Goal: Contribute content: Contribute content

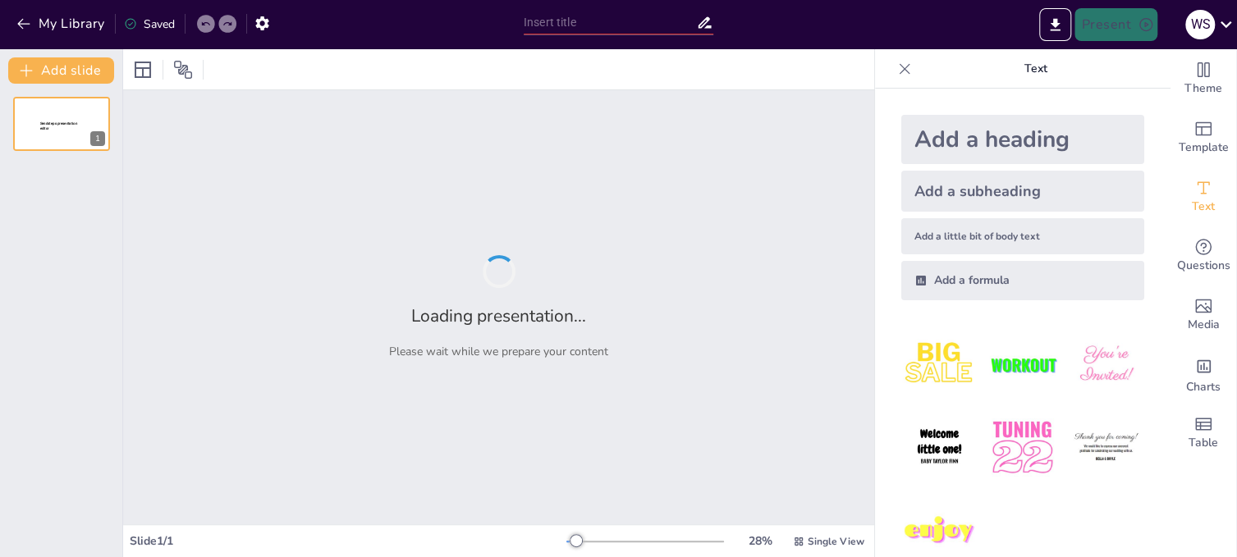
type input "Patrimonio Cultural: Fundamentos y Significado en la Identidad Comunitaria"
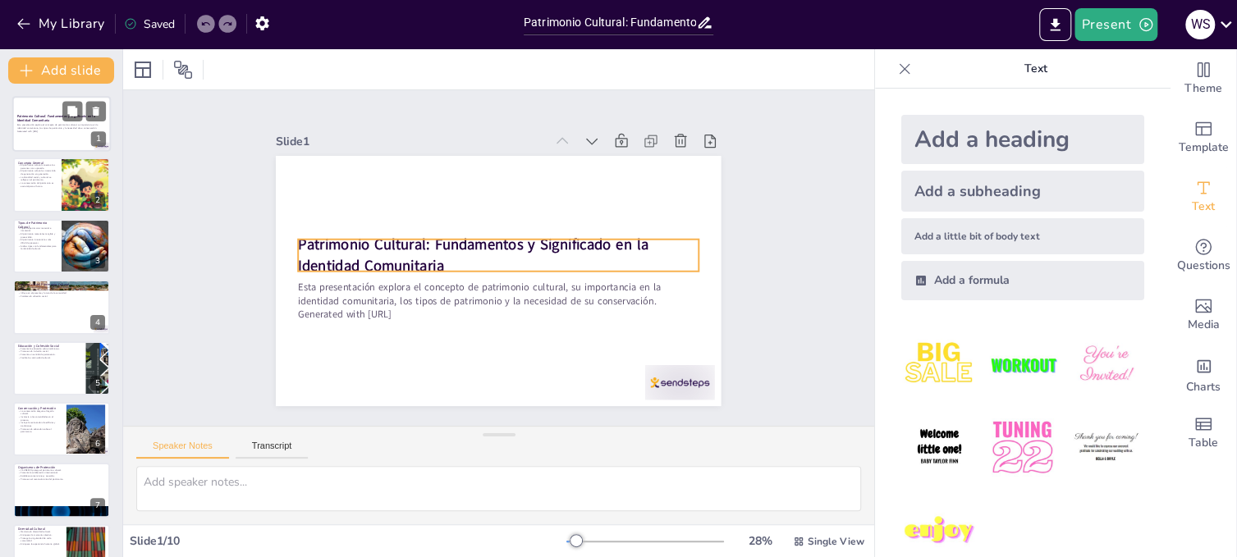
click at [49, 120] on p "Patrimonio Cultural: Fundamentos y Significado en la Identidad Comunitaria" at bounding box center [61, 118] width 89 height 9
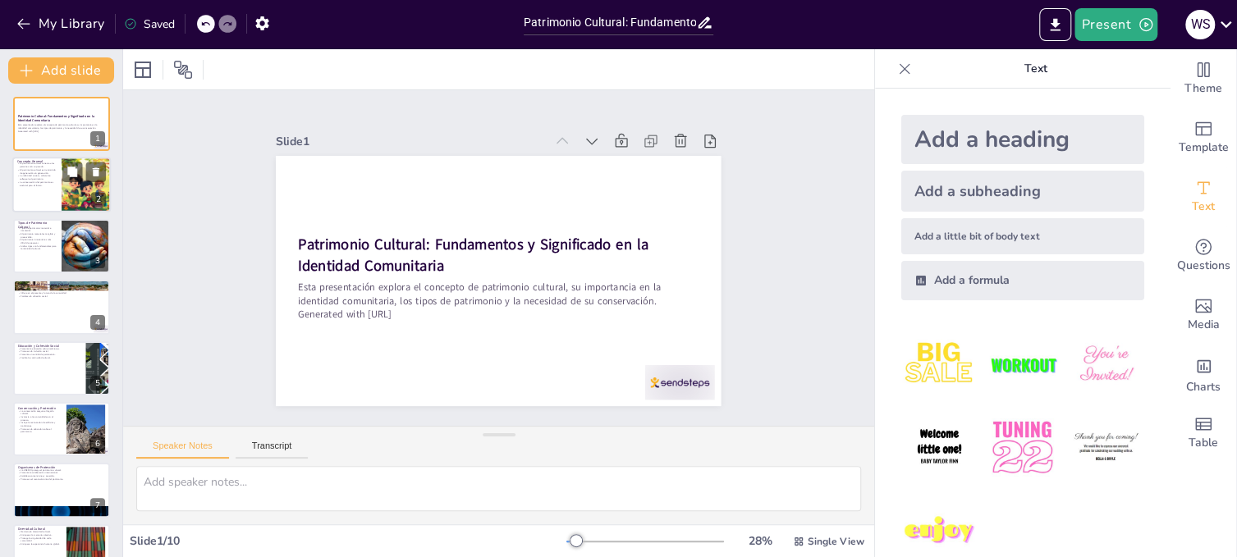
click at [54, 172] on p "El patrimonio cultural es transmitido de generación en generación." at bounding box center [36, 172] width 39 height 6
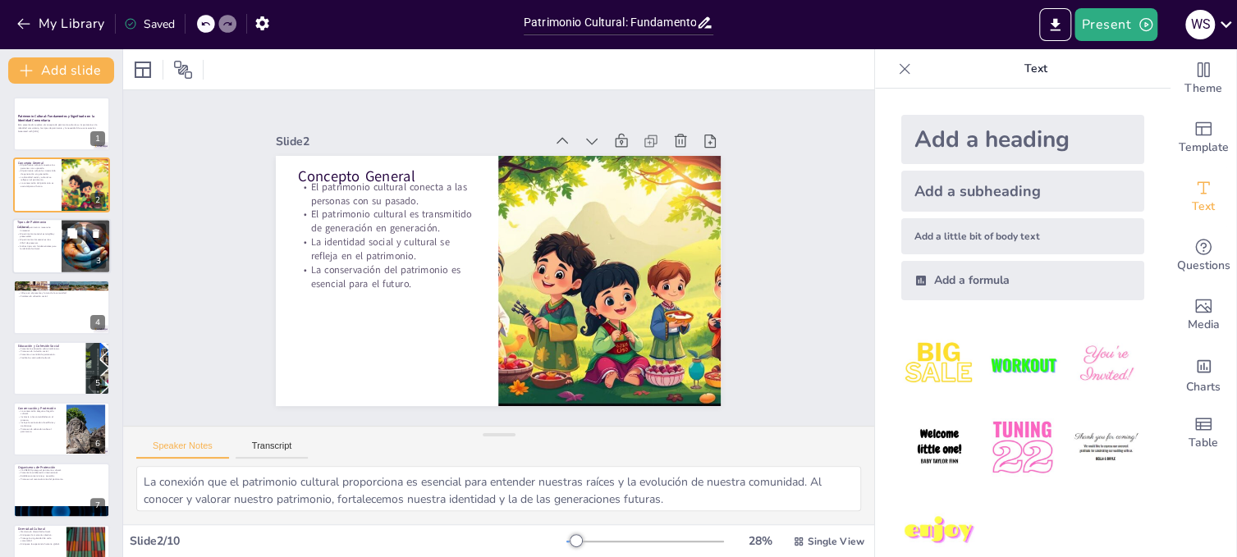
click at [48, 239] on p "El patrimonio inmaterial es más difícil de preservar." at bounding box center [36, 241] width 39 height 6
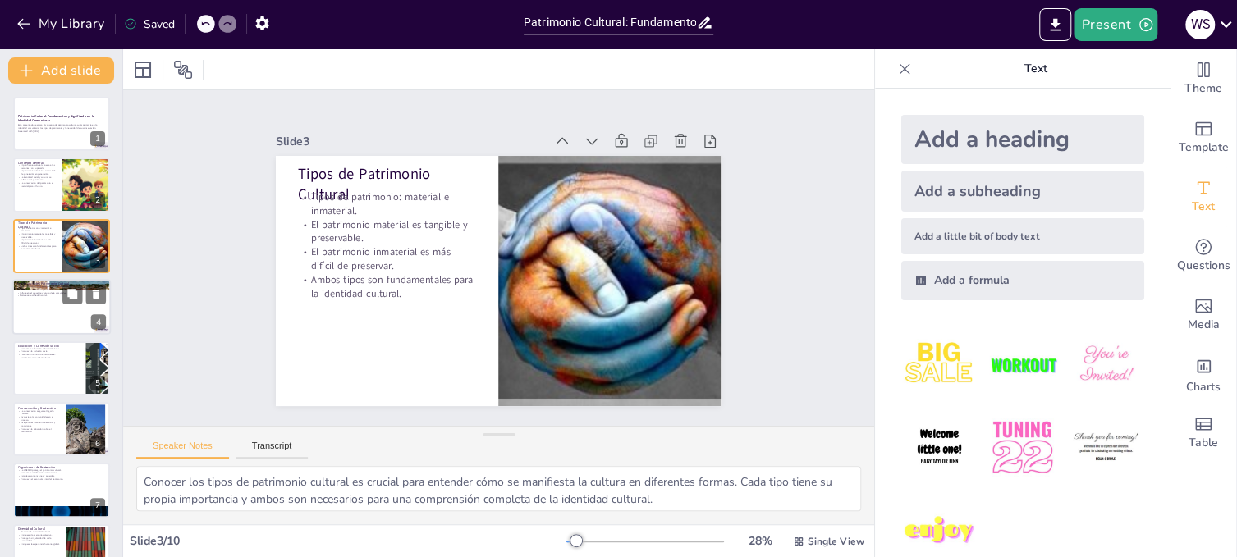
click at [52, 305] on div at bounding box center [61, 307] width 98 height 56
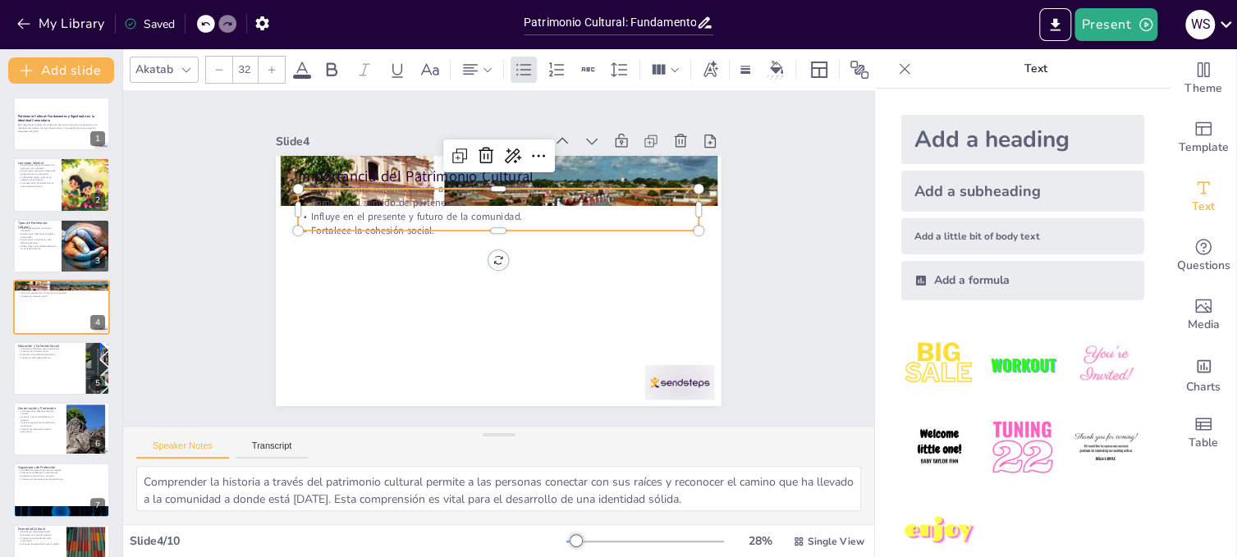
click at [466, 195] on p "Fomenta el sentido de pertenencia." at bounding box center [522, 208] width 372 height 176
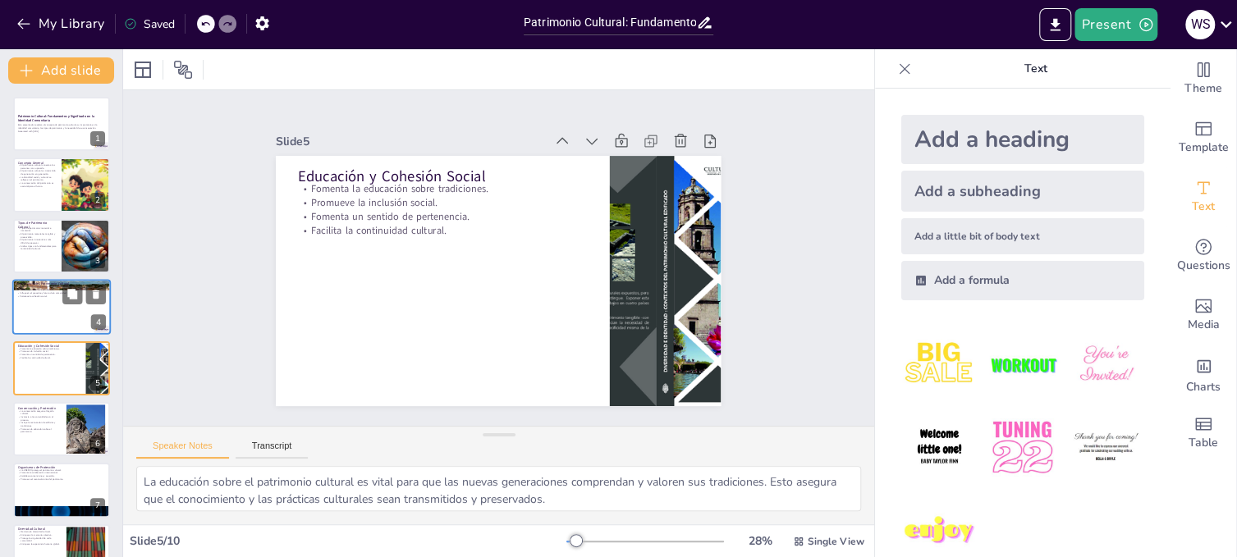
click at [71, 318] on div at bounding box center [61, 307] width 98 height 56
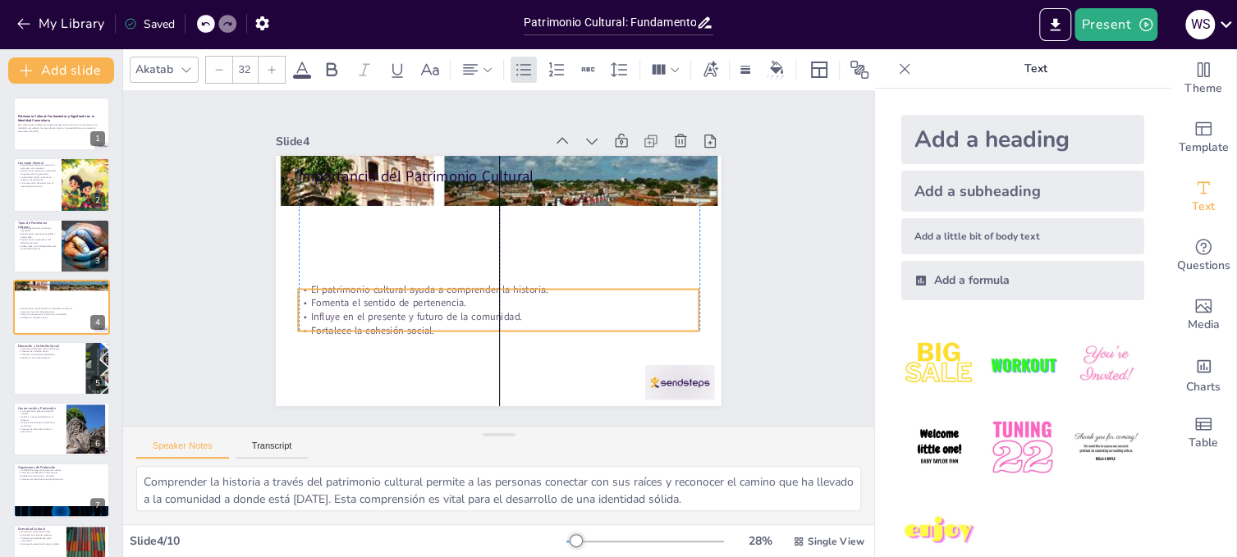
drag, startPoint x: 441, startPoint y: 210, endPoint x: 437, endPoint y: 309, distance: 99.4
click at [437, 309] on p "Influye en el presente y futuro de la comunidad." at bounding box center [480, 313] width 385 height 137
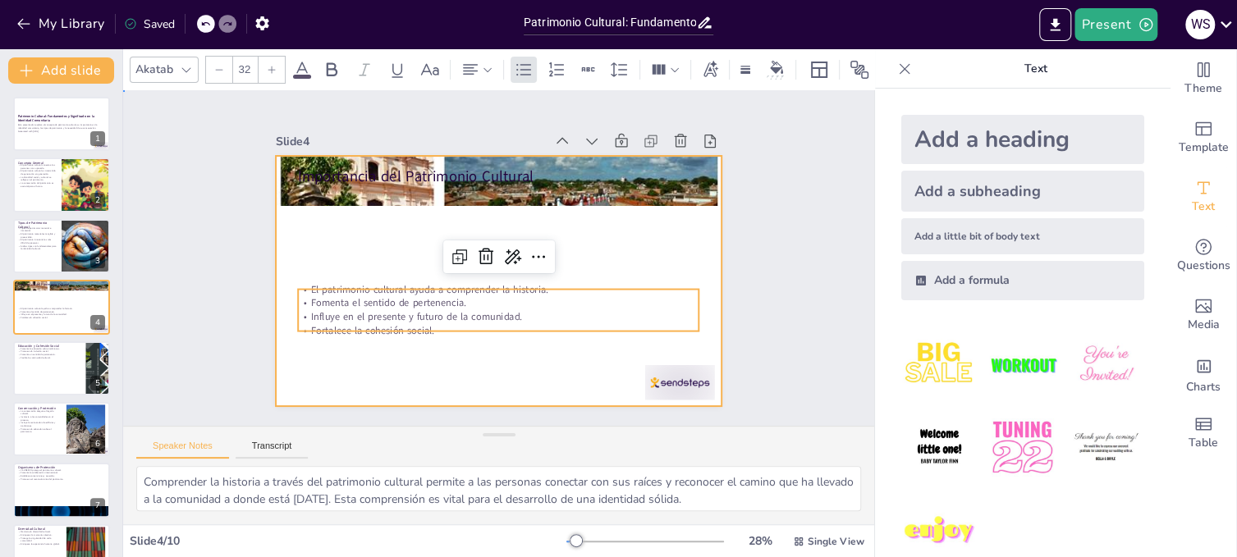
click at [588, 236] on div at bounding box center [486, 277] width 510 height 439
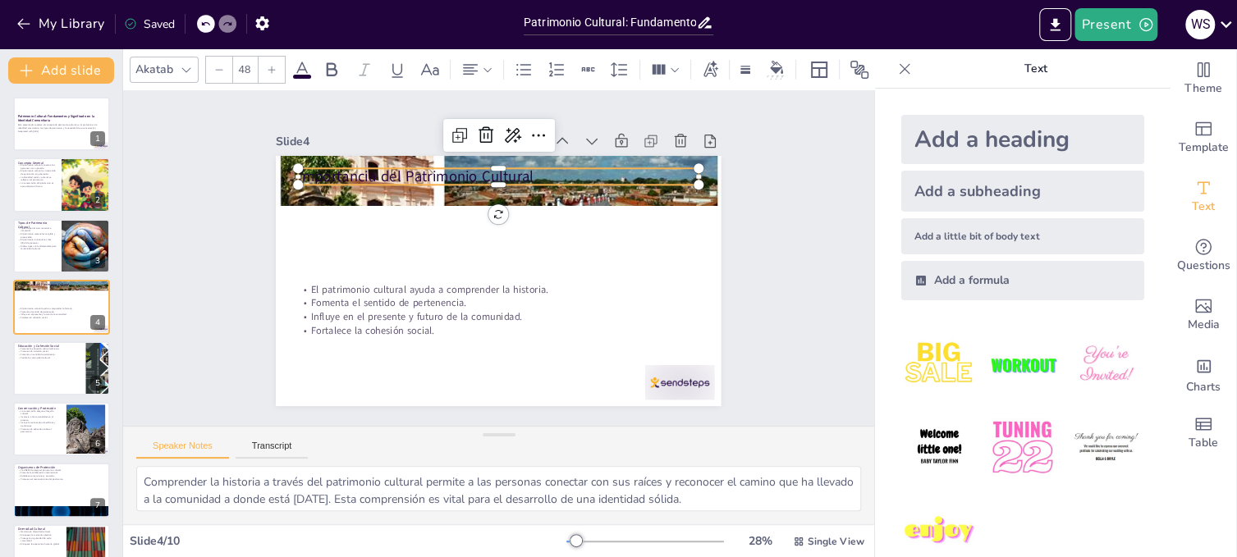
click at [472, 169] on p "Importancia del Patrimonio Cultural" at bounding box center [523, 181] width 387 height 144
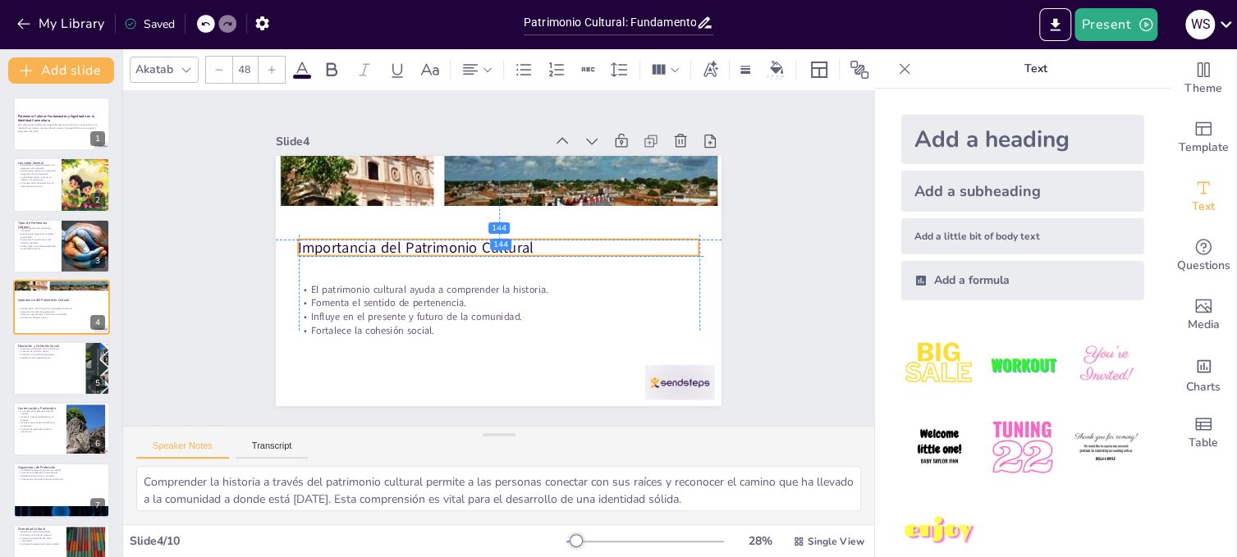
drag, startPoint x: 467, startPoint y: 171, endPoint x: 471, endPoint y: 237, distance: 66.6
click at [471, 237] on p "Importancia del Patrimonio Cultural" at bounding box center [503, 249] width 357 height 218
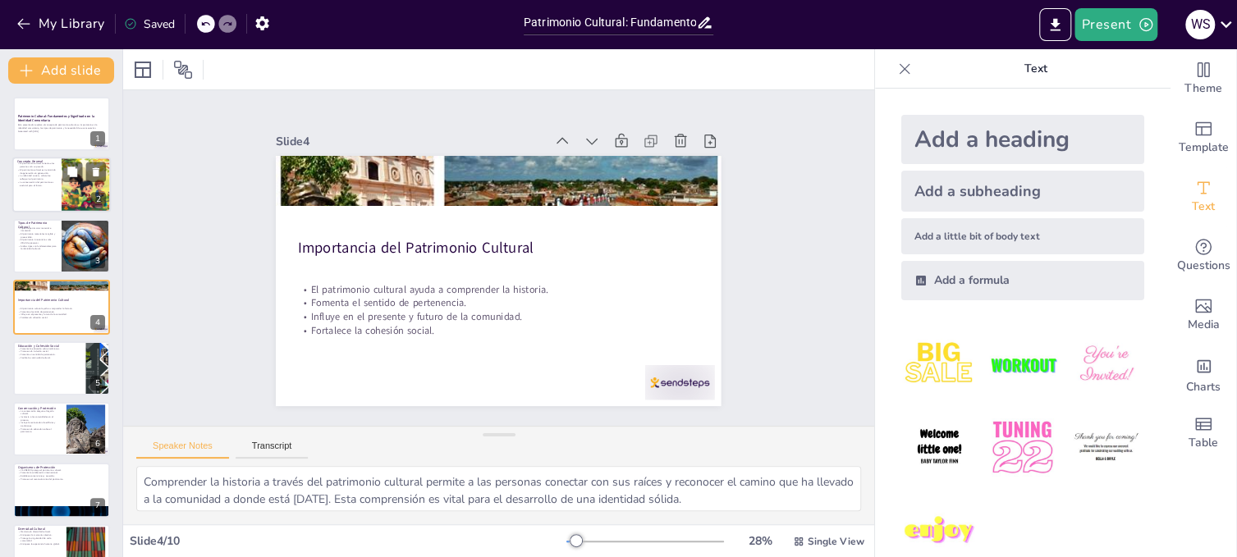
drag, startPoint x: 58, startPoint y: 184, endPoint x: 68, endPoint y: 190, distance: 11.4
click at [59, 184] on div at bounding box center [61, 186] width 98 height 56
type textarea "La conexión que el patrimonio cultural proporciona es esencial para entender nu…"
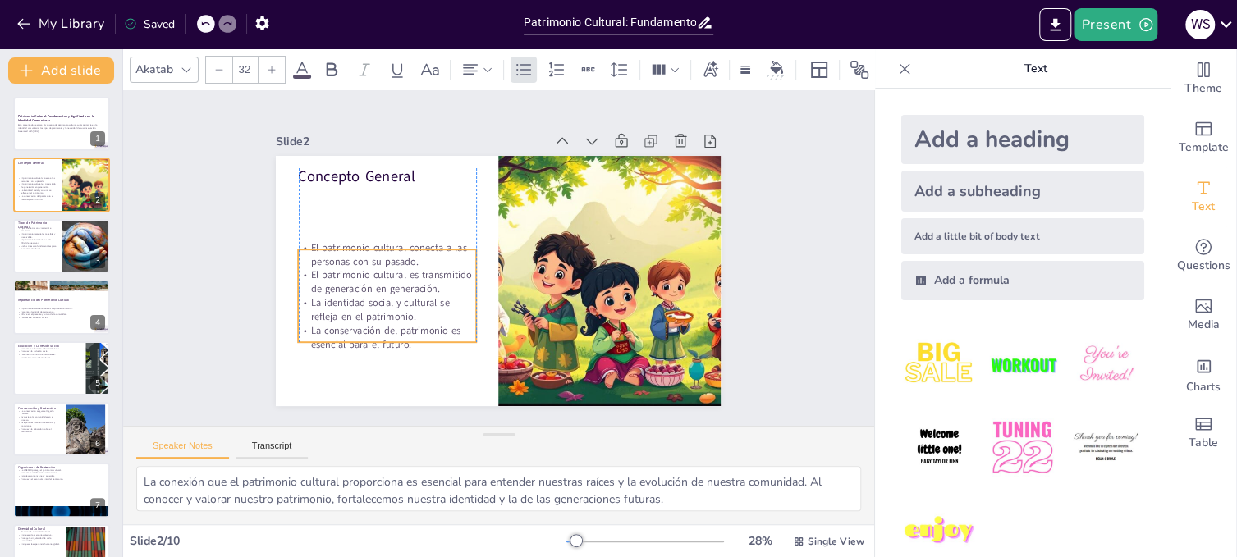
drag, startPoint x: 394, startPoint y: 208, endPoint x: 389, endPoint y: 268, distance: 60.9
click at [389, 268] on p "El patrimonio cultural es transmitido de generación en generación." at bounding box center [387, 234] width 174 height 98
drag, startPoint x: 377, startPoint y: 240, endPoint x: 379, endPoint y: 226, distance: 13.4
click at [379, 226] on div at bounding box center [426, 169] width 152 height 115
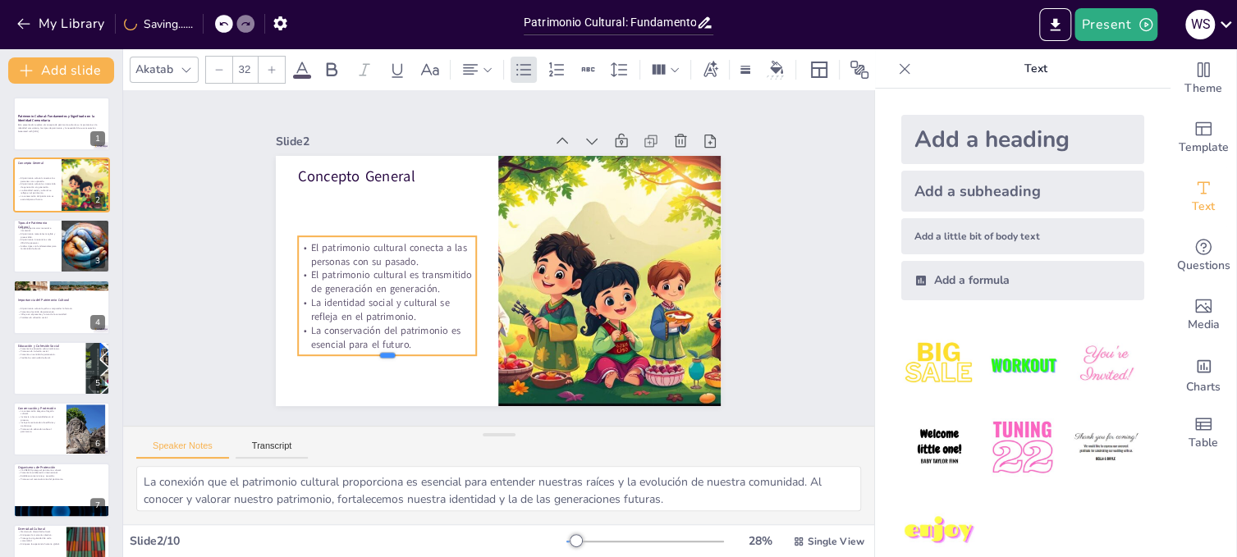
click at [378, 342] on div at bounding box center [350, 292] width 161 height 100
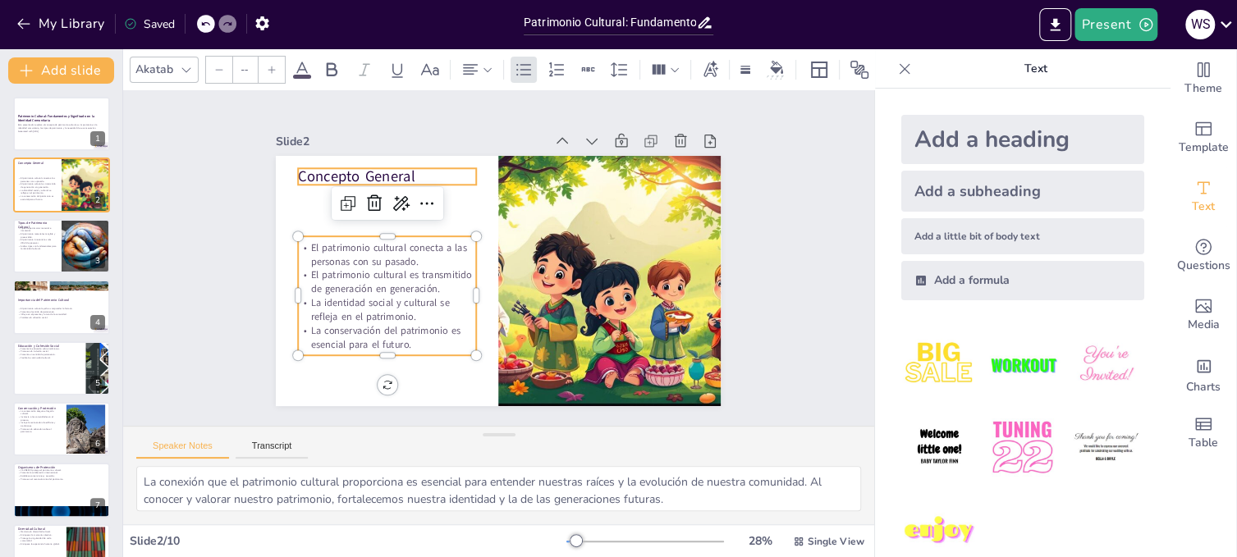
type input "48"
click at [460, 165] on p "Concepto General" at bounding box center [513, 121] width 107 height 164
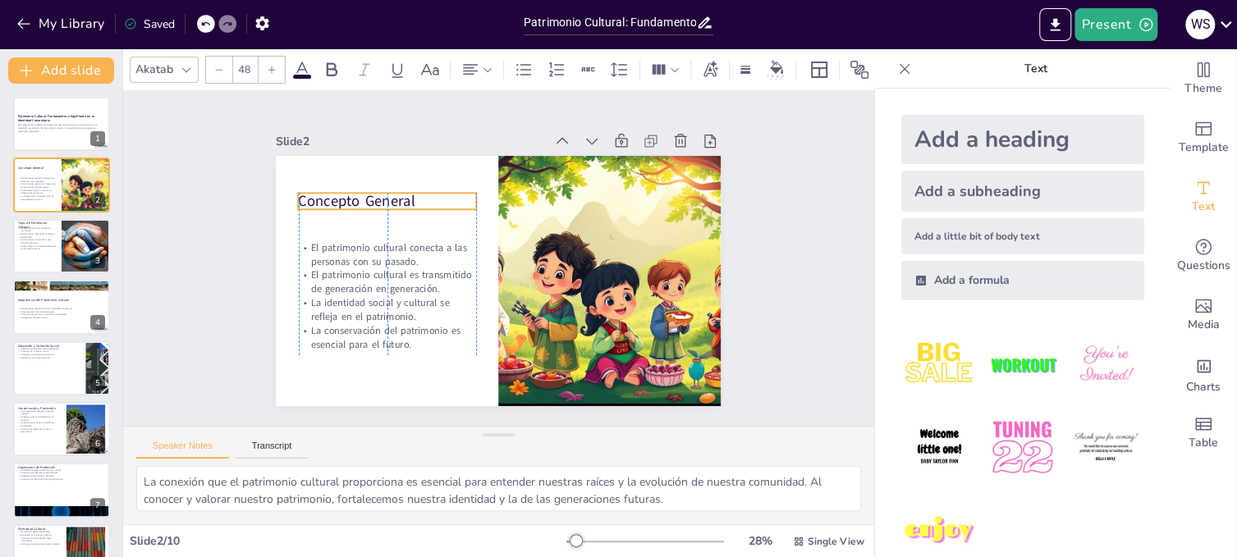
drag, startPoint x: 362, startPoint y: 167, endPoint x: 359, endPoint y: 192, distance: 24.8
click at [359, 192] on p "Concepto General" at bounding box center [430, 153] width 165 height 107
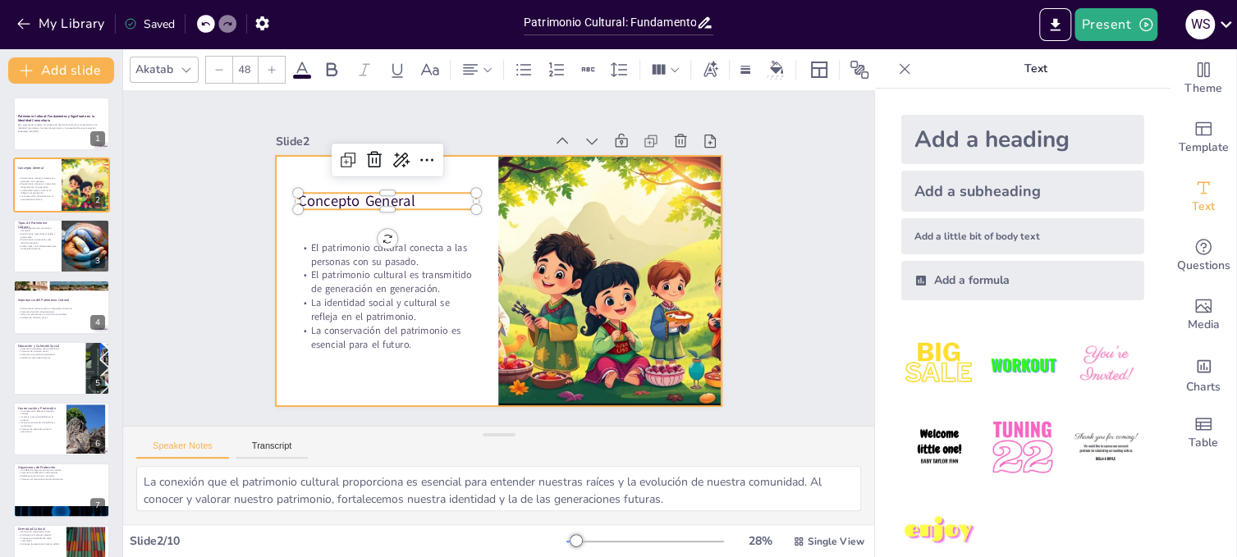
click at [442, 177] on div at bounding box center [484, 276] width 507 height 464
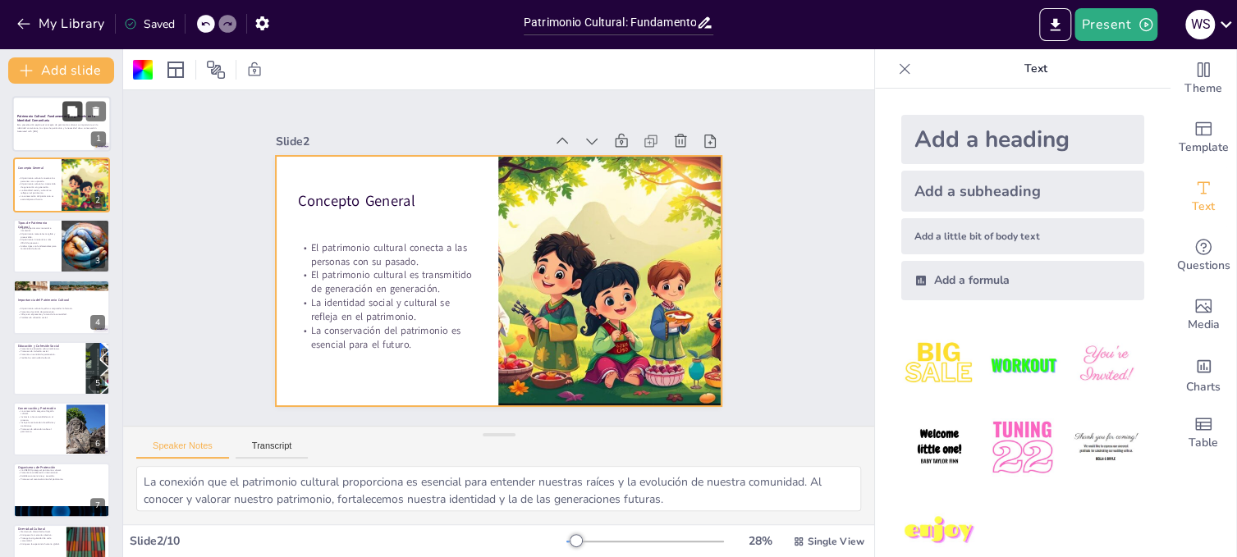
click at [63, 114] on button at bounding box center [72, 111] width 20 height 20
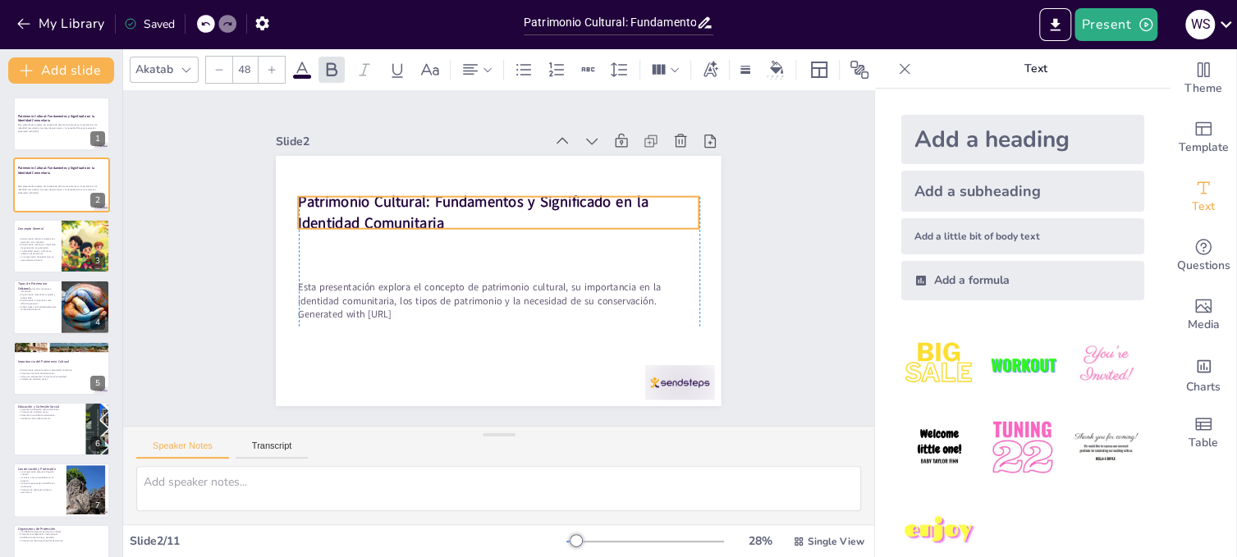
drag, startPoint x: 485, startPoint y: 247, endPoint x: 487, endPoint y: 204, distance: 42.7
click at [487, 204] on strong "Patrimonio Cultural: Fundamentos y Significado en la Identidad Comunitaria" at bounding box center [494, 197] width 336 height 161
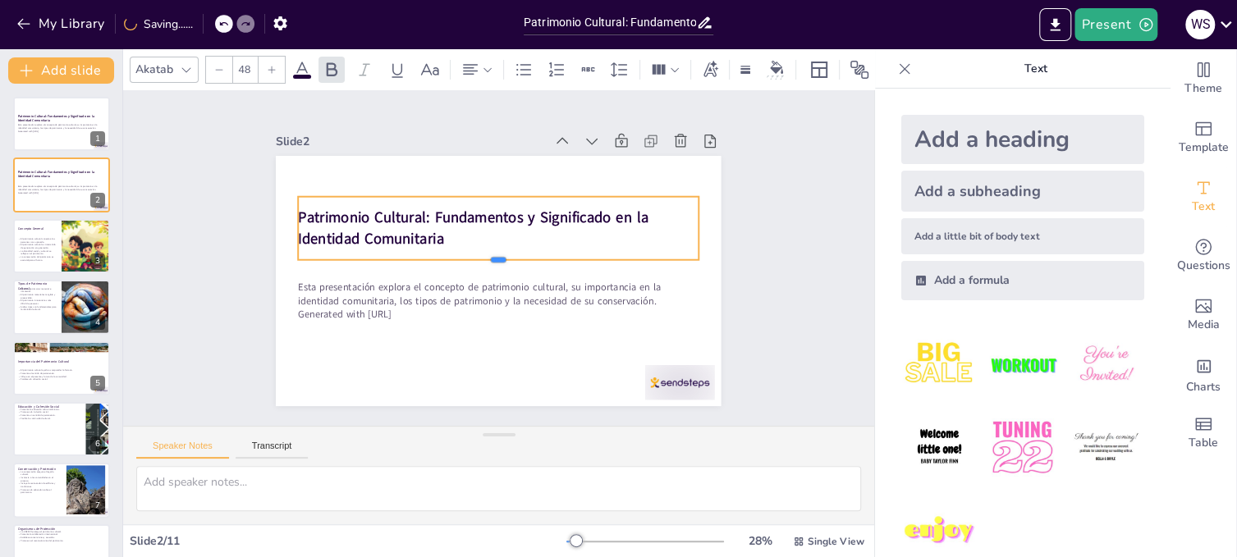
drag, startPoint x: 486, startPoint y: 222, endPoint x: 483, endPoint y: 253, distance: 31.3
click at [483, 253] on div at bounding box center [494, 265] width 371 height 175
click at [423, 208] on strong "Patrimonio Cultural: Fundamentos y Significado en la Identidad Comunitaria" at bounding box center [479, 213] width 351 height 93
click at [420, 209] on strong "Patrimonio Cultural: Fundamentos y Significado en la Identidad Comunitaria" at bounding box center [491, 210] width 323 height 193
click at [422, 209] on strong "Patrimonio Cultural: Fundamentos y Significado en la Identidad Comunitaria" at bounding box center [496, 210] width 308 height 222
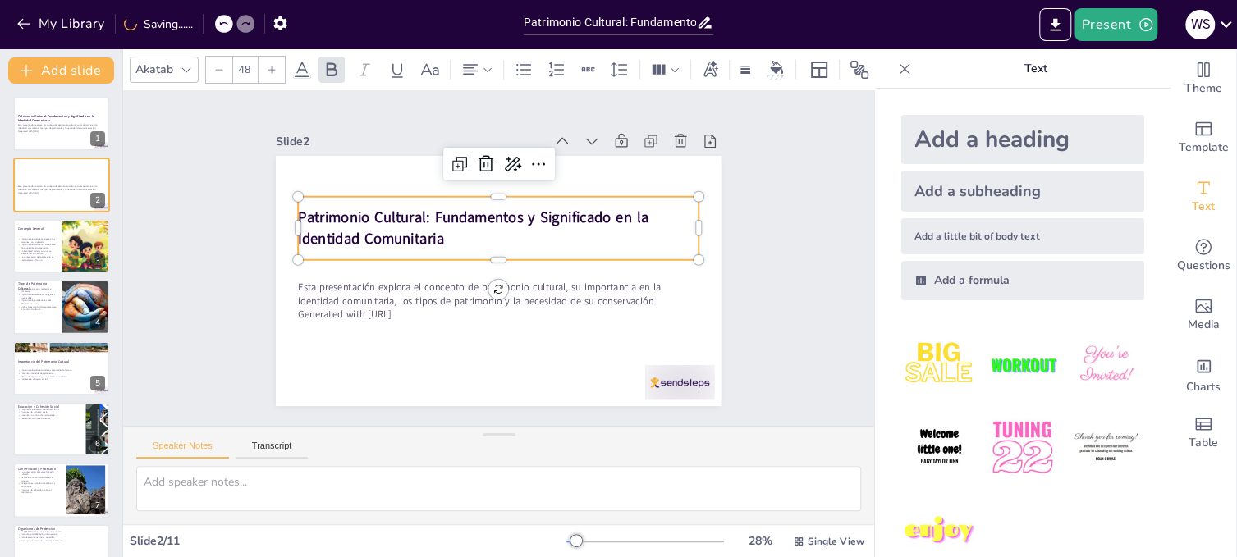
click at [422, 209] on strong "Patrimonio Cultural: Fundamentos y Significado en la Identidad Comunitaria" at bounding box center [491, 210] width 323 height 193
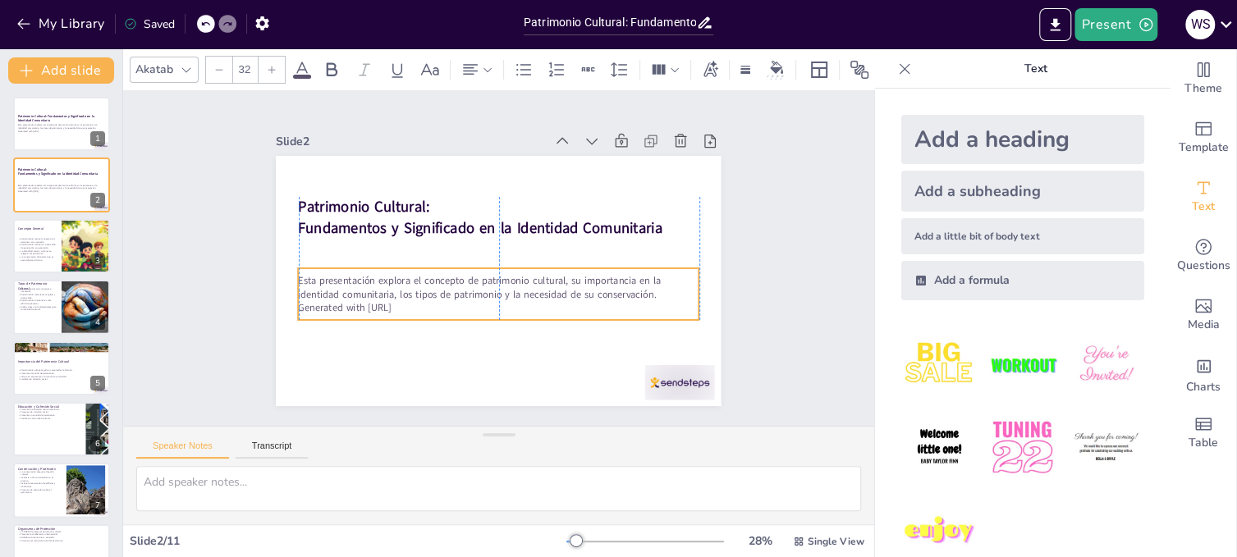
click at [464, 285] on p "Esta presentación explora el concepto de patrimonio cultural, su importancia en…" at bounding box center [486, 284] width 377 height 188
click at [936, 189] on div "Add a subheading" at bounding box center [1022, 191] width 243 height 41
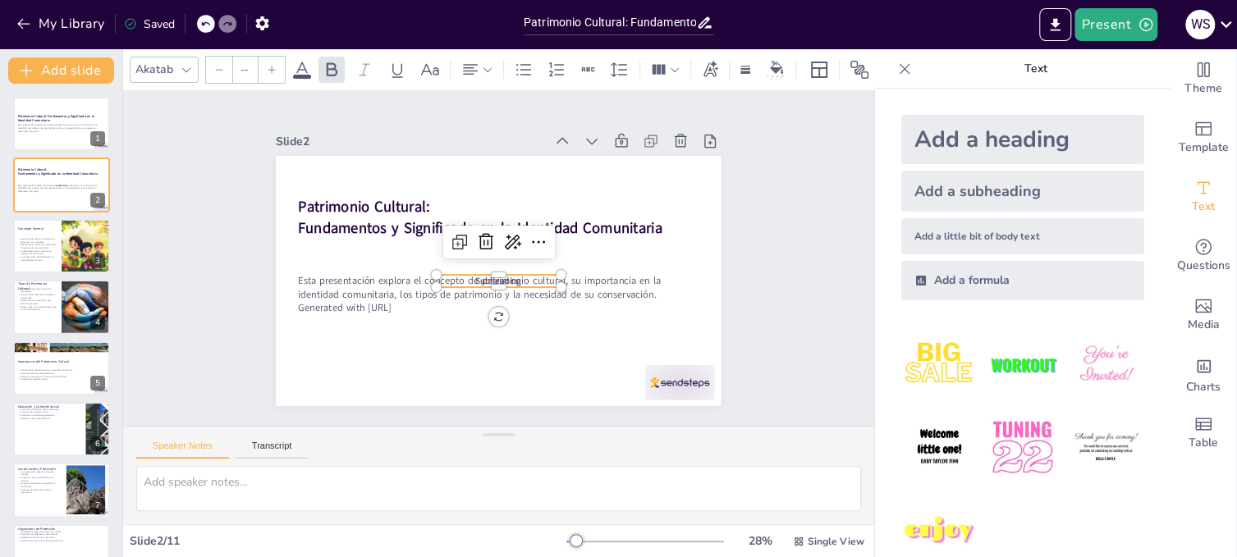
type input "38"
click at [204, 21] on icon at bounding box center [205, 24] width 10 height 10
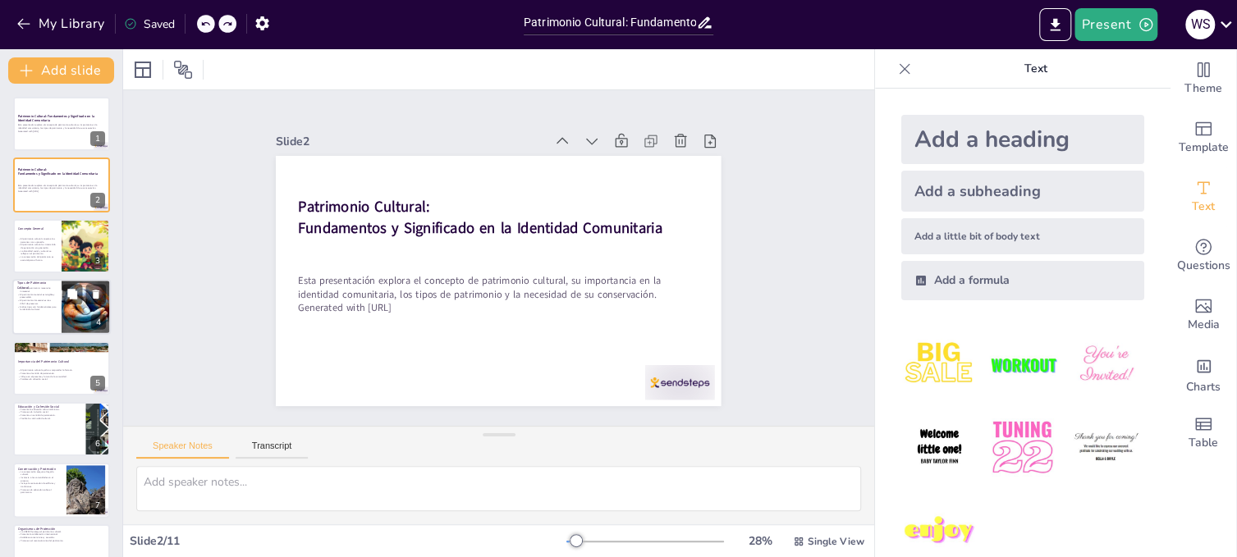
click at [47, 305] on p "Ambos tipos son fundamentales para la identidad cultural." at bounding box center [36, 308] width 39 height 6
type textarea "Conocer los tipos de patrimonio cultural es crucial para entender cómo se manif…"
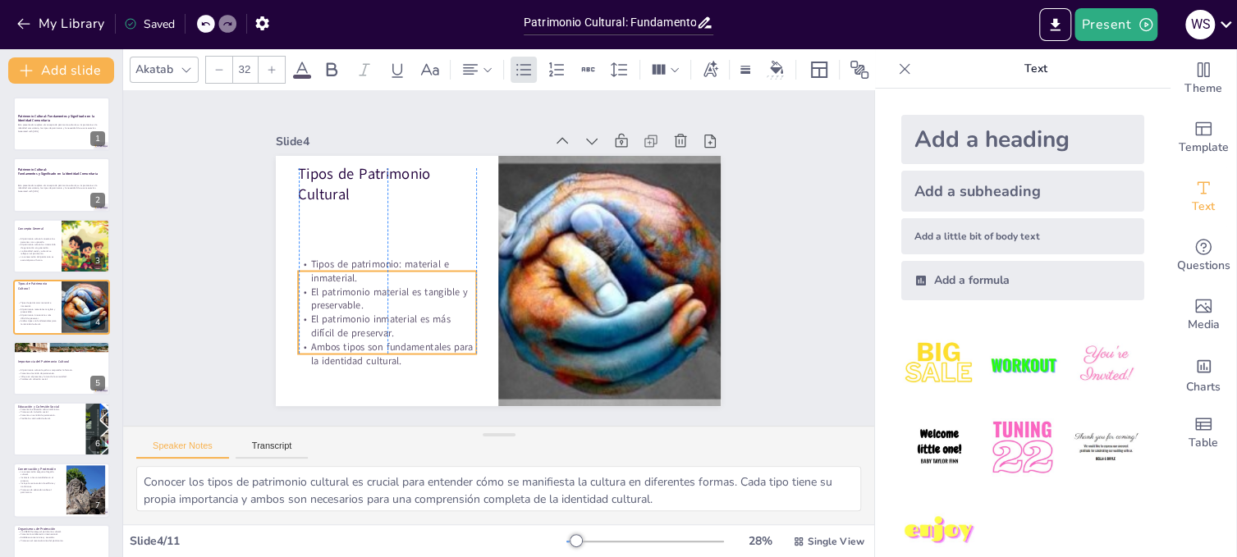
drag, startPoint x: 359, startPoint y: 224, endPoint x: 355, endPoint y: 291, distance: 67.4
click at [355, 291] on p "El patrimonio material es tangible y preservable." at bounding box center [380, 262] width 178 height 81
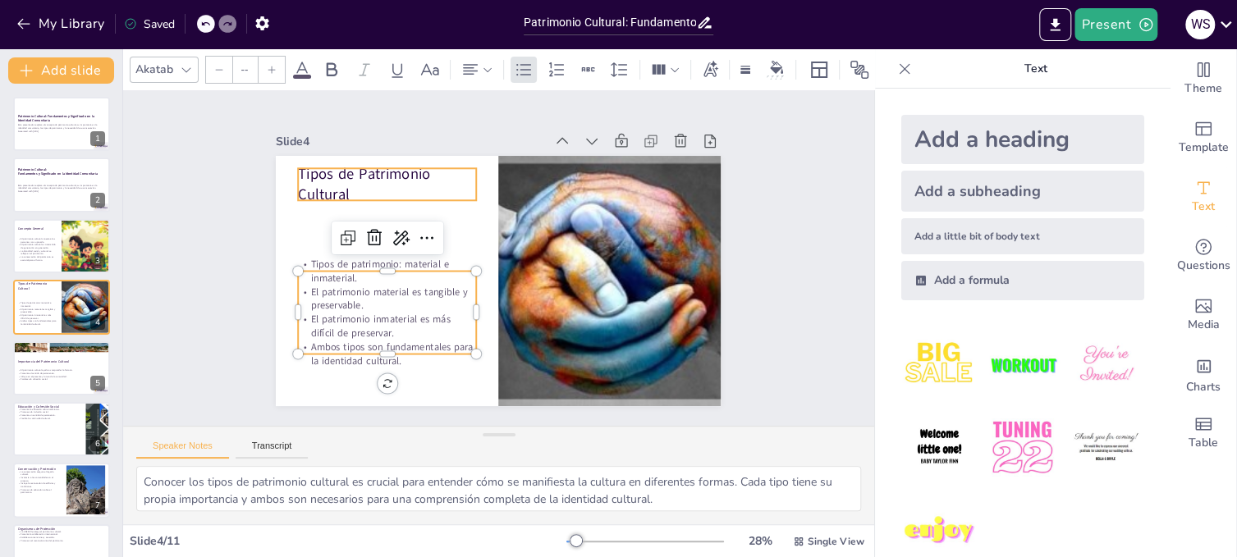
type input "48"
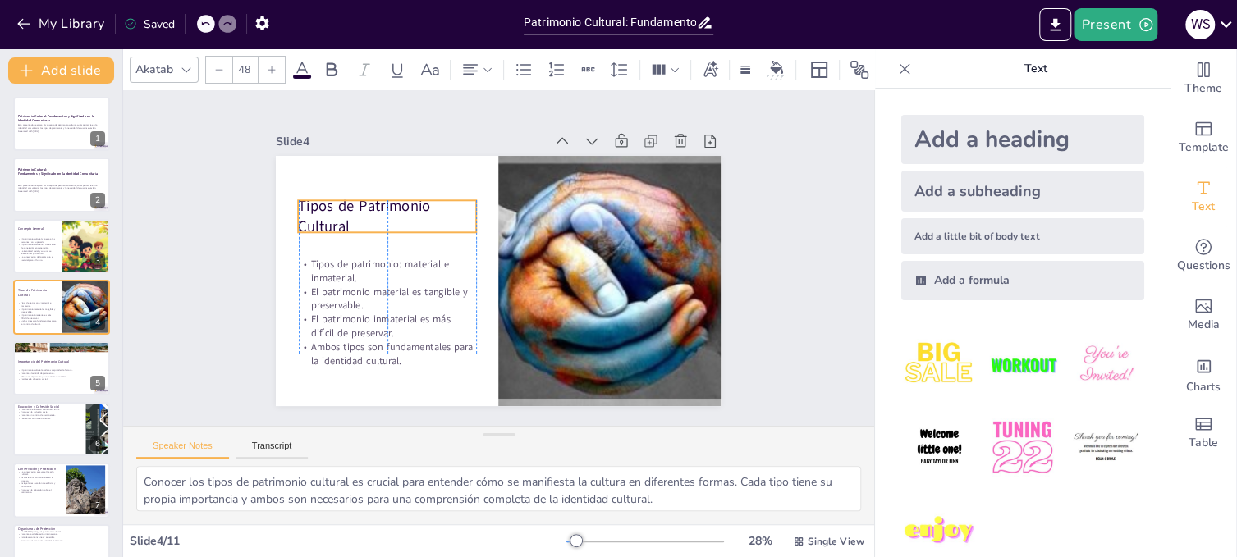
drag, startPoint x: 341, startPoint y: 176, endPoint x: 339, endPoint y: 208, distance: 32.1
click at [339, 208] on p "Tipos de Patrimonio Cultural" at bounding box center [423, 166] width 175 height 125
click at [766, 286] on div "Slide 1 Patrimonio Cultural: Fundamentos y Significado en la Identidad Comunita…" at bounding box center [499, 258] width 783 height 752
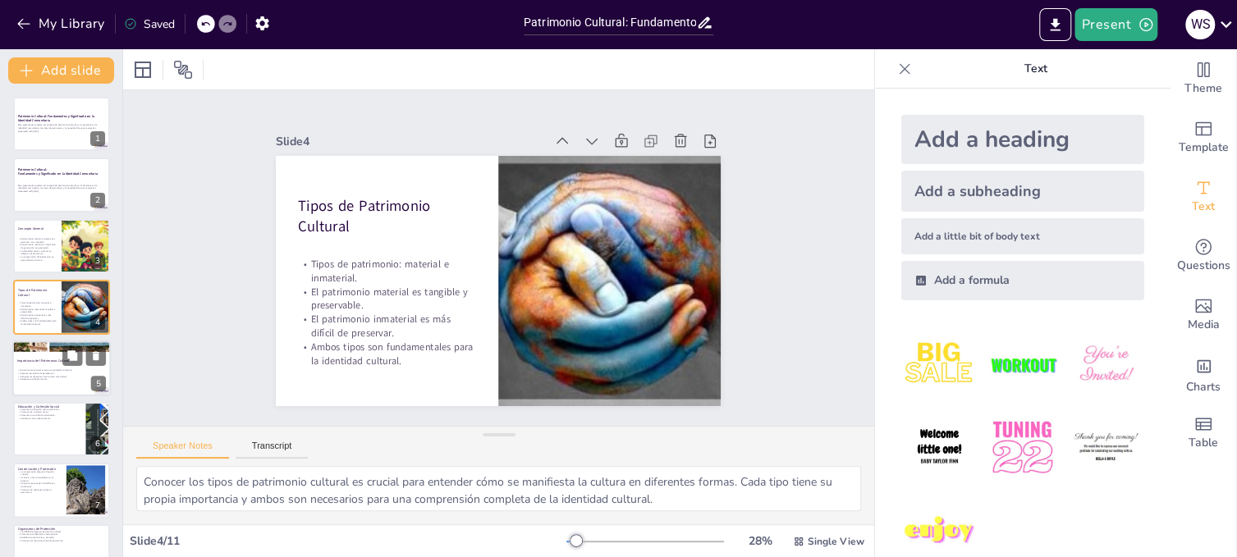
click at [53, 341] on div "Importancia del Patrimonio Cultural El patrimonio cultural ayuda a comprender l…" at bounding box center [61, 341] width 98 height 0
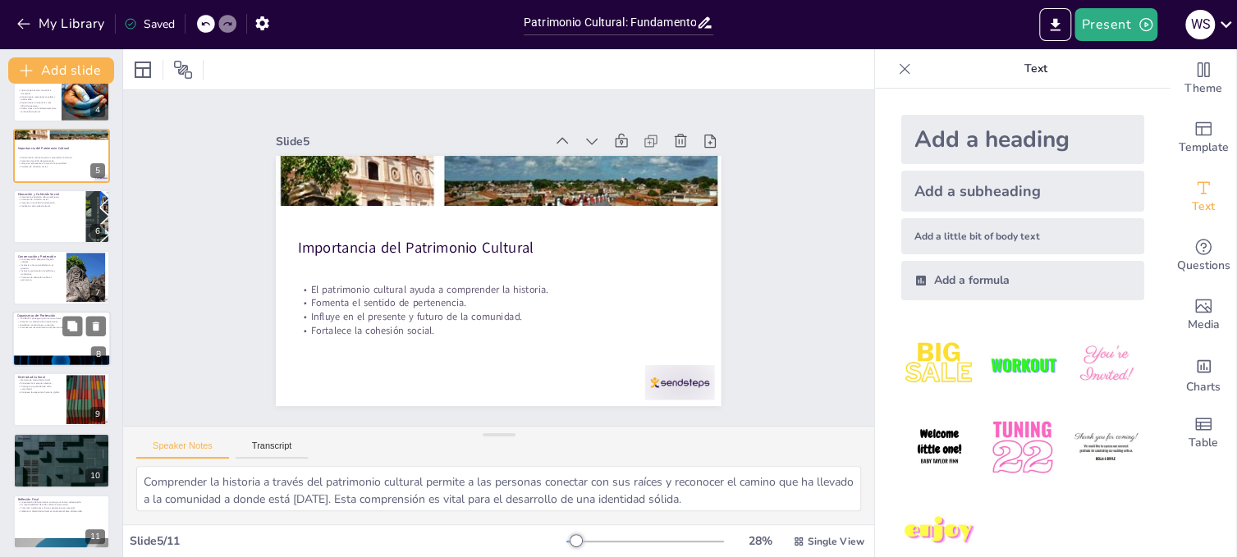
scroll to position [217, 0]
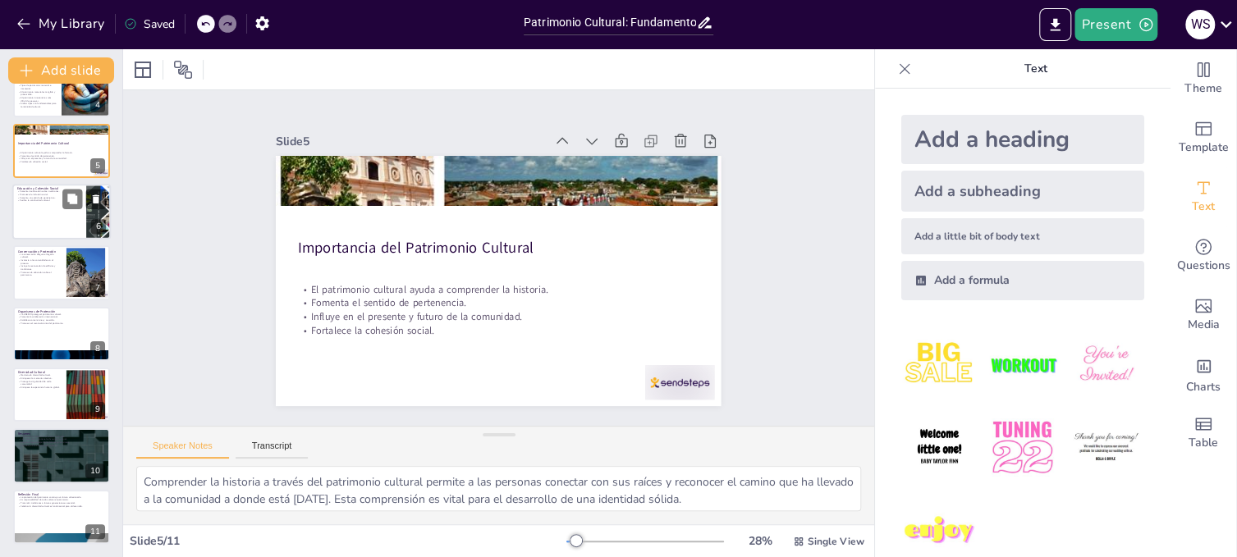
click at [60, 199] on p "Facilita la continuidad cultural." at bounding box center [49, 200] width 64 height 3
type textarea "La educación sobre el patrimonio cultural es vital para que las nuevas generaci…"
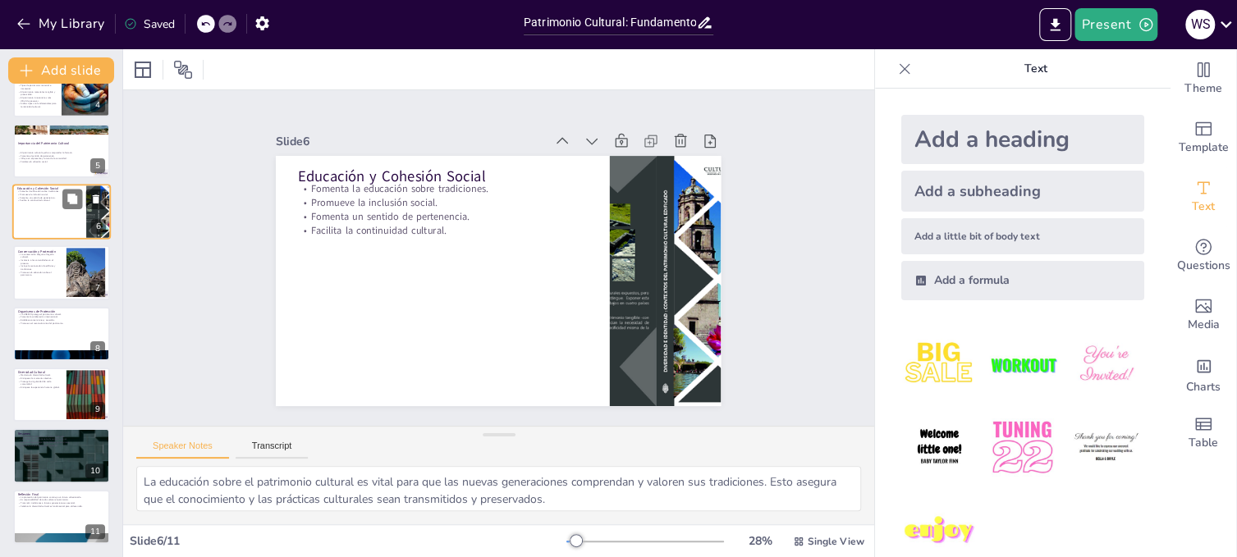
scroll to position [108, 0]
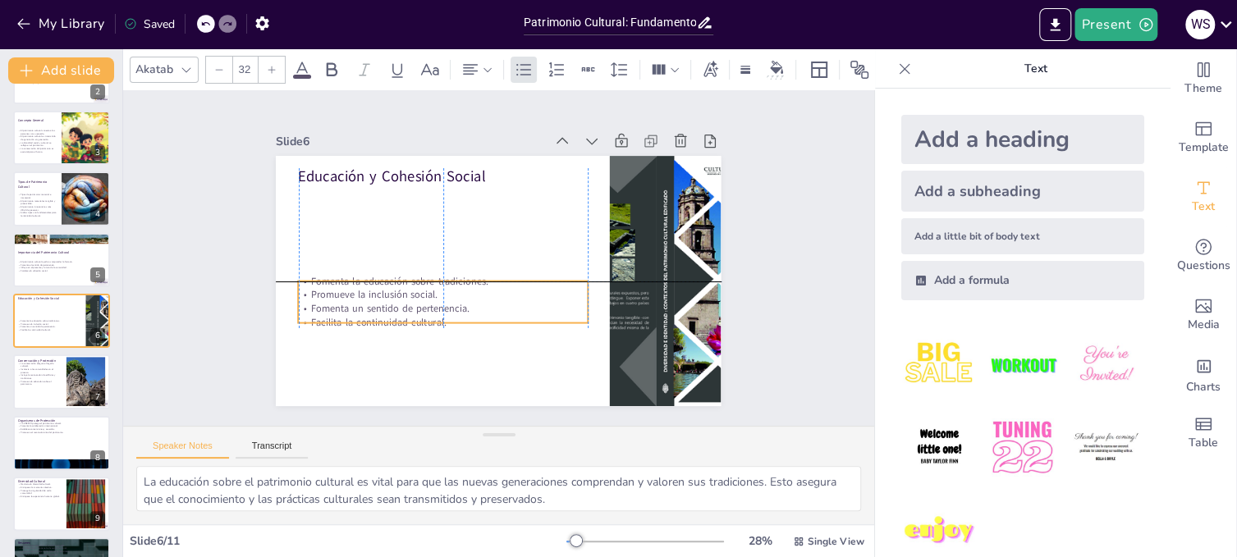
drag, startPoint x: 409, startPoint y: 196, endPoint x: 405, endPoint y: 294, distance: 97.7
click at [405, 294] on p "Promueve la inclusión social." at bounding box center [432, 262] width 258 height 157
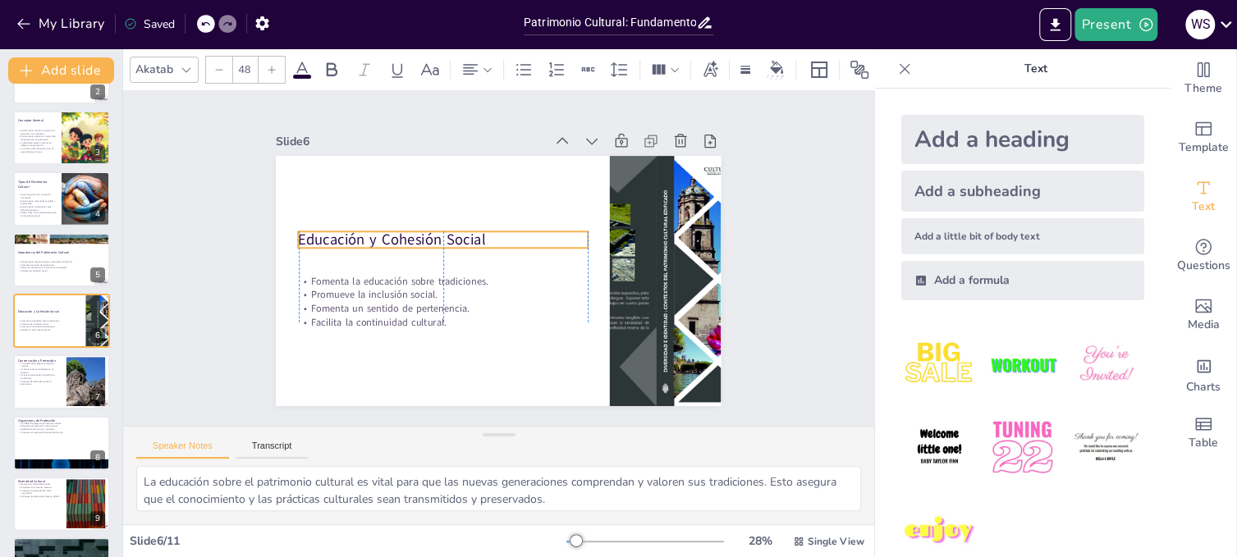
drag, startPoint x: 419, startPoint y: 166, endPoint x: 417, endPoint y: 229, distance: 63.2
click at [417, 229] on p "Educación y Cohesión Social" at bounding box center [454, 219] width 272 height 136
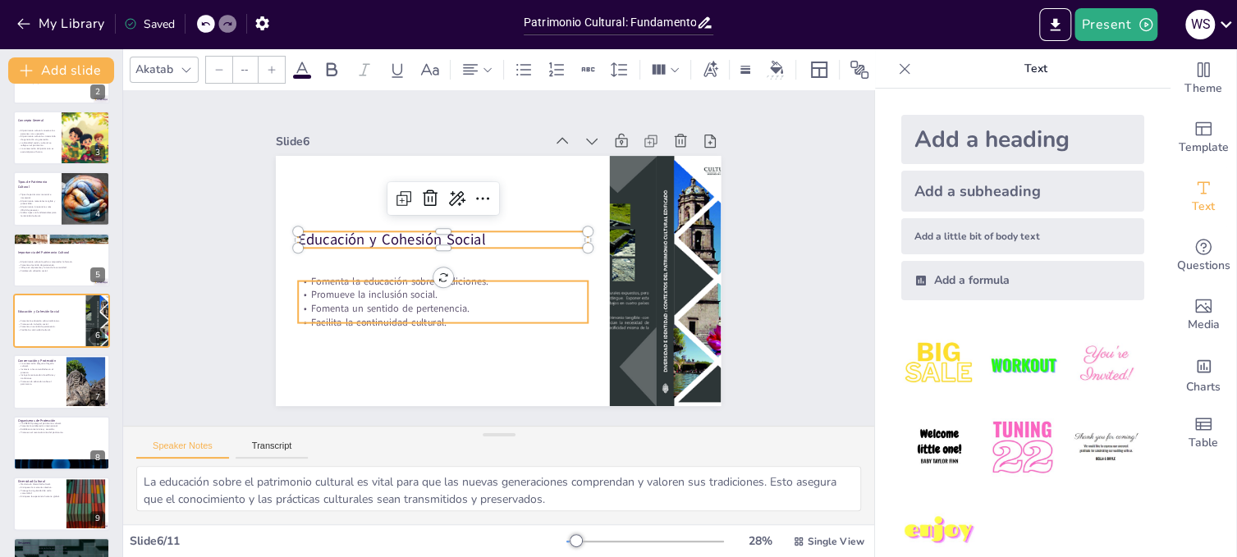
type input "32"
click at [520, 312] on p "Facilita la continuidad cultural." at bounding box center [416, 277] width 242 height 181
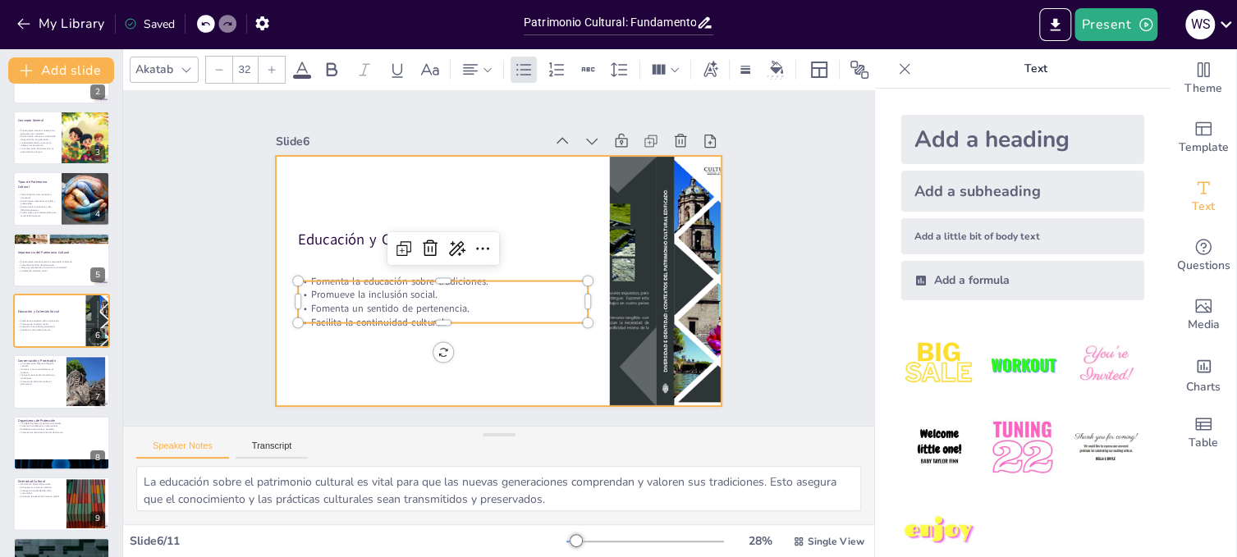
click at [373, 352] on div at bounding box center [477, 265] width 376 height 501
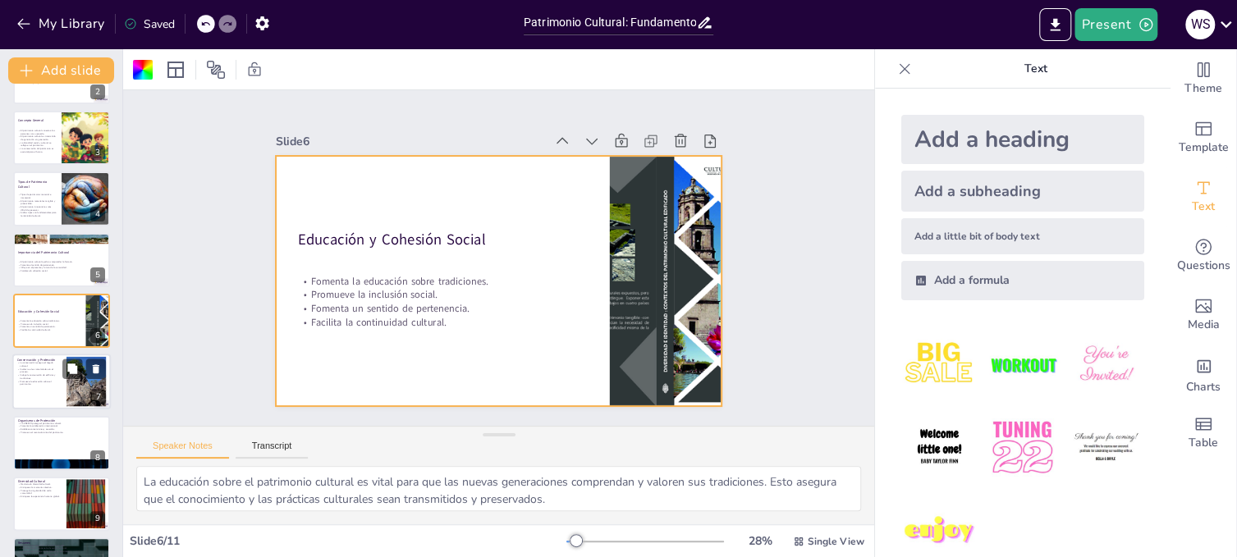
click at [57, 374] on p "Incluye la restauración de edificios y tradiciones." at bounding box center [39, 377] width 44 height 6
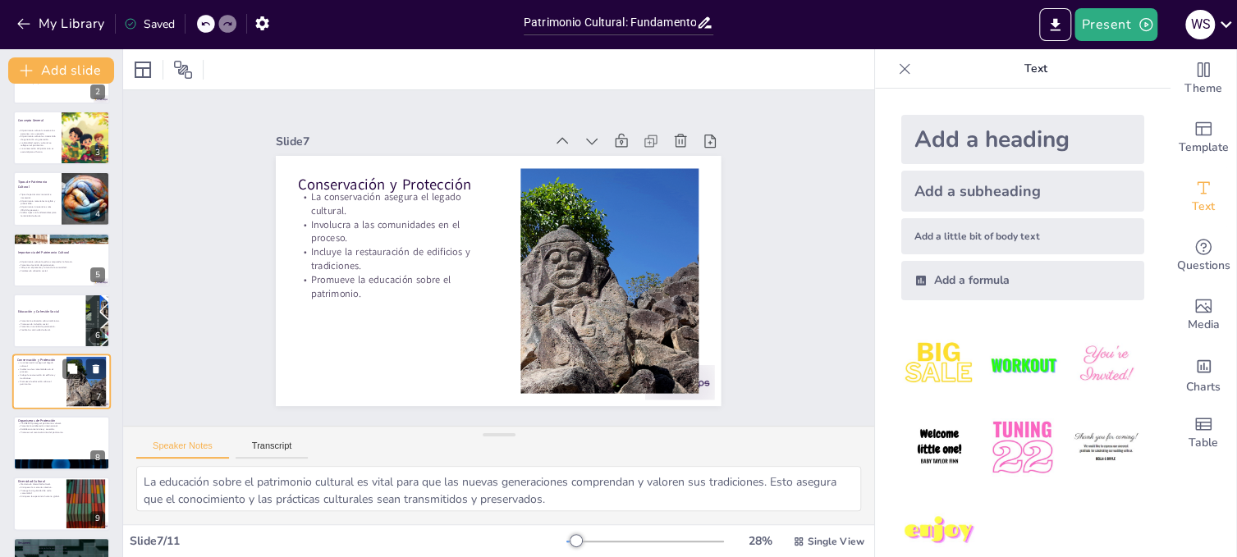
type textarea "Asegurar el legado cultural a través de la conservación es fundamental para que…"
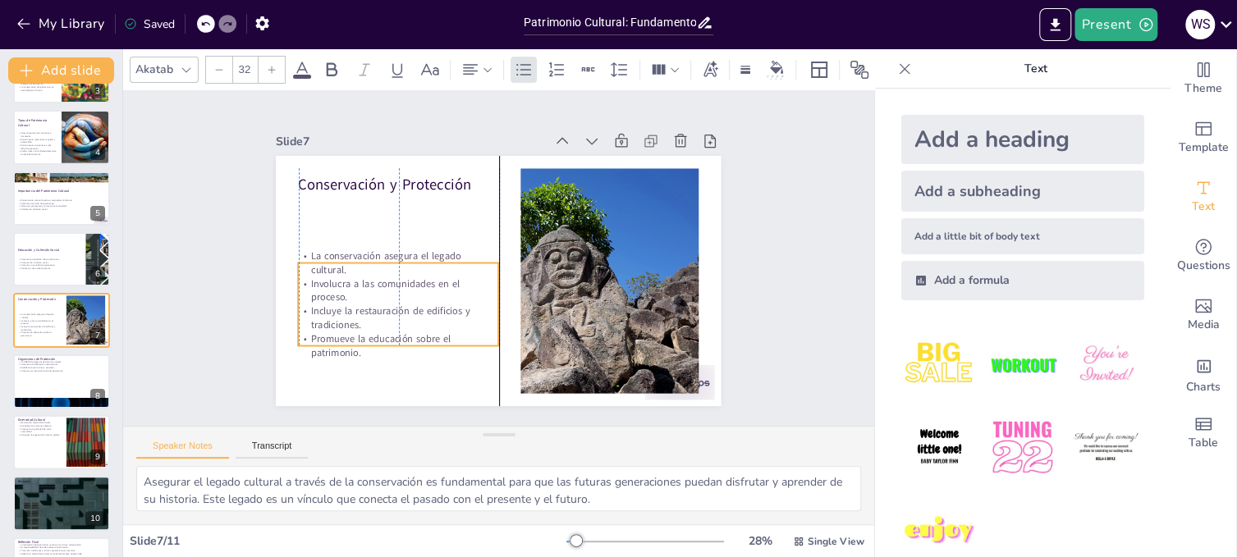
drag, startPoint x: 382, startPoint y: 220, endPoint x: 385, endPoint y: 279, distance: 59.1
click at [385, 279] on p "Involucra a las comunidades en el proceso." at bounding box center [396, 279] width 202 height 48
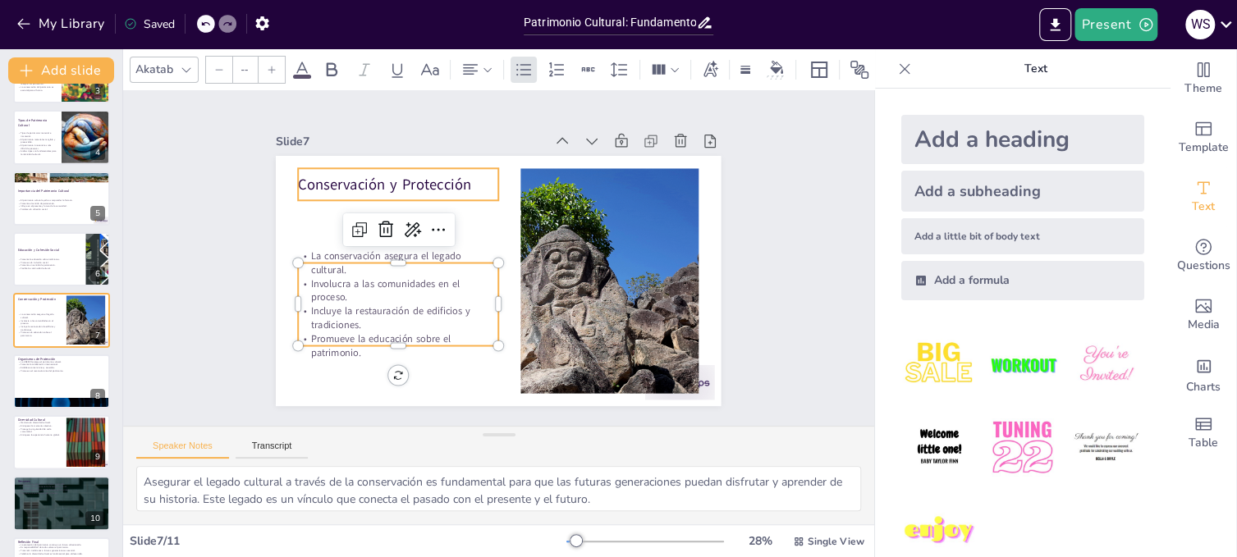
type input "48"
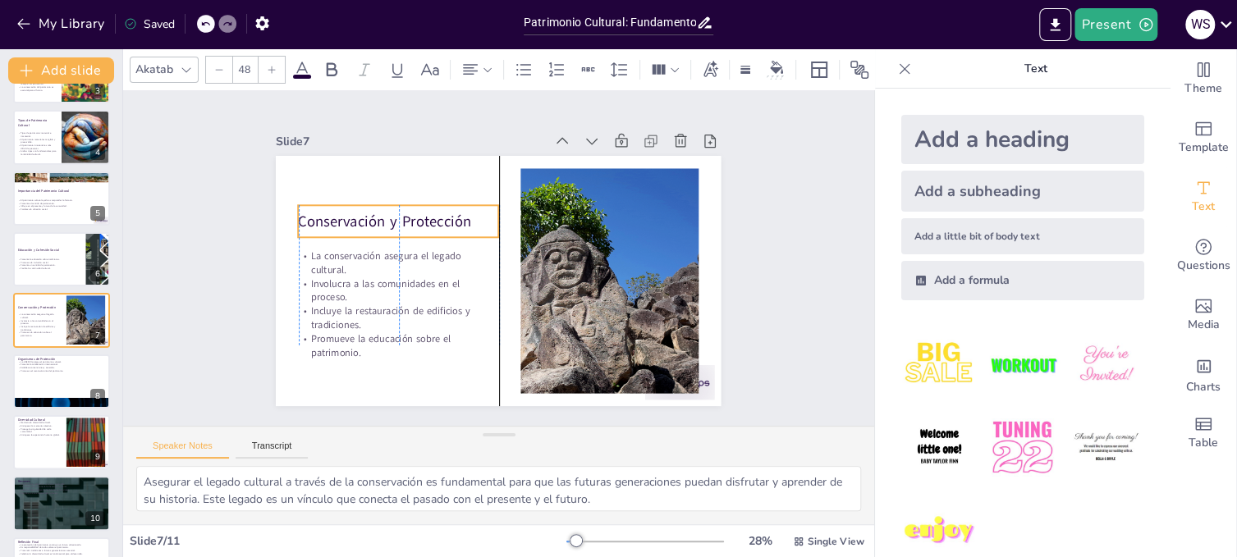
drag, startPoint x: 402, startPoint y: 178, endPoint x: 402, endPoint y: 215, distance: 36.9
click at [402, 215] on p "Conservación y Protección" at bounding box center [439, 169] width 174 height 135
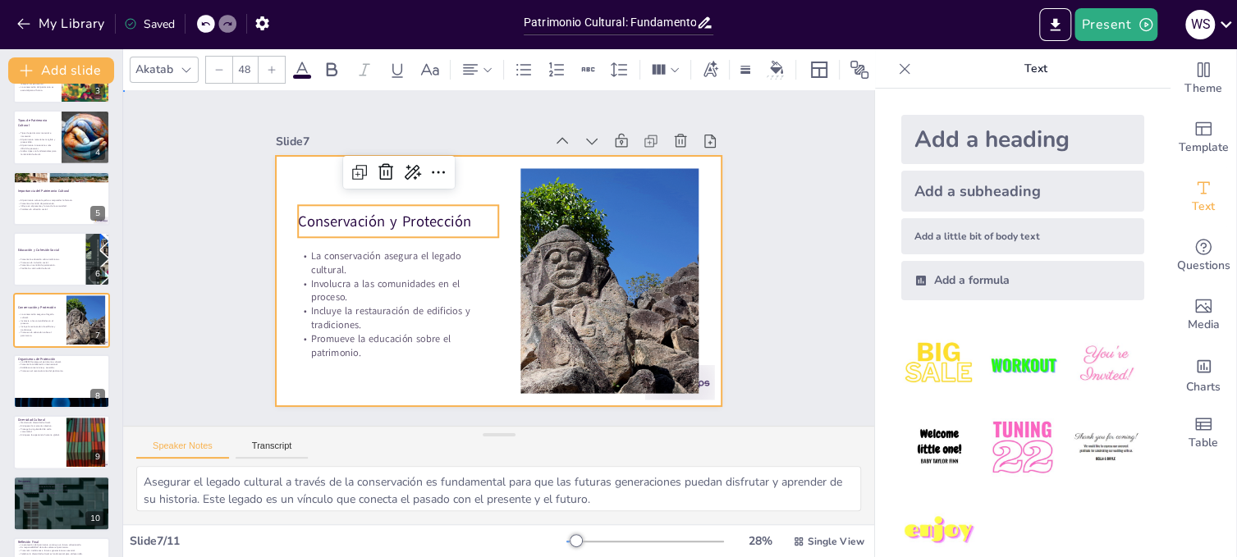
click at [437, 357] on div at bounding box center [489, 278] width 508 height 409
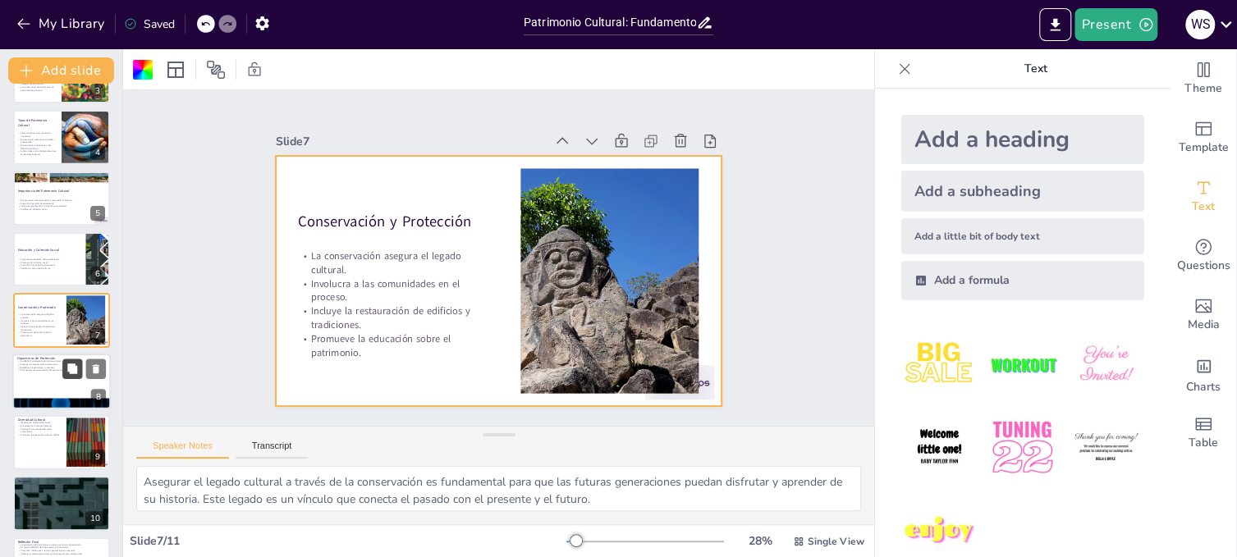
click at [68, 374] on button at bounding box center [72, 369] width 20 height 20
type textarea "La UNESCO juega un papel crucial en la protección del patrimonio cultural a niv…"
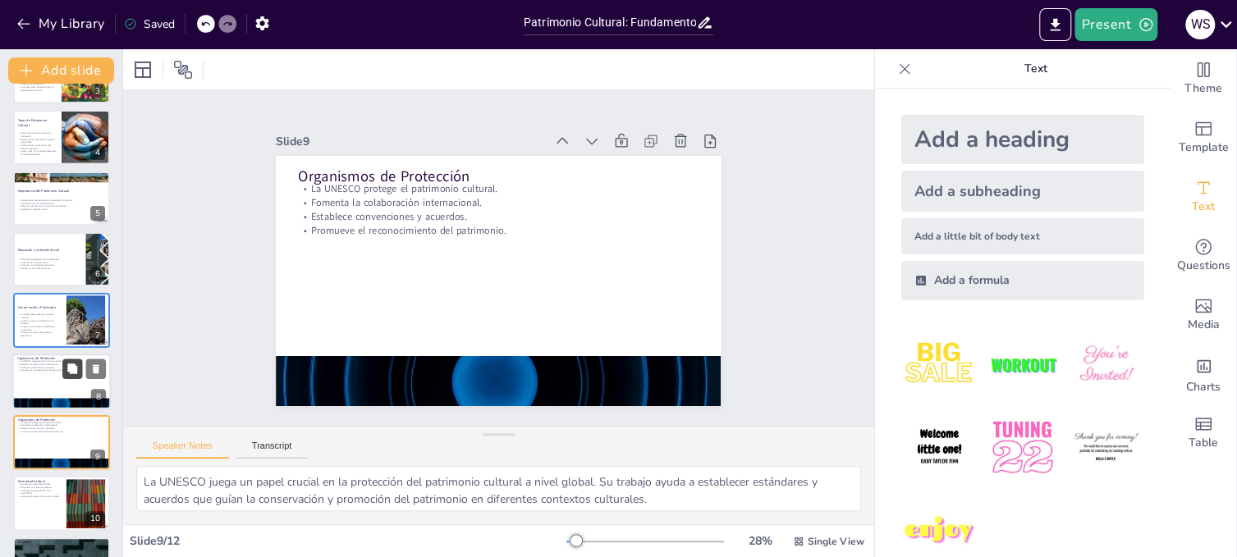
scroll to position [277, 0]
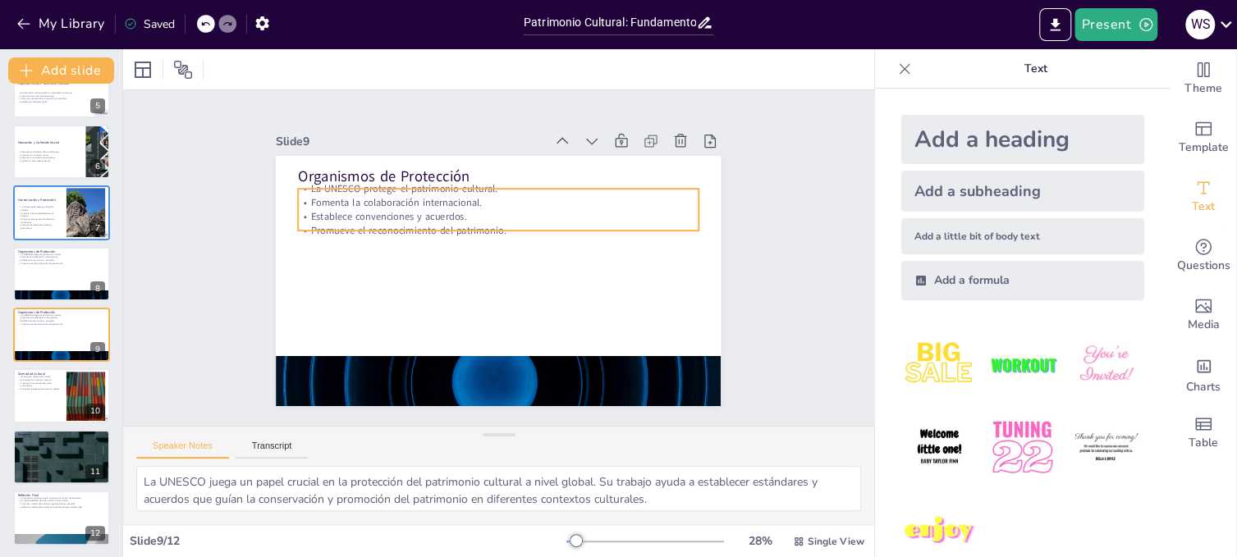
click at [417, 194] on p "Fomenta la colaboración internacional." at bounding box center [527, 210] width 354 height 212
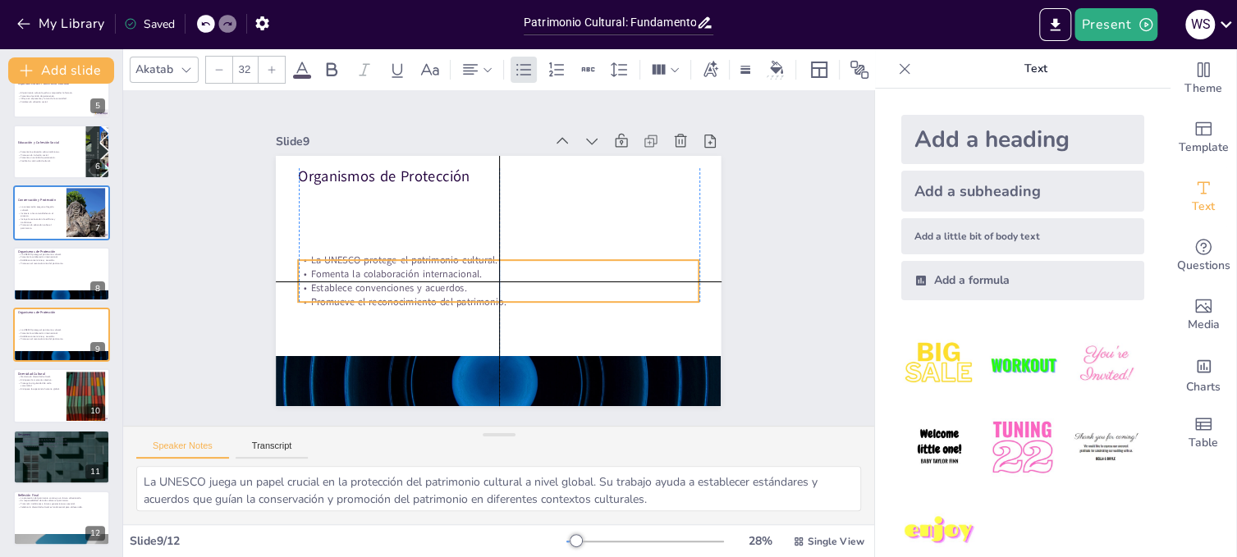
drag, startPoint x: 455, startPoint y: 193, endPoint x: 453, endPoint y: 268, distance: 75.5
click at [453, 268] on p "Fomenta la colaboración internacional." at bounding box center [492, 273] width 372 height 176
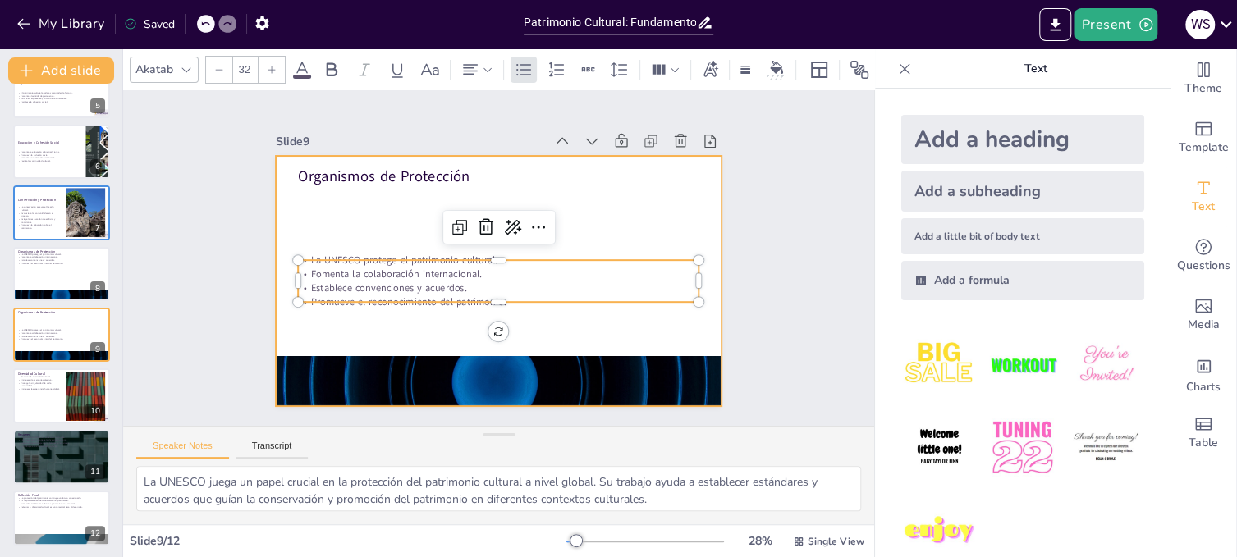
click at [424, 193] on div at bounding box center [483, 276] width 498 height 484
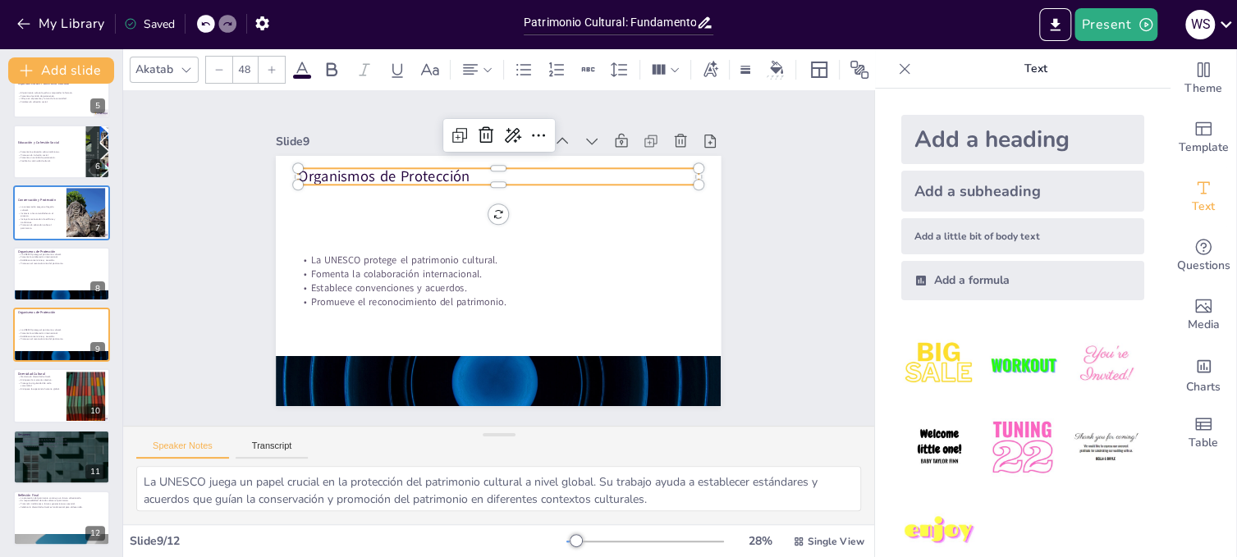
click at [420, 171] on p "Organismos de Protección" at bounding box center [532, 184] width 374 height 182
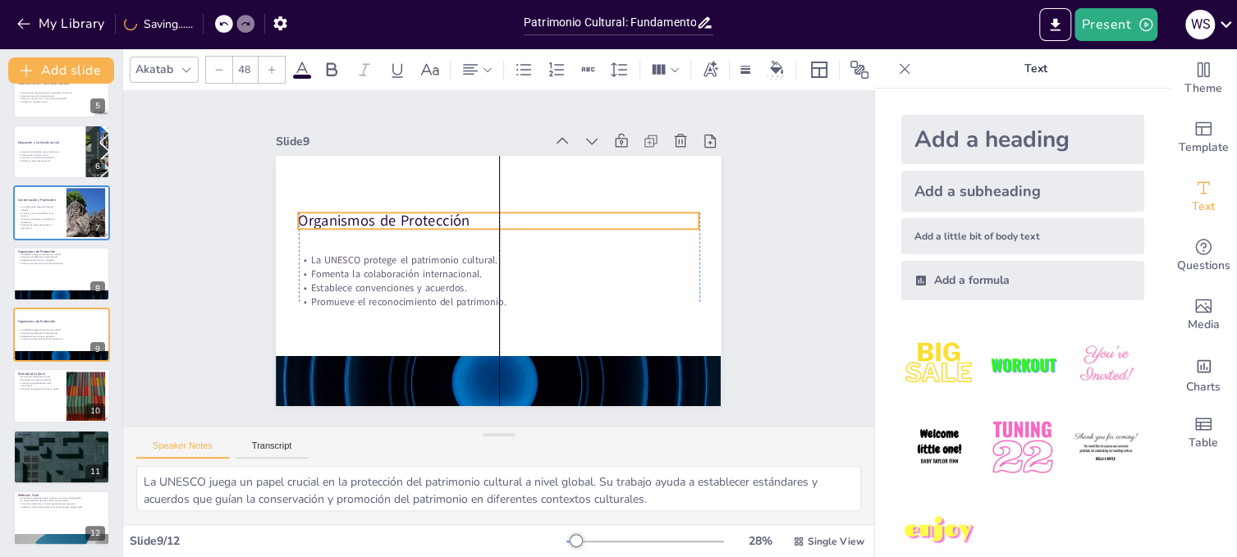
drag, startPoint x: 421, startPoint y: 169, endPoint x: 421, endPoint y: 213, distance: 44.3
click at [421, 213] on p "Organismos de Protección" at bounding box center [520, 228] width 336 height 252
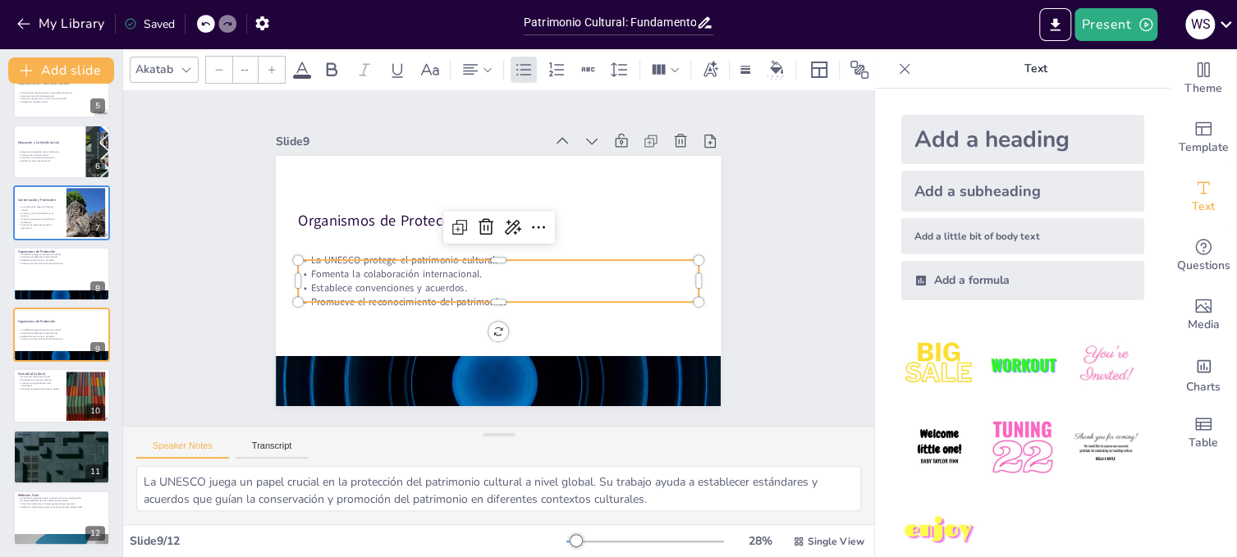
type input "32"
click at [560, 265] on p "Fomenta la colaboración internacional." at bounding box center [489, 271] width 332 height 246
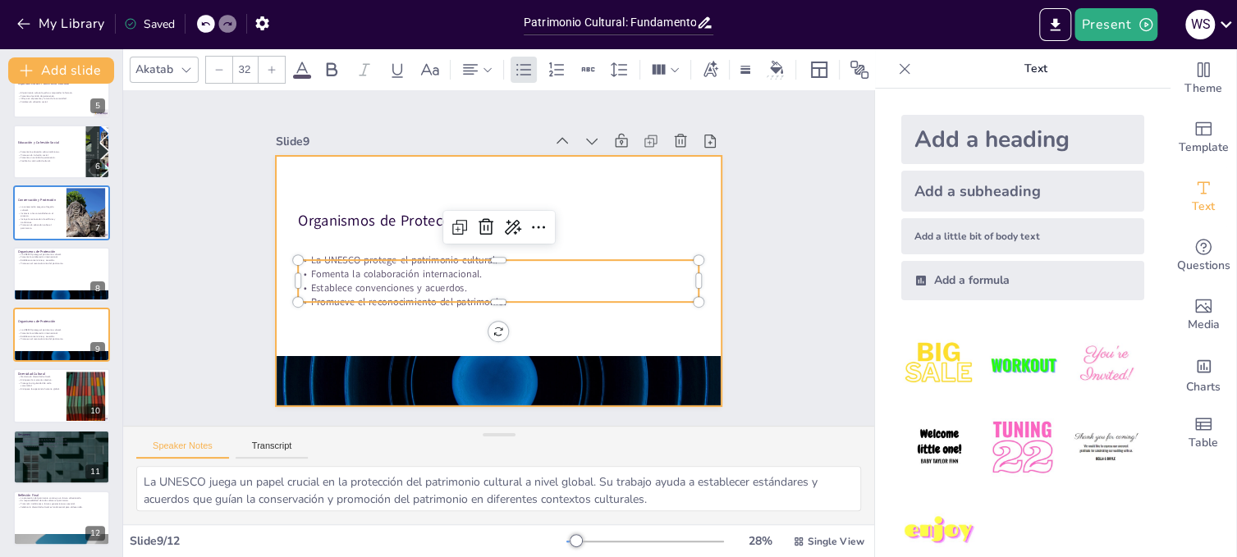
click at [602, 314] on div at bounding box center [486, 277] width 510 height 439
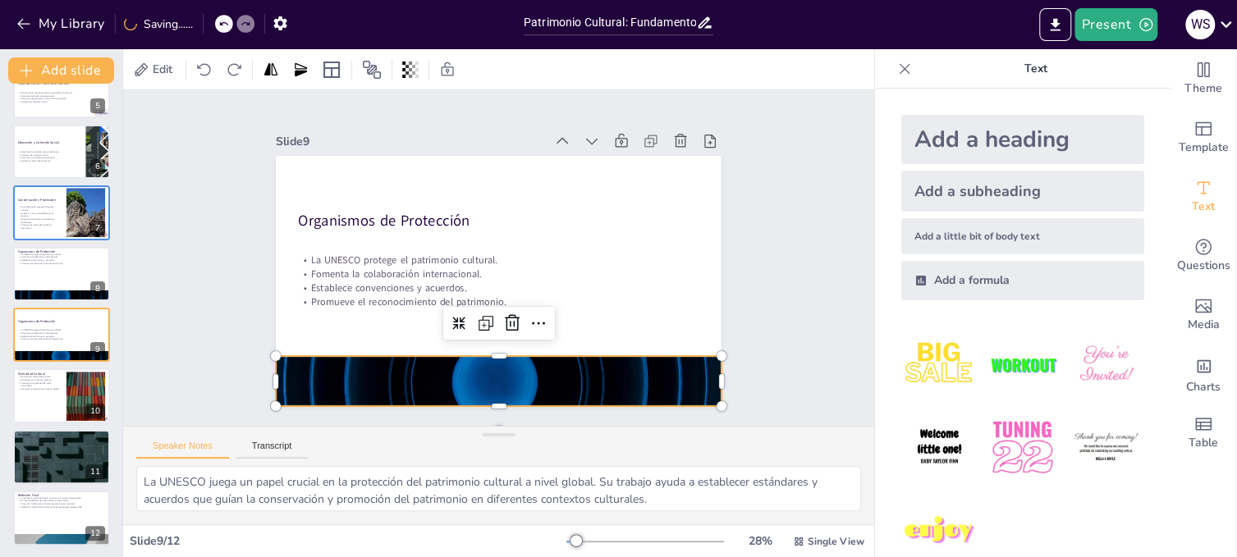
click at [521, 375] on div at bounding box center [416, 349] width 498 height 483
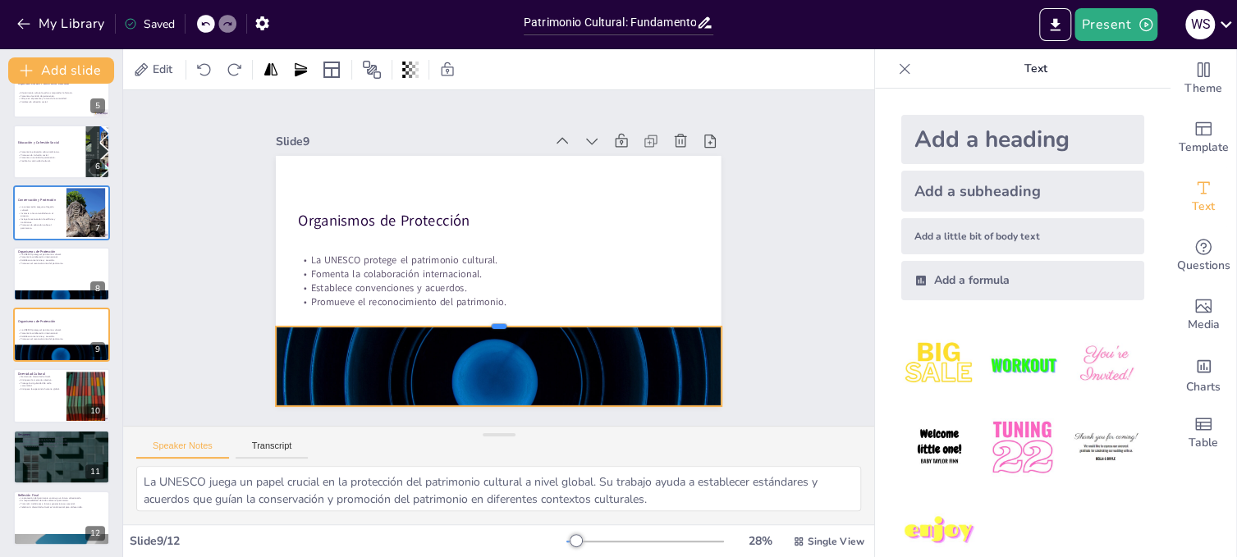
drag, startPoint x: 484, startPoint y: 348, endPoint x: 486, endPoint y: 318, distance: 29.6
click at [486, 318] on div at bounding box center [474, 314] width 412 height 193
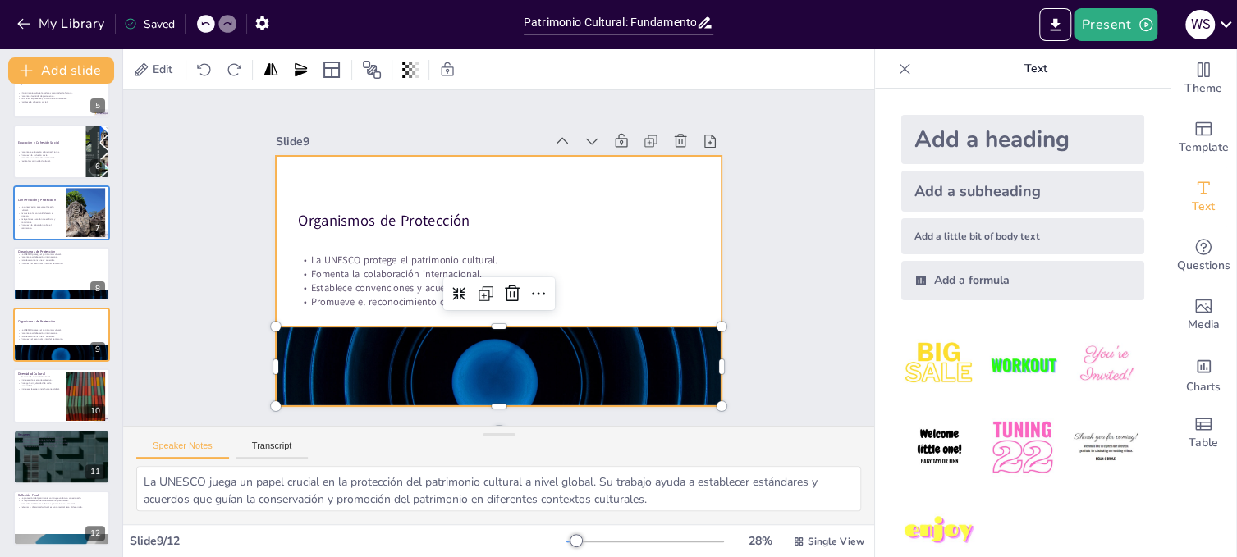
click at [409, 173] on div at bounding box center [491, 279] width 501 height 375
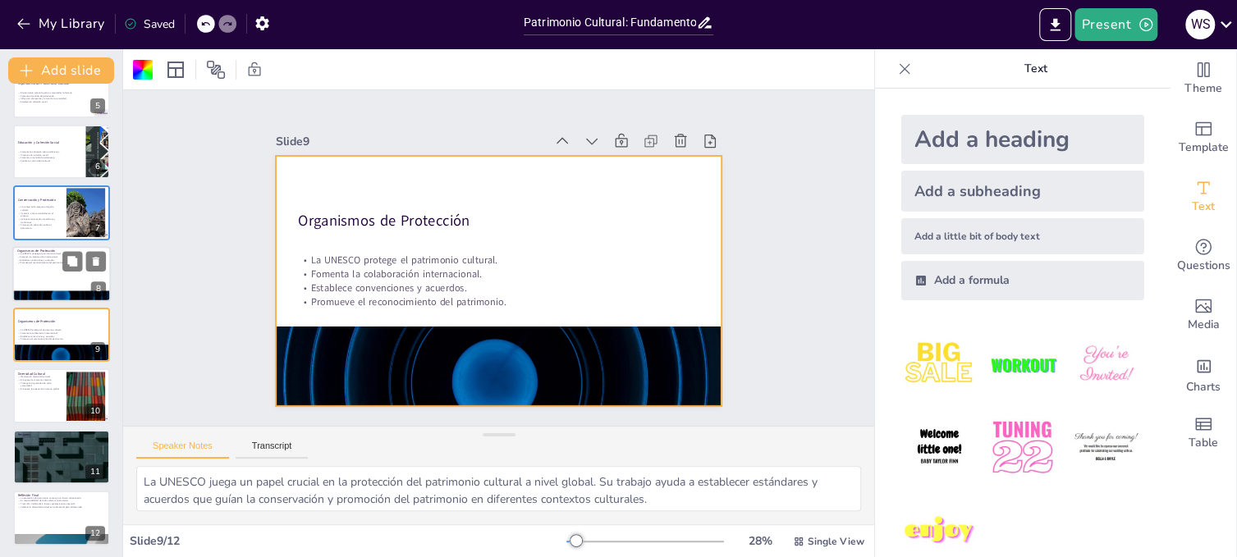
click at [70, 291] on div at bounding box center [61, 296] width 98 height 56
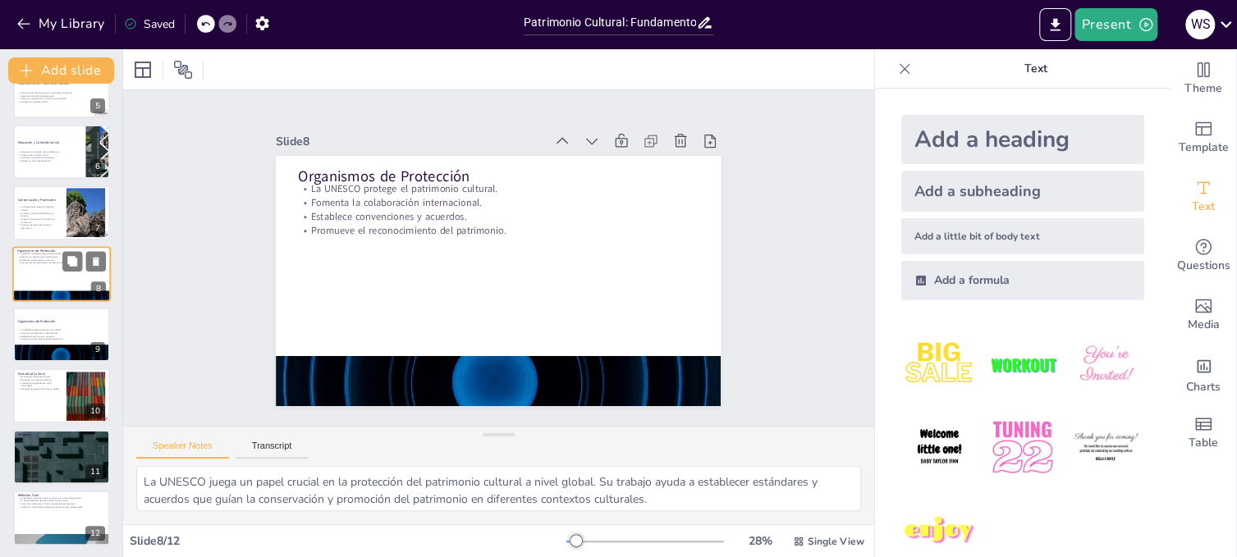
scroll to position [231, 0]
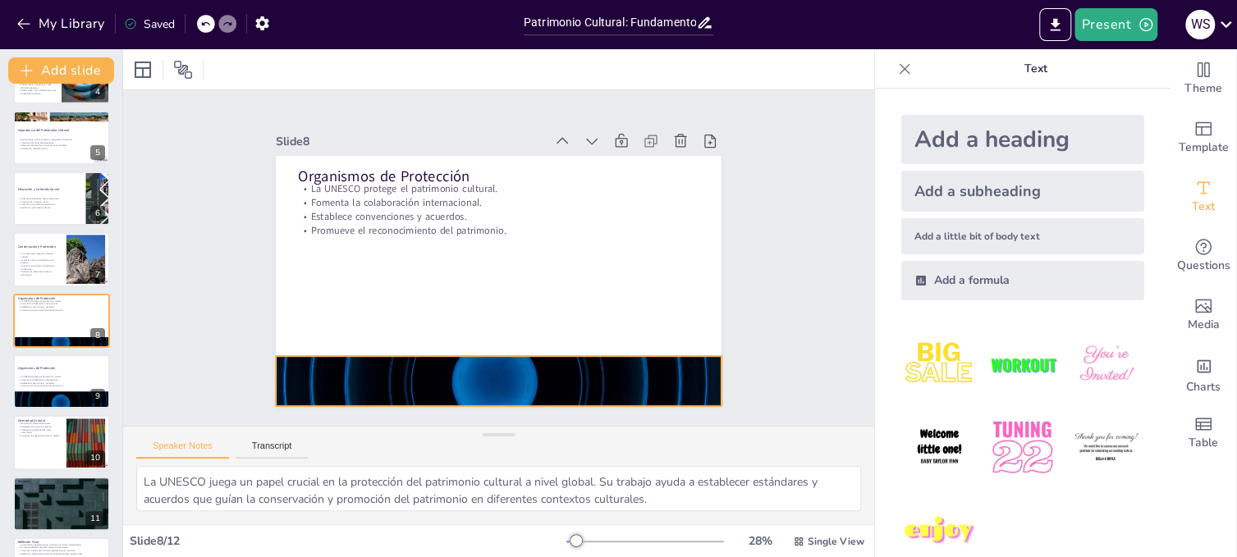
click at [489, 360] on div at bounding box center [473, 378] width 487 height 337
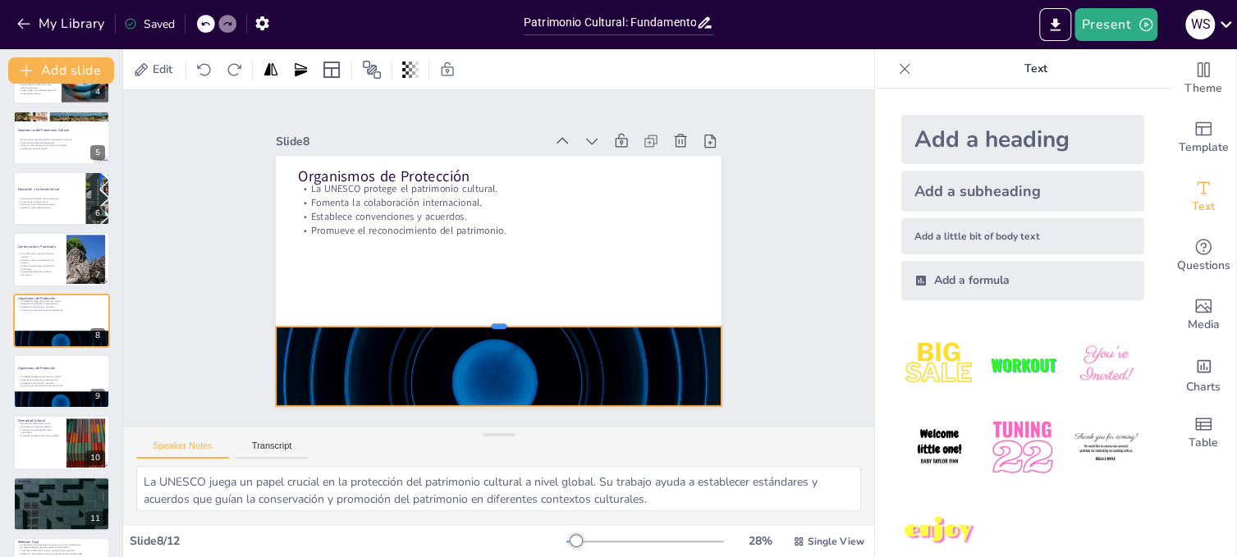
drag, startPoint x: 489, startPoint y: 349, endPoint x: 492, endPoint y: 319, distance: 29.6
click at [492, 319] on div at bounding box center [453, 300] width 308 height 340
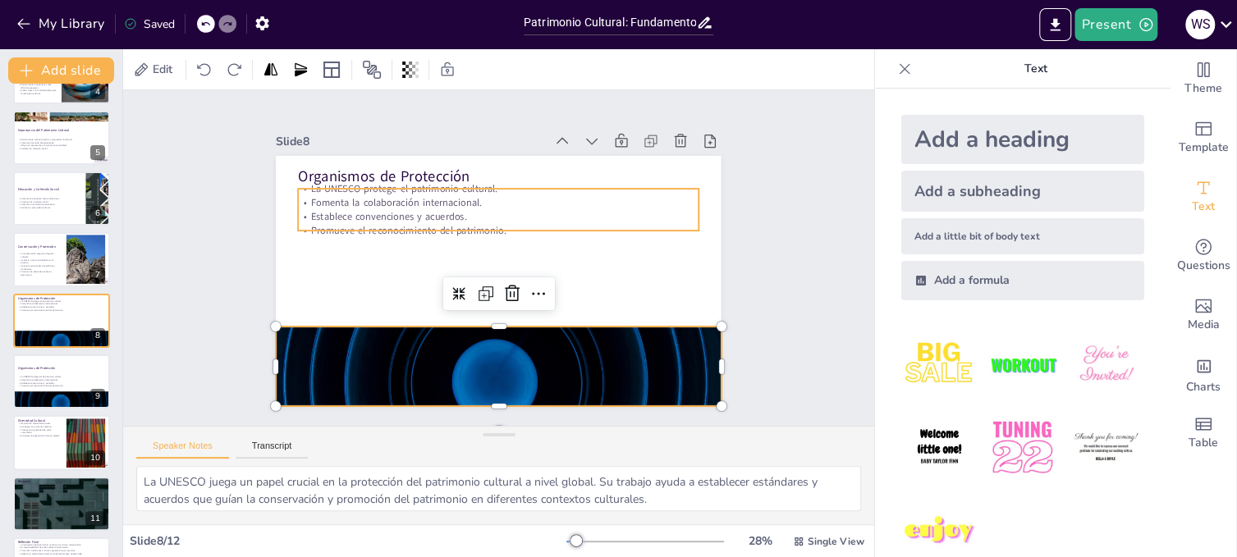
click at [430, 212] on p "Establece convenciones y acuerdos." at bounding box center [516, 220] width 372 height 176
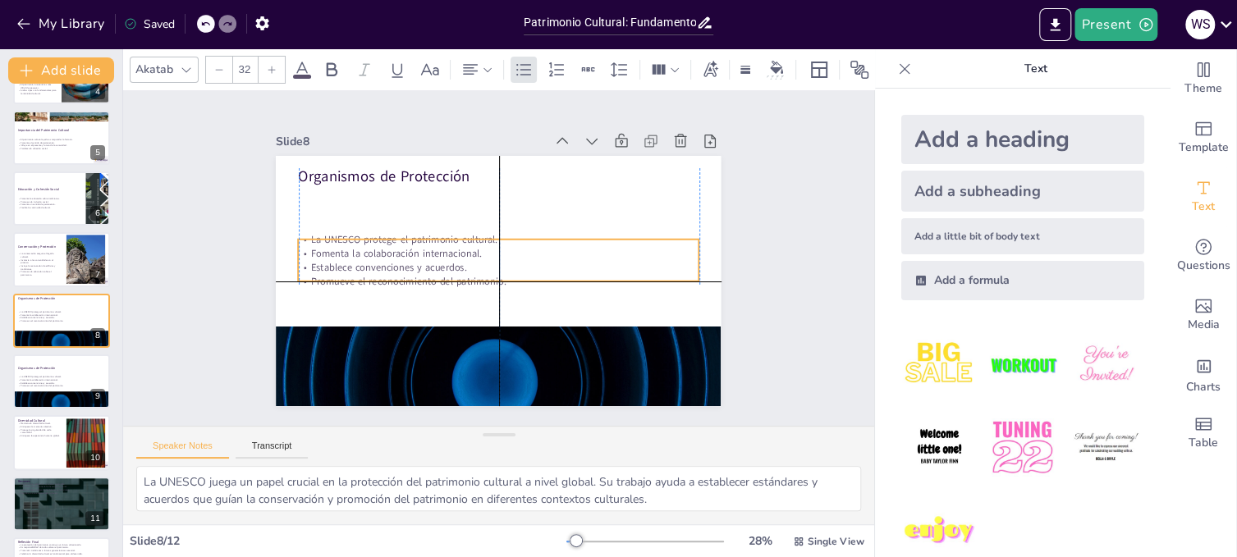
drag, startPoint x: 437, startPoint y: 204, endPoint x: 436, endPoint y: 258, distance: 54.2
click at [436, 258] on p "Establece convenciones y acuerdos." at bounding box center [495, 267] width 385 height 137
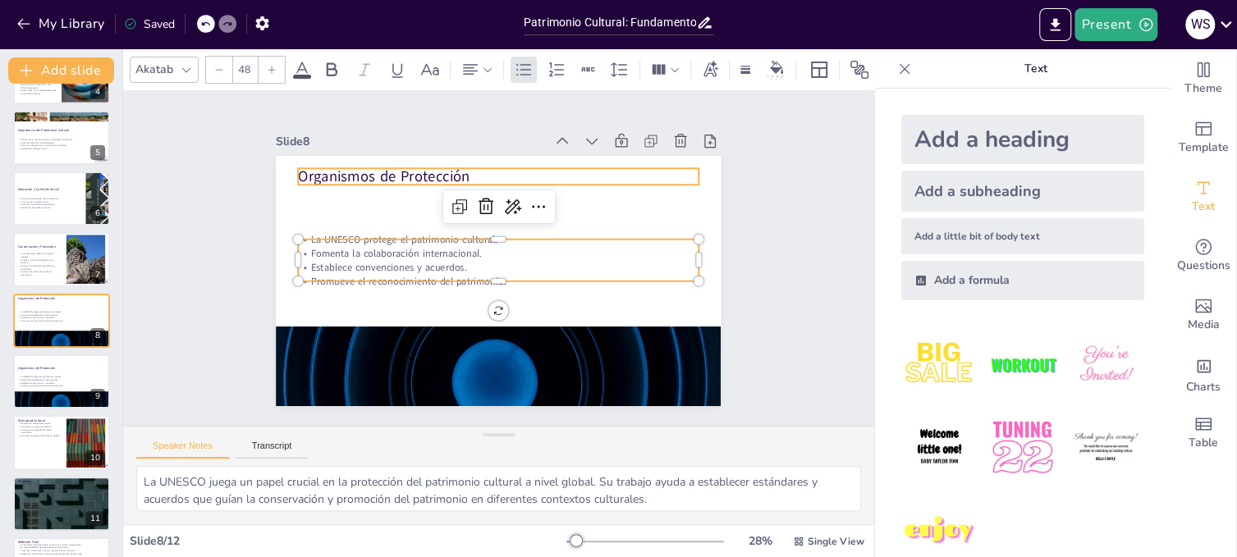
click at [418, 174] on p "Organismos de Protección" at bounding box center [523, 181] width 387 height 144
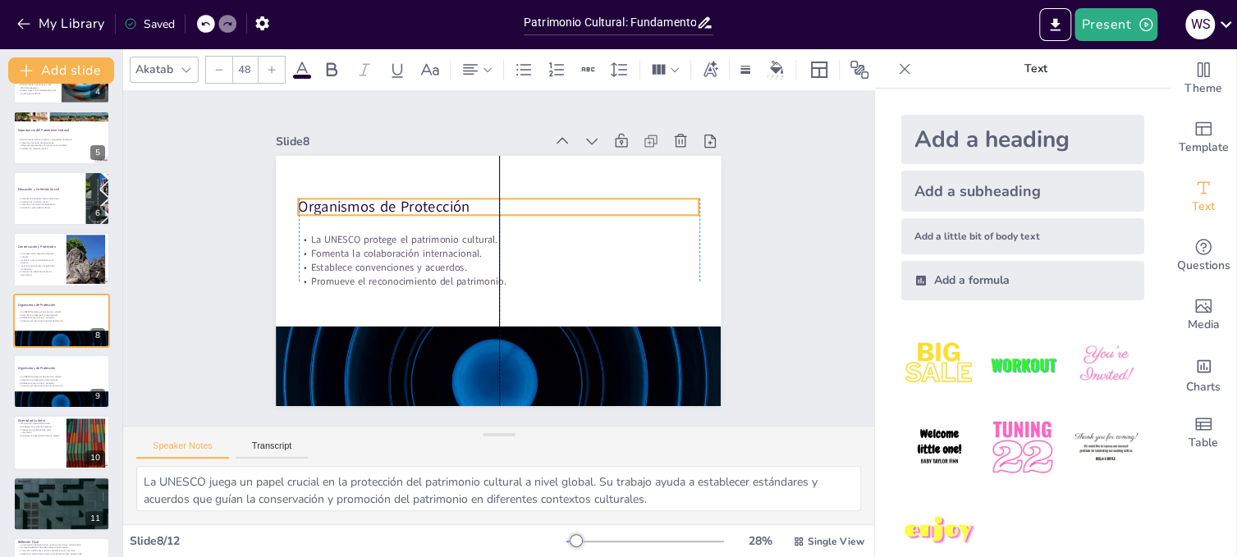
drag, startPoint x: 418, startPoint y: 172, endPoint x: 418, endPoint y: 202, distance: 30.4
click at [418, 202] on p "Organismos de Protección" at bounding box center [509, 208] width 396 height 103
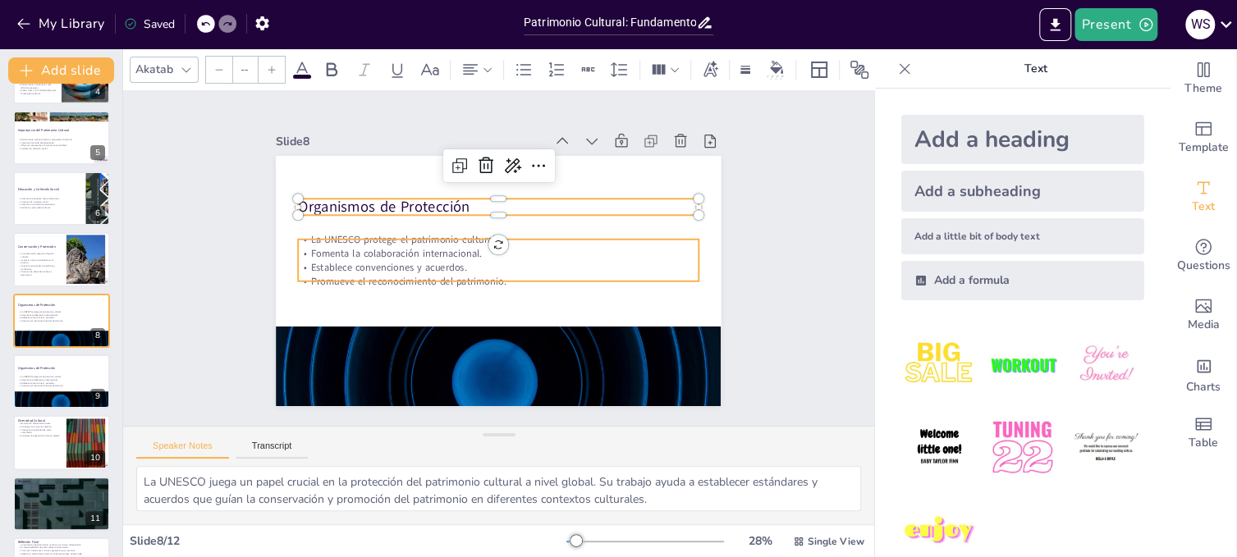
type input "32"
click at [540, 235] on p "La UNESCO protege el patrimonio cultural." at bounding box center [504, 240] width 385 height 137
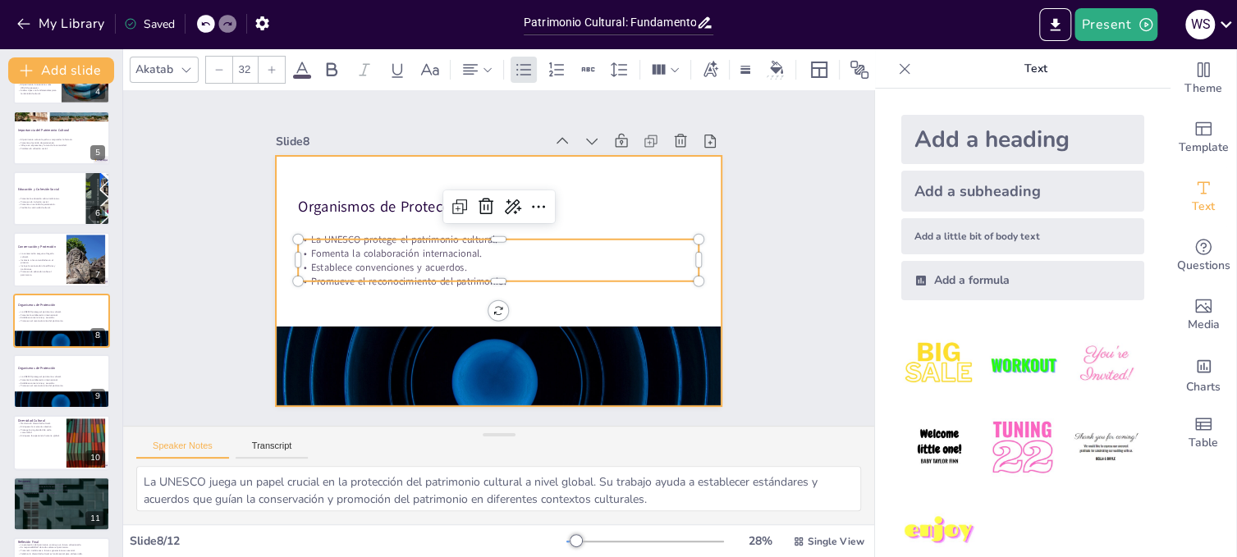
click at [396, 300] on div at bounding box center [486, 277] width 510 height 439
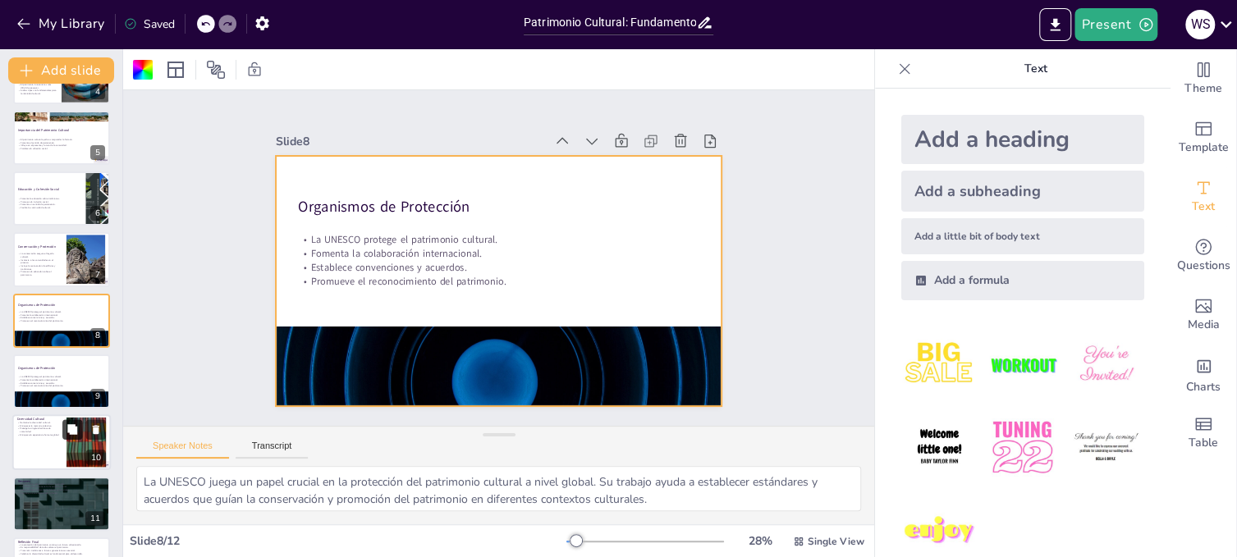
click at [74, 437] on button at bounding box center [72, 430] width 20 height 20
type textarea "Mantener la diversidad cultural es esencial para el enriquecimiento de nuestras…"
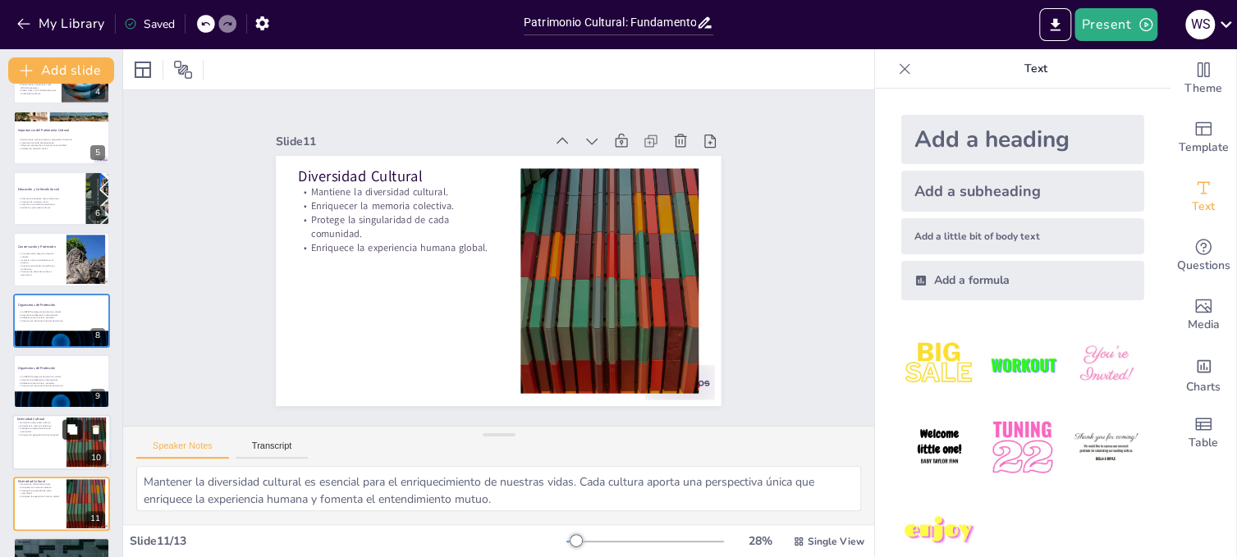
scroll to position [339, 0]
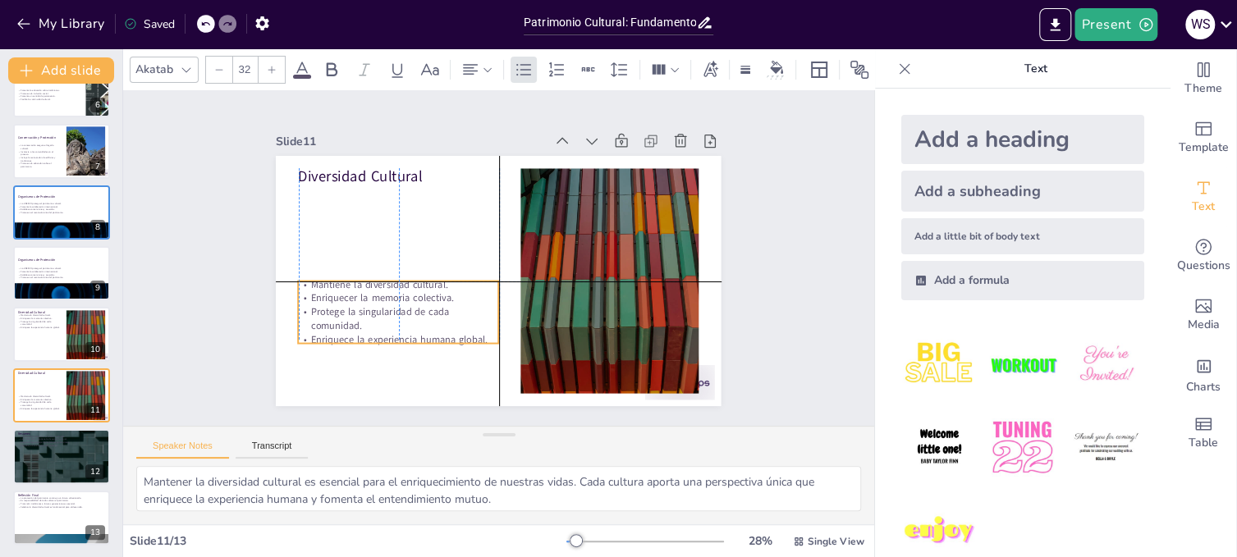
drag, startPoint x: 394, startPoint y: 208, endPoint x: 396, endPoint y: 297, distance: 88.6
click at [396, 297] on div "Mantiene la diversidad cultural. Enriquecer la memoria colectiva. Protege la si…" at bounding box center [389, 290] width 210 height 109
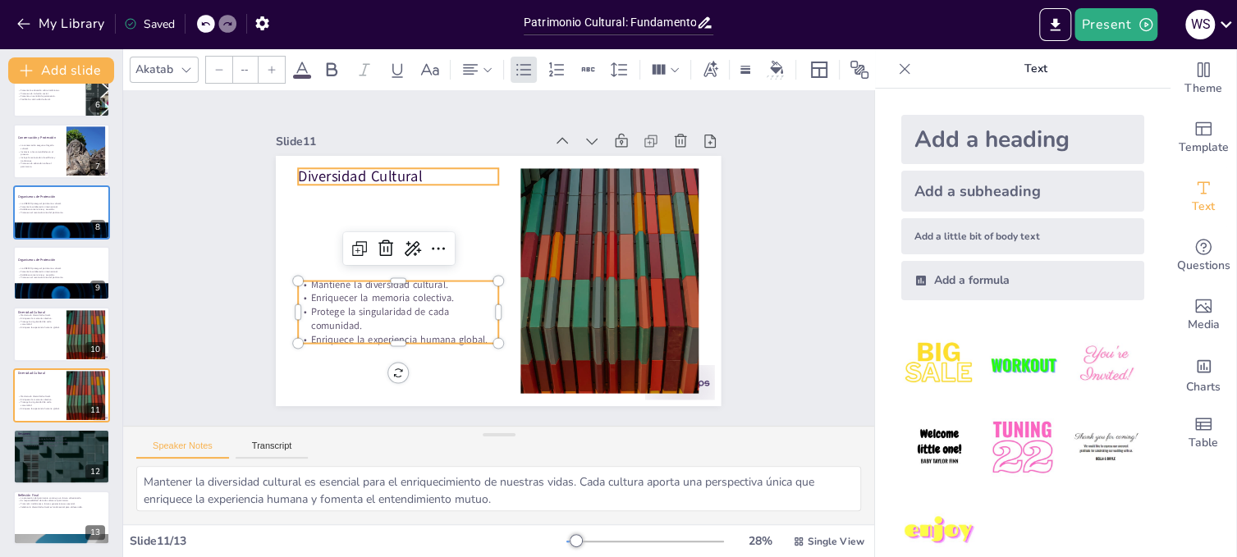
type input "48"
click at [371, 168] on p "Diversidad Cultural" at bounding box center [428, 149] width 197 height 81
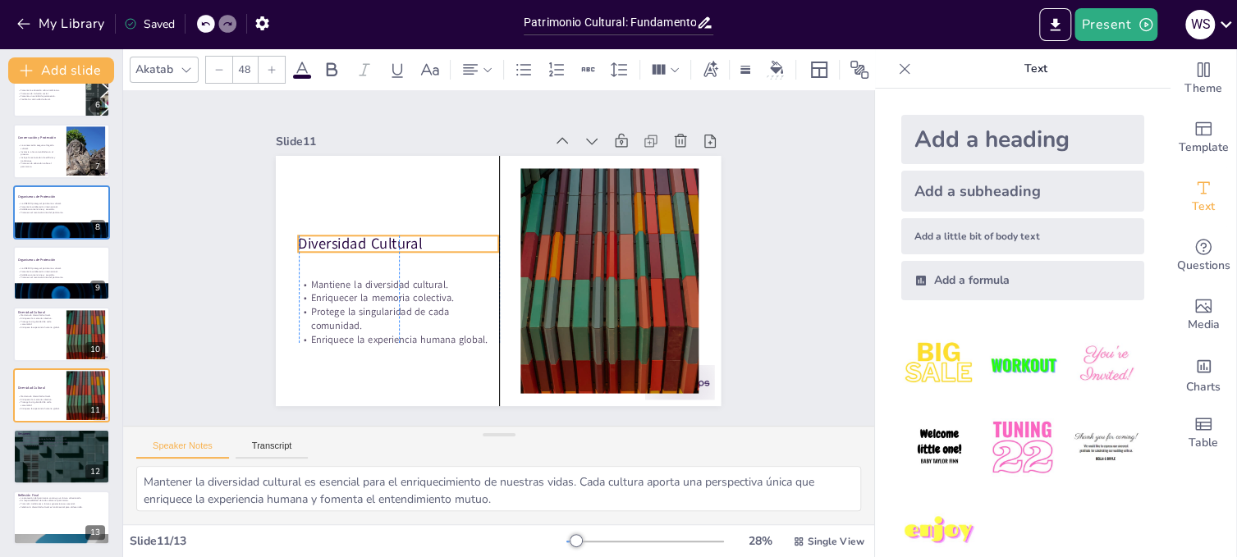
drag, startPoint x: 371, startPoint y: 168, endPoint x: 373, endPoint y: 236, distance: 67.3
click at [373, 236] on p "Diversidad Cultural" at bounding box center [426, 188] width 174 height 135
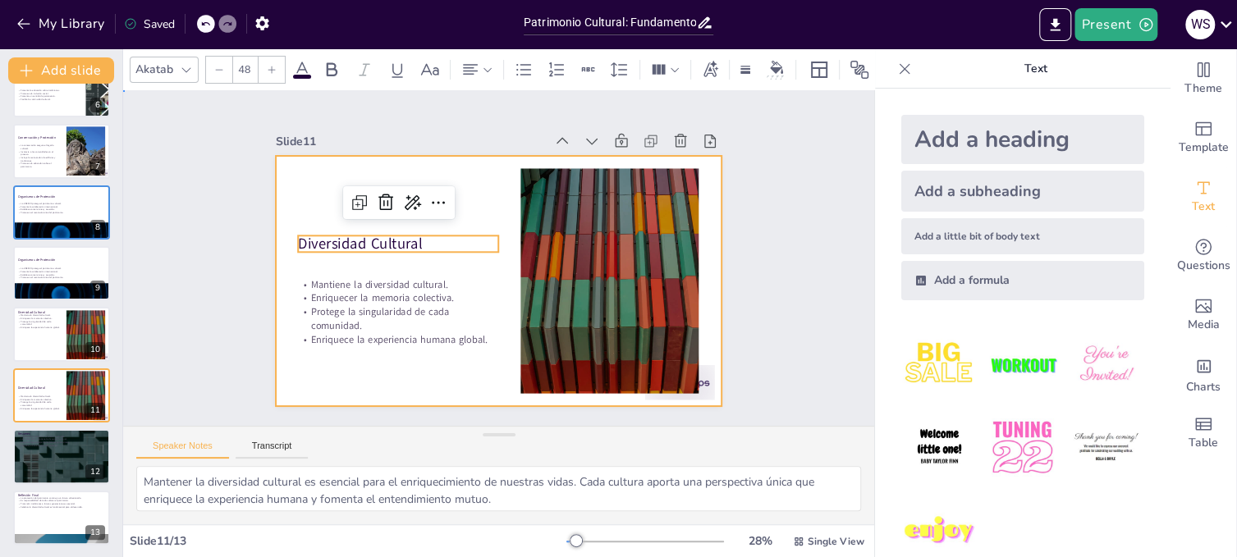
click at [701, 287] on div at bounding box center [491, 279] width 501 height 375
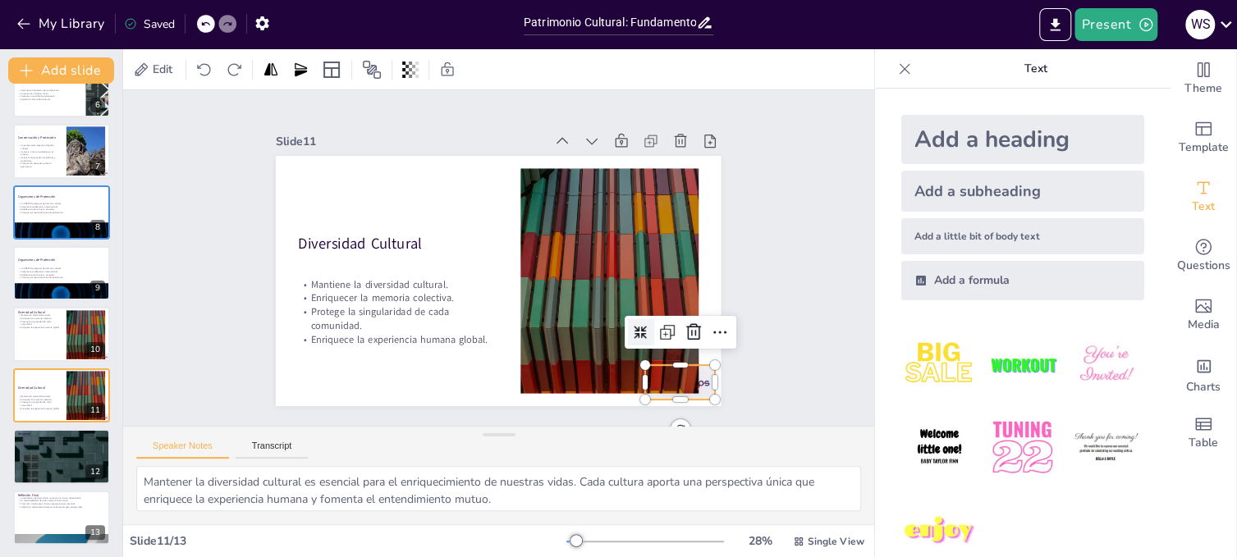
click at [514, 439] on div at bounding box center [481, 478] width 65 height 78
click at [657, 394] on icon at bounding box center [647, 404] width 20 height 21
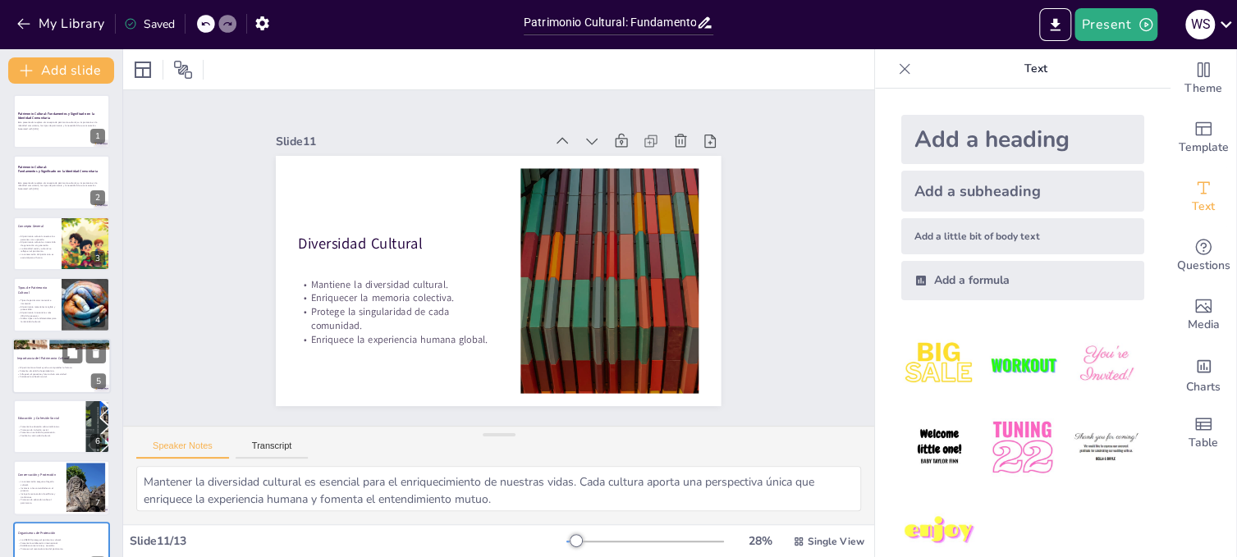
scroll to position [0, 0]
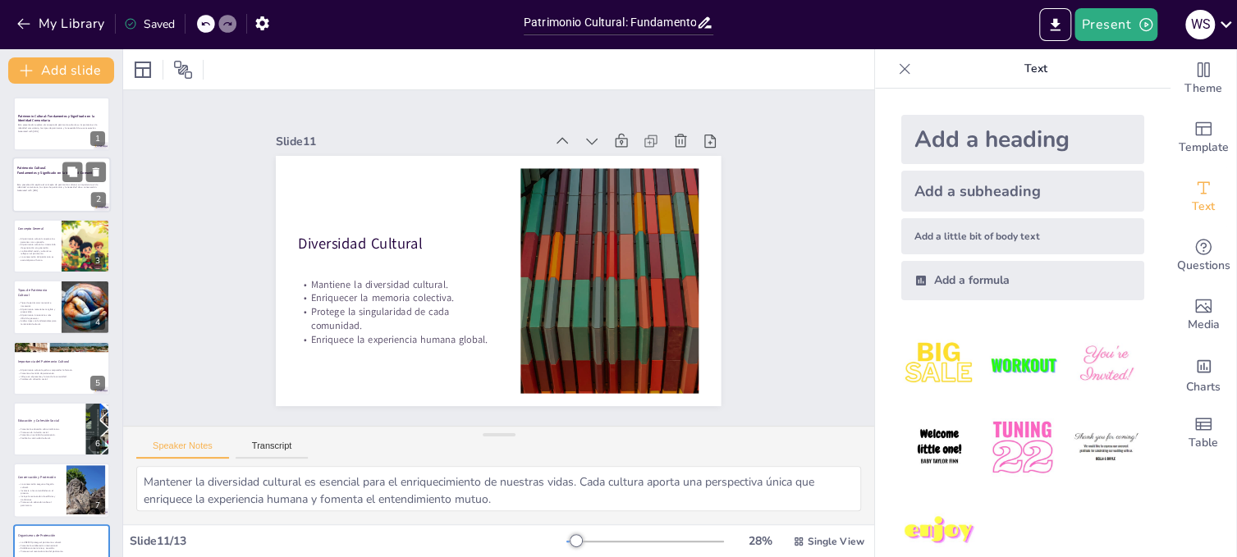
click at [83, 193] on div "Esta presentación explora el concepto de patrimonio cultural, su importancia en…" at bounding box center [61, 187] width 89 height 11
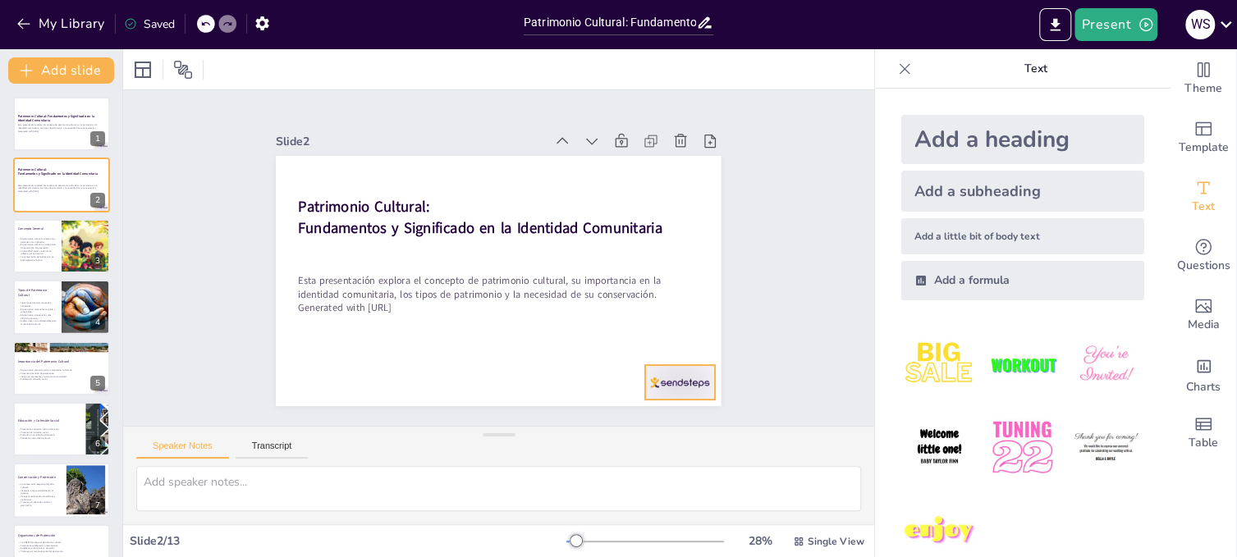
click at [660, 405] on div at bounding box center [632, 432] width 77 height 54
click at [624, 421] on icon at bounding box center [612, 431] width 21 height 21
click at [75, 126] on p "Esta presentación explora el concepto de patrimonio cultural, su importancia en…" at bounding box center [61, 127] width 89 height 6
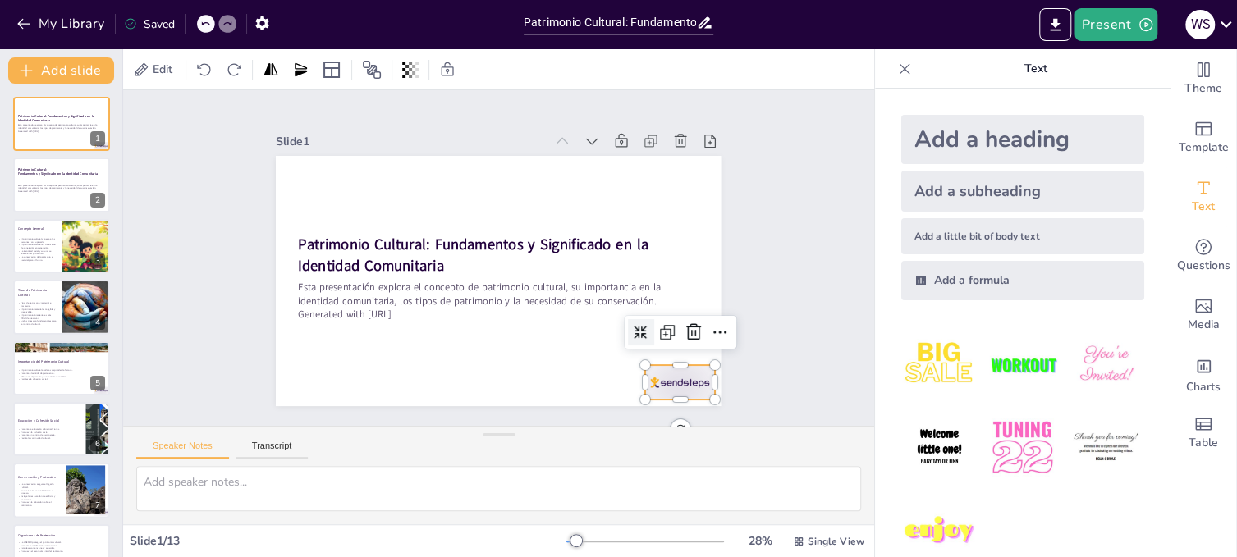
click at [667, 405] on div at bounding box center [632, 432] width 77 height 54
click at [588, 438] on icon at bounding box center [574, 452] width 28 height 28
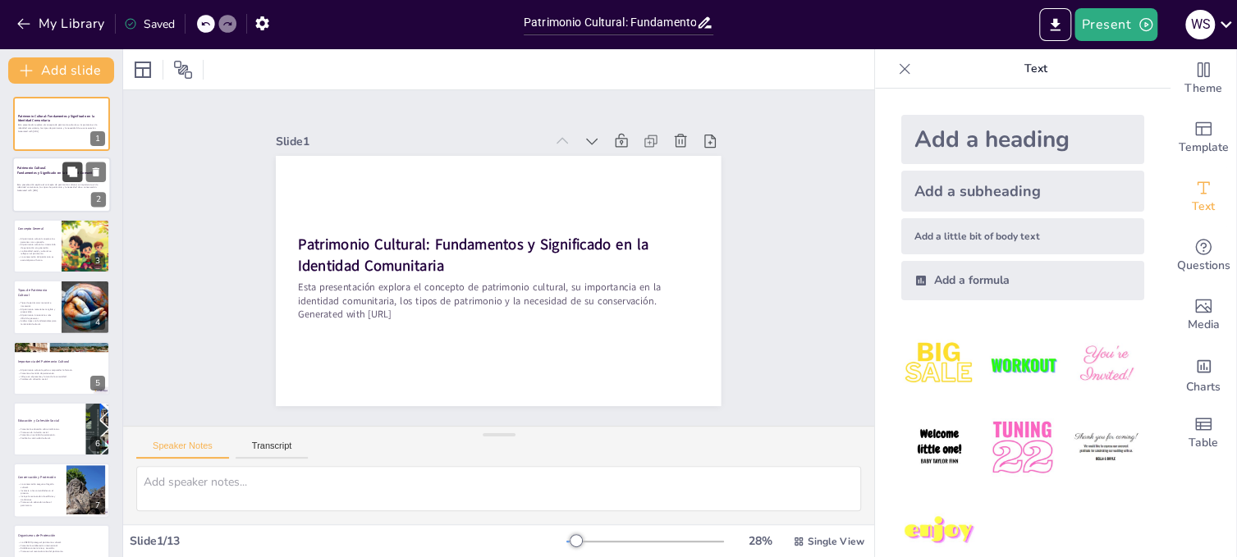
click at [62, 173] on button at bounding box center [72, 172] width 20 height 20
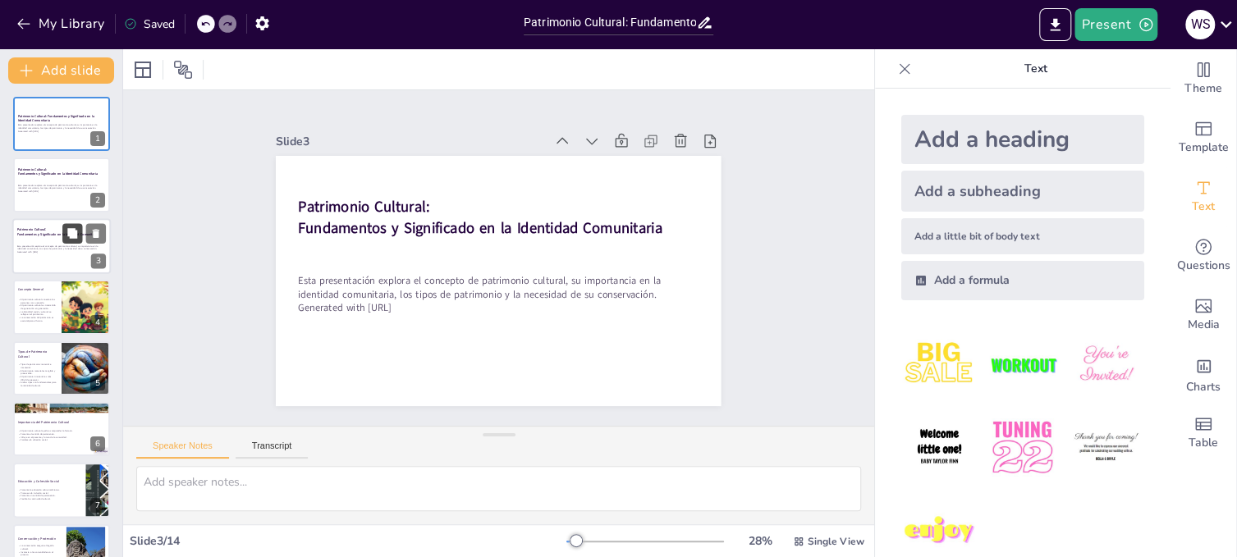
click at [66, 232] on button at bounding box center [72, 233] width 20 height 20
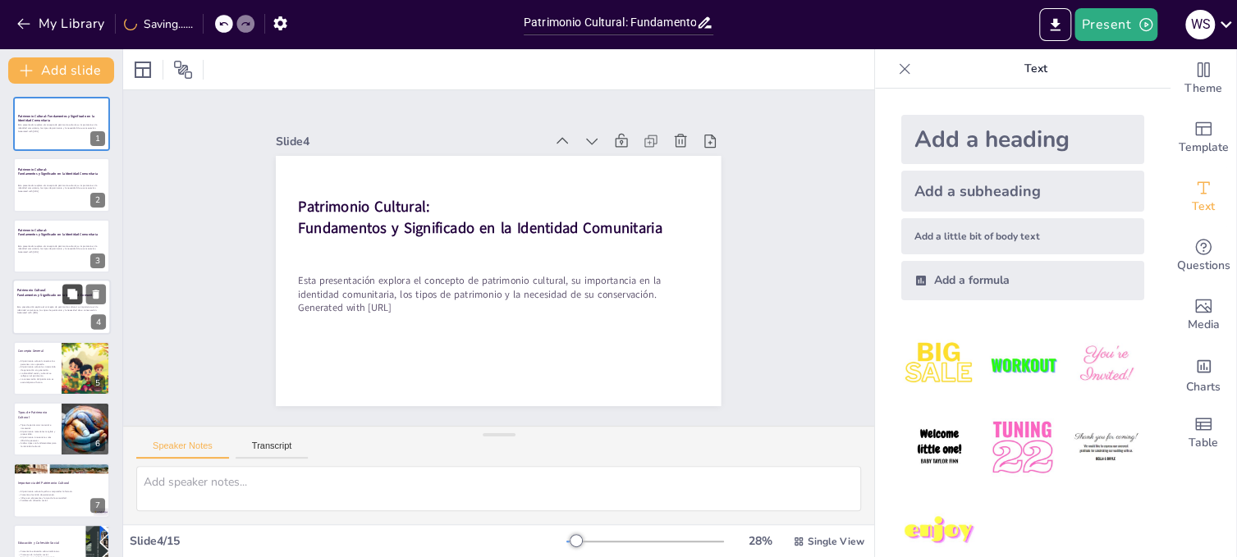
click at [62, 295] on button at bounding box center [72, 295] width 20 height 20
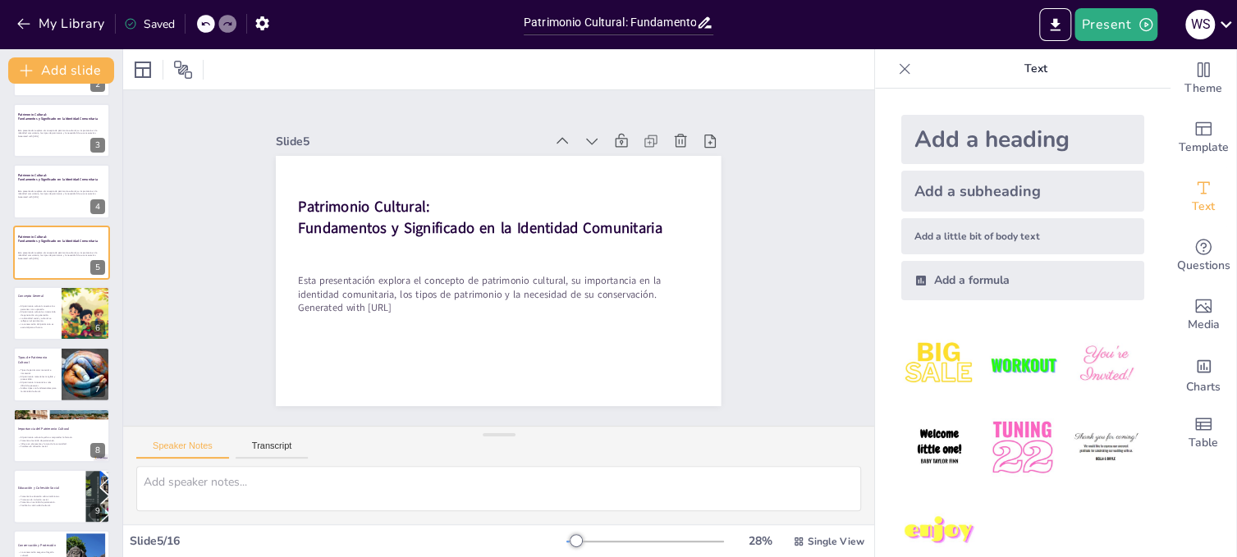
scroll to position [212, 0]
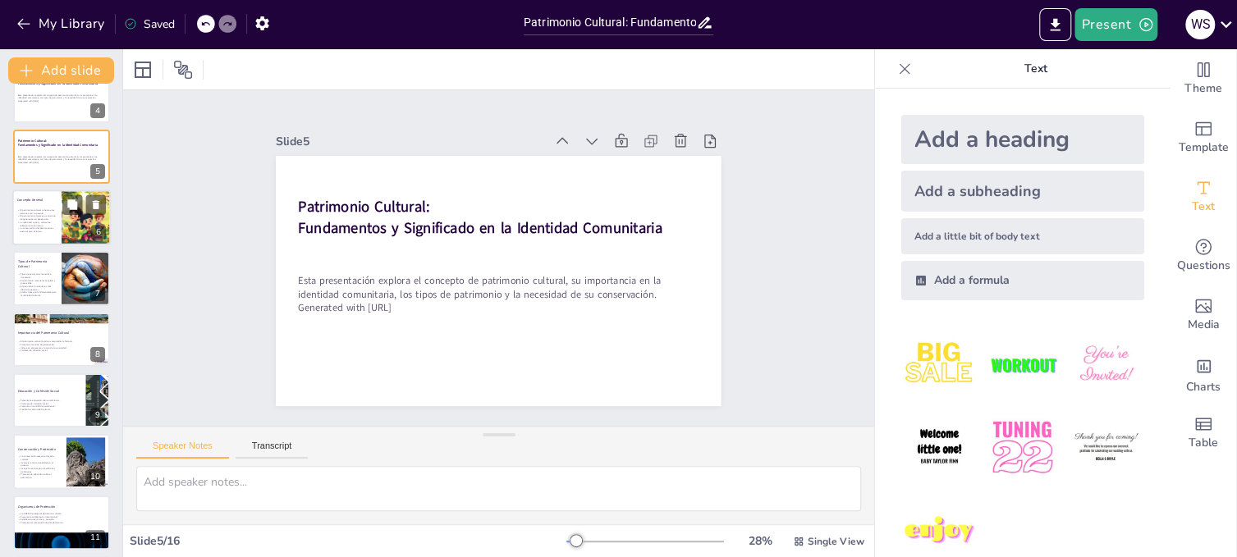
click at [52, 210] on p "El patrimonio cultural conecta a las personas con su pasado." at bounding box center [36, 211] width 39 height 6
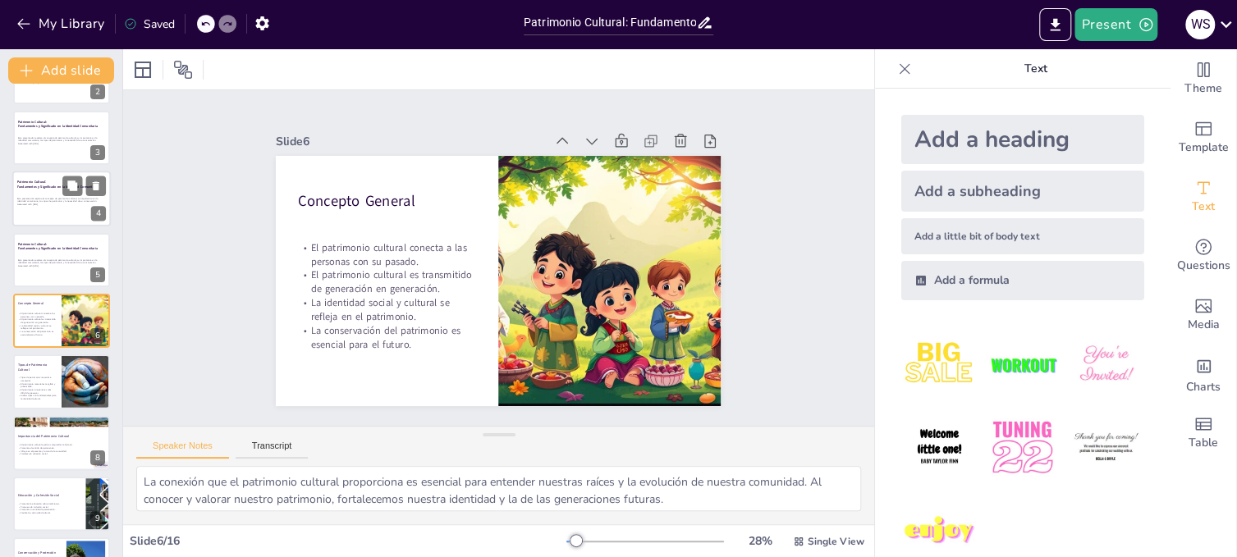
scroll to position [190, 0]
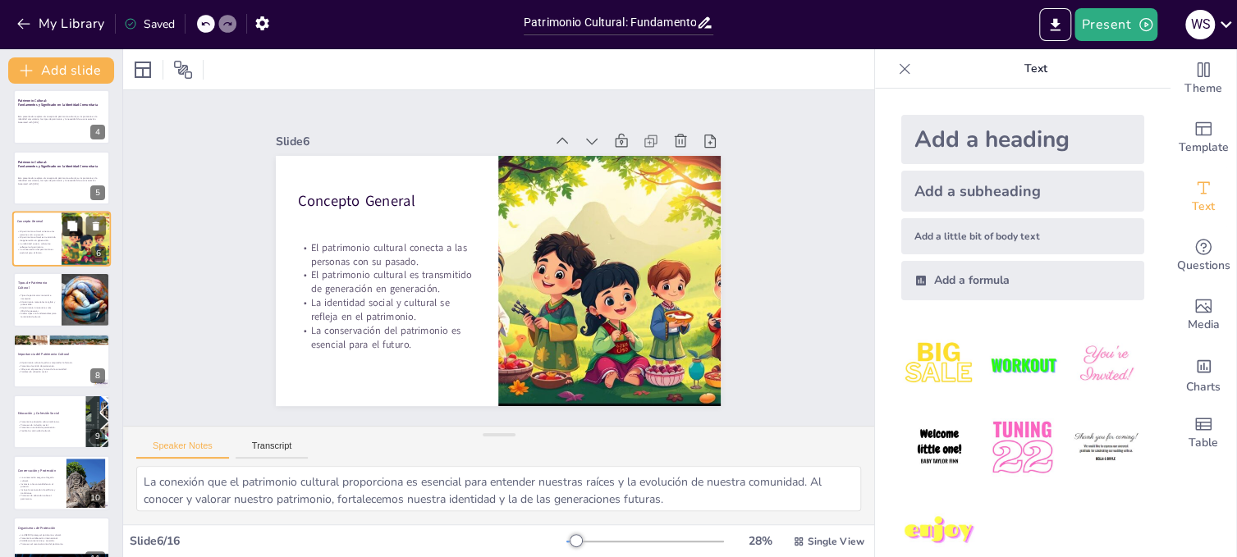
click at [82, 228] on button at bounding box center [72, 226] width 20 height 20
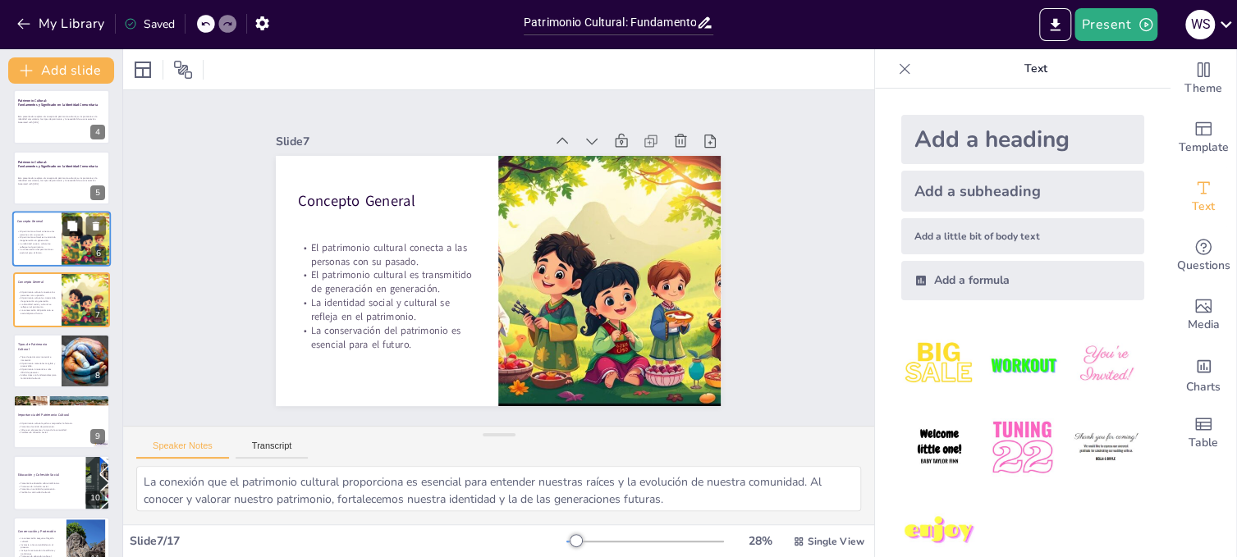
scroll to position [170, 0]
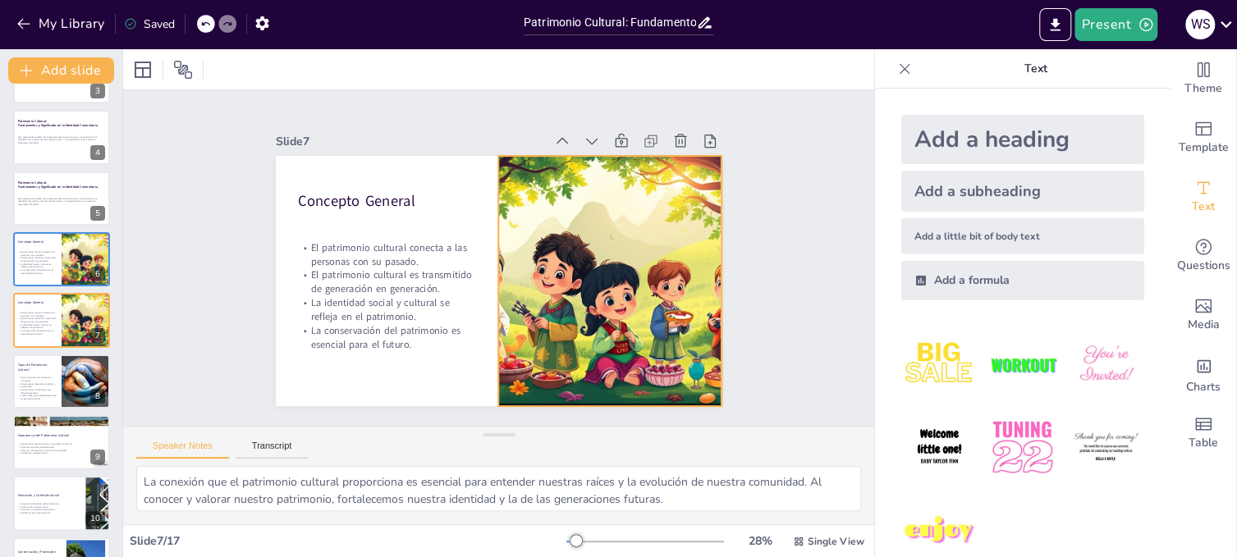
click at [630, 323] on div at bounding box center [583, 334] width 505 height 436
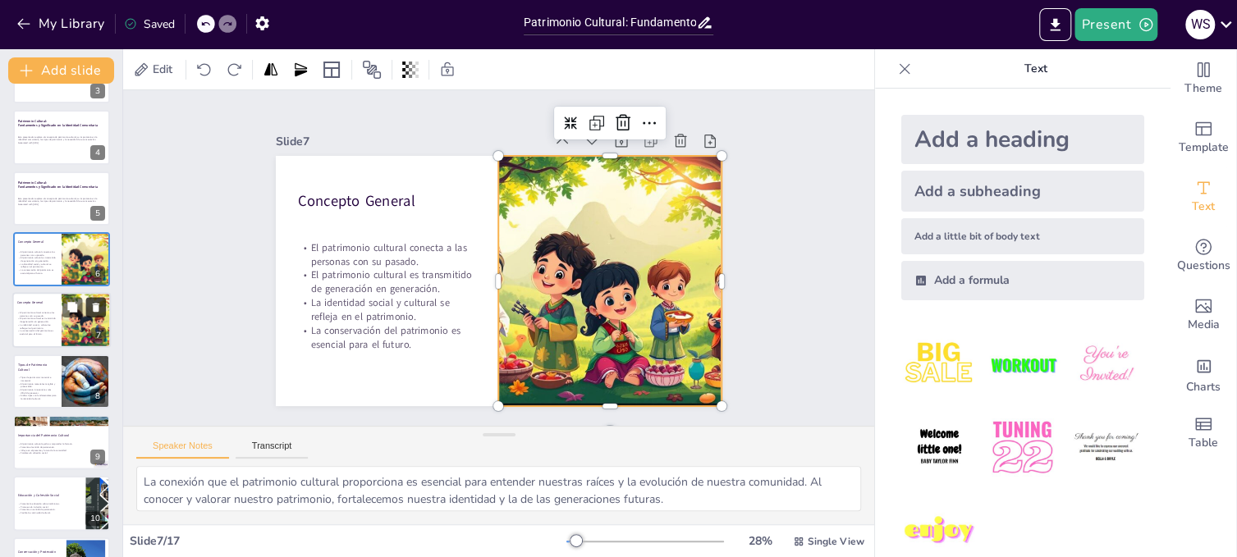
click at [92, 310] on icon at bounding box center [95, 307] width 11 height 11
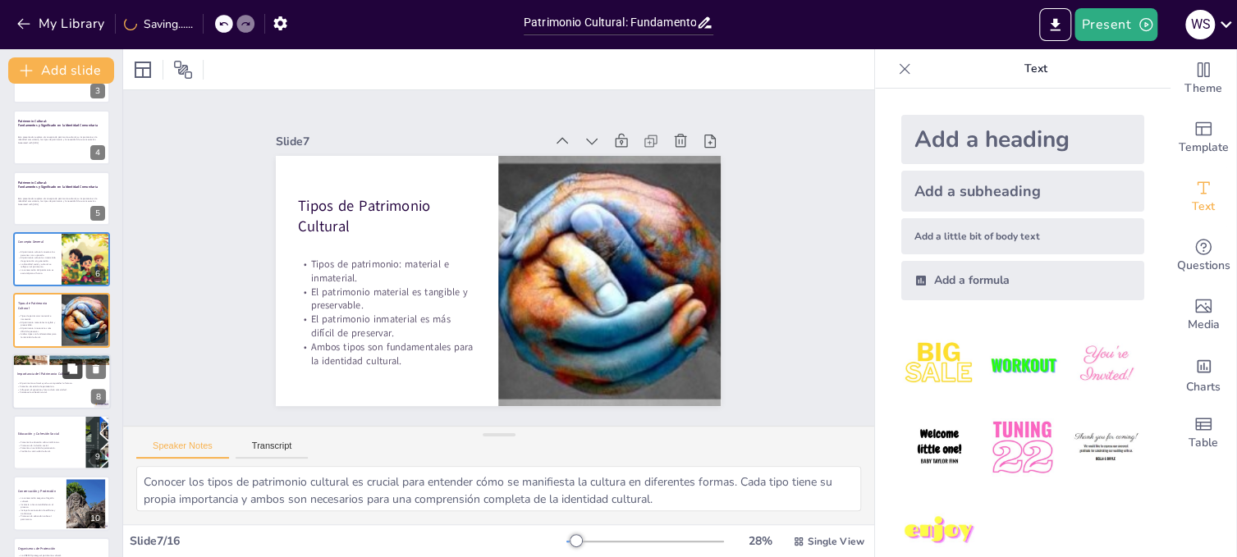
click at [73, 368] on icon at bounding box center [72, 369] width 10 height 10
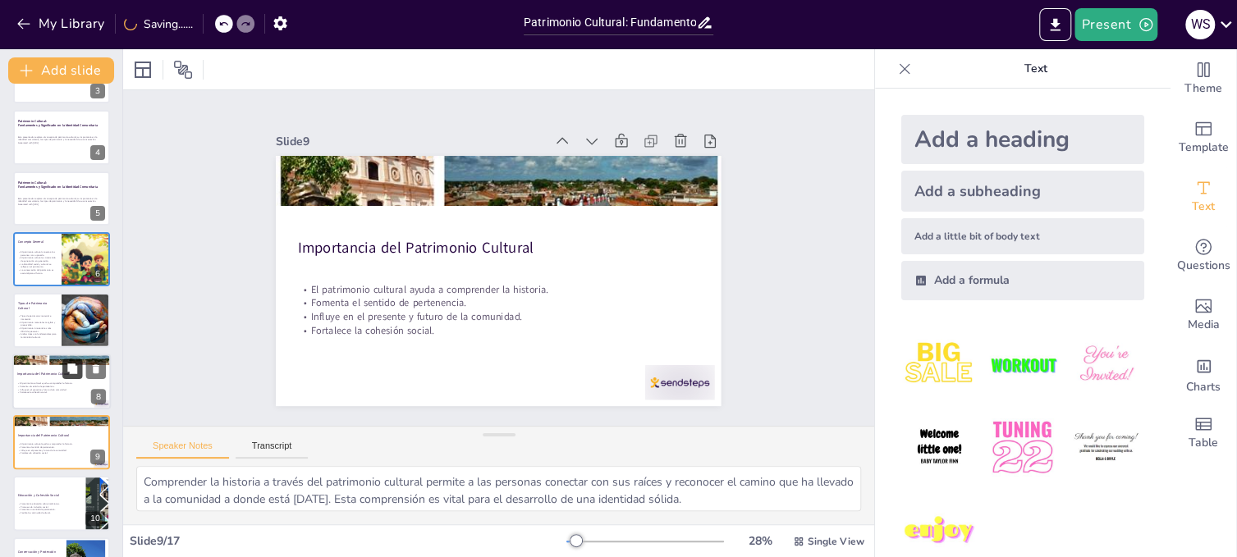
scroll to position [291, 0]
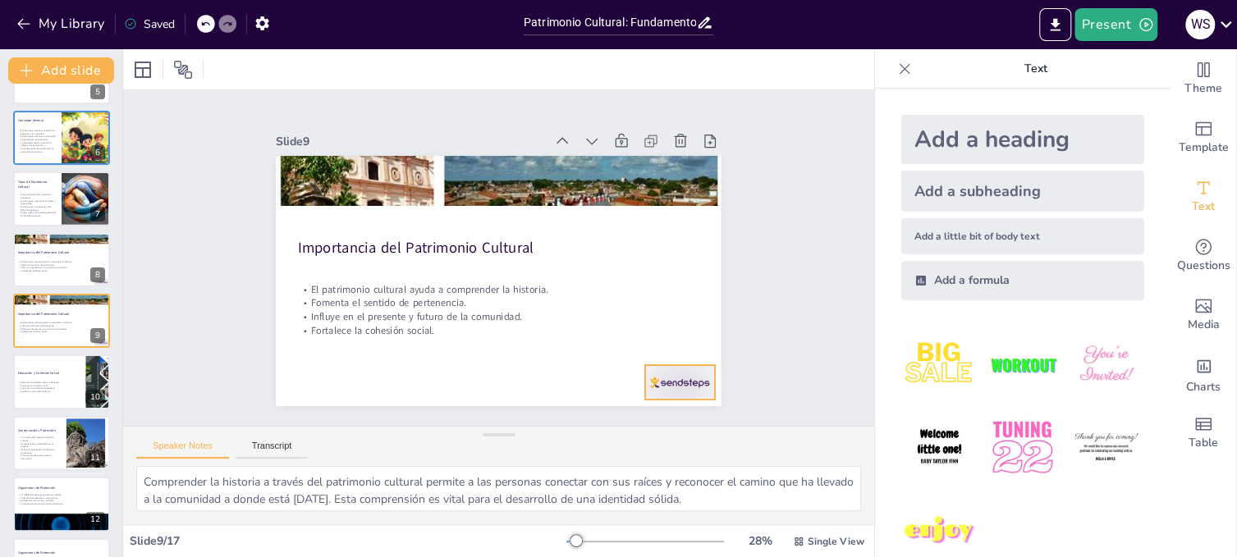
click at [539, 440] on div at bounding box center [504, 478] width 69 height 76
click at [670, 378] on icon at bounding box center [661, 388] width 19 height 20
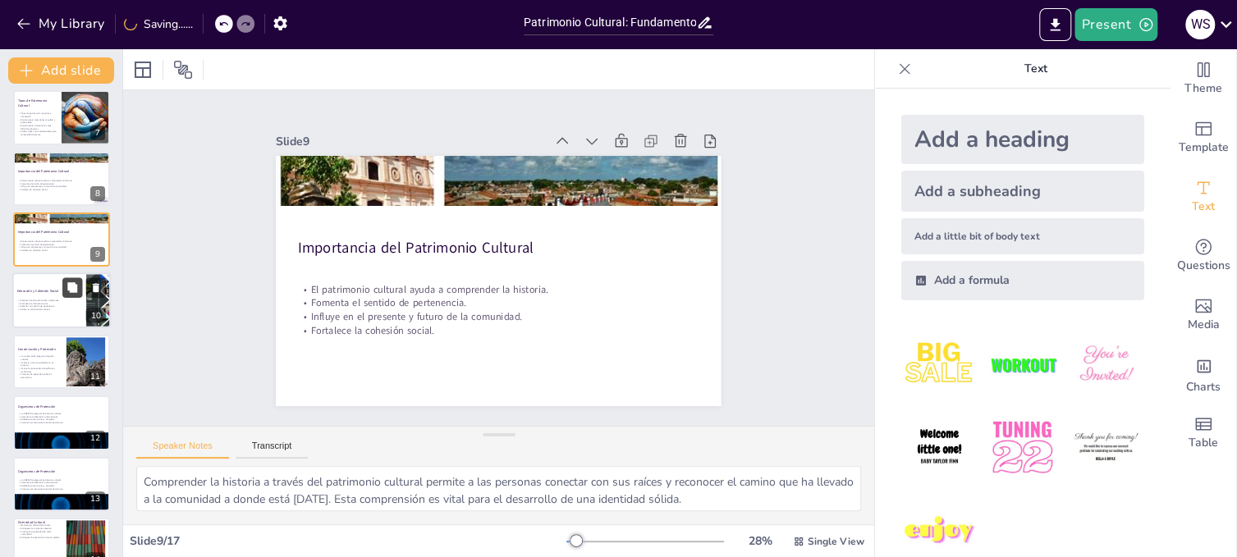
scroll to position [455, 0]
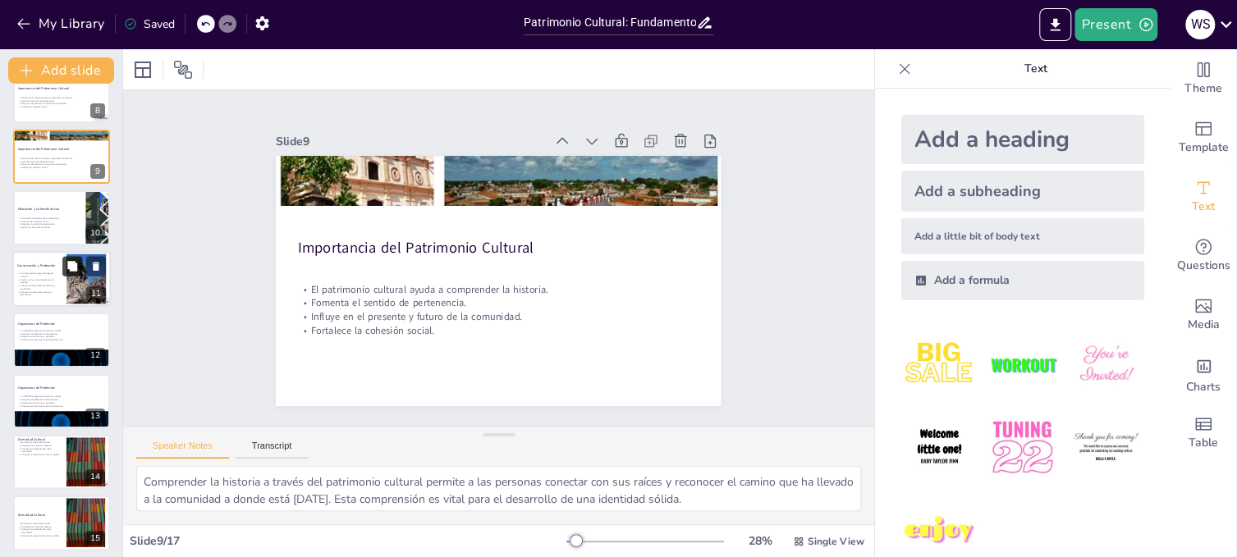
click at [78, 270] on button at bounding box center [72, 266] width 20 height 20
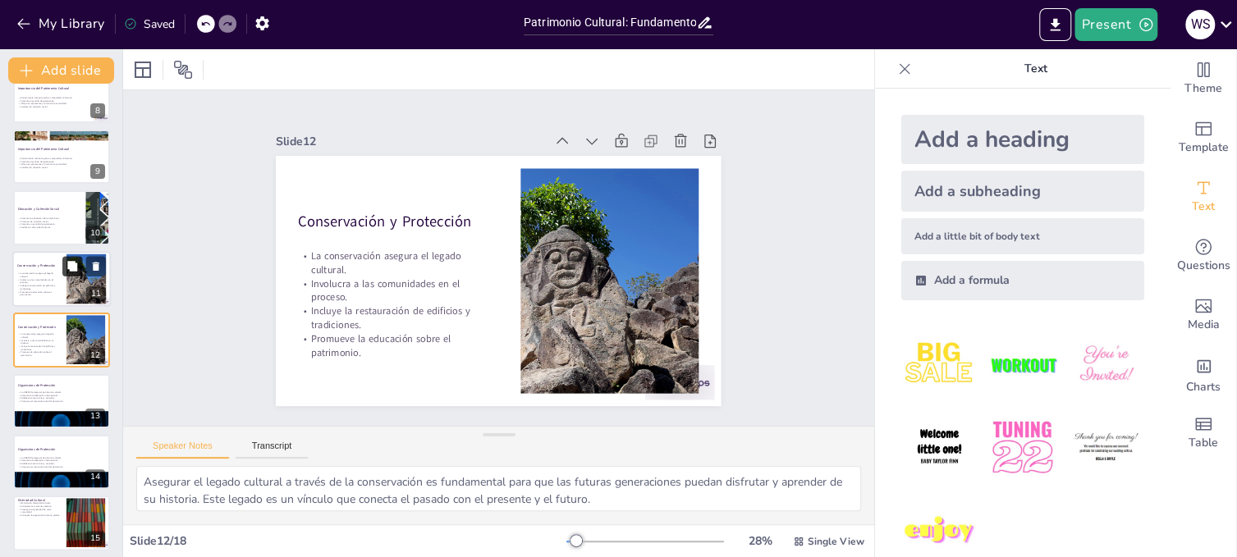
scroll to position [474, 0]
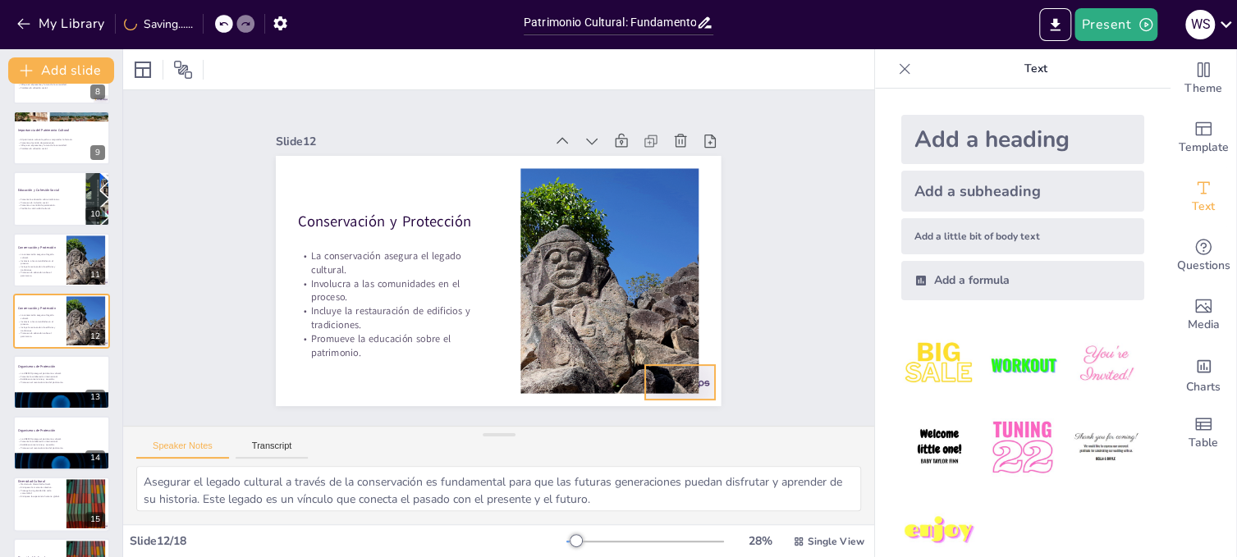
click at [332, 377] on div at bounding box center [300, 353] width 65 height 78
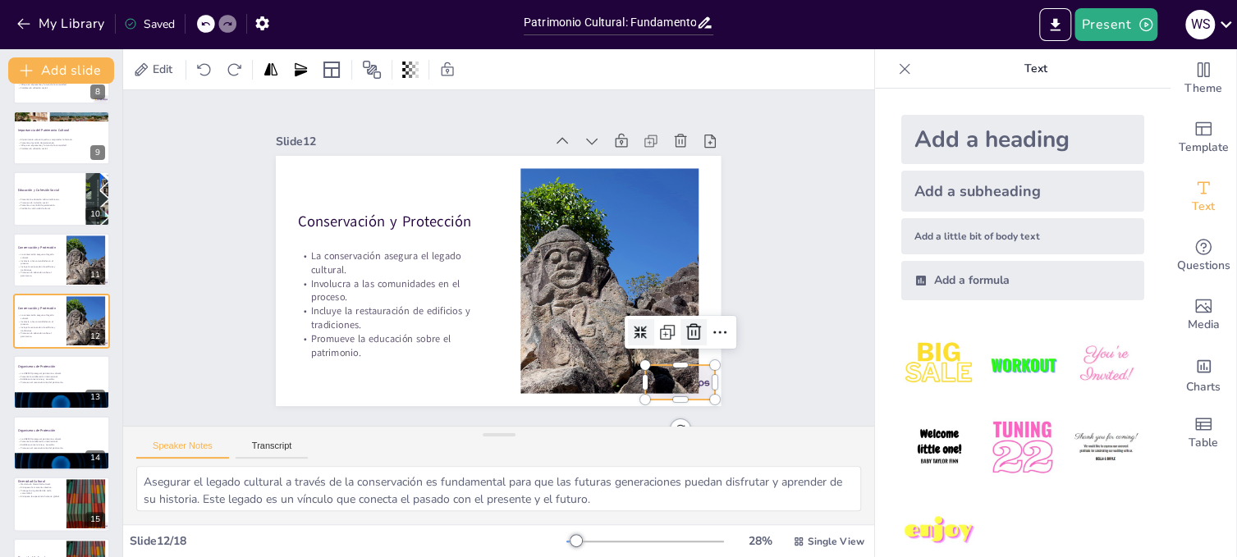
click at [567, 446] on icon at bounding box center [553, 460] width 28 height 28
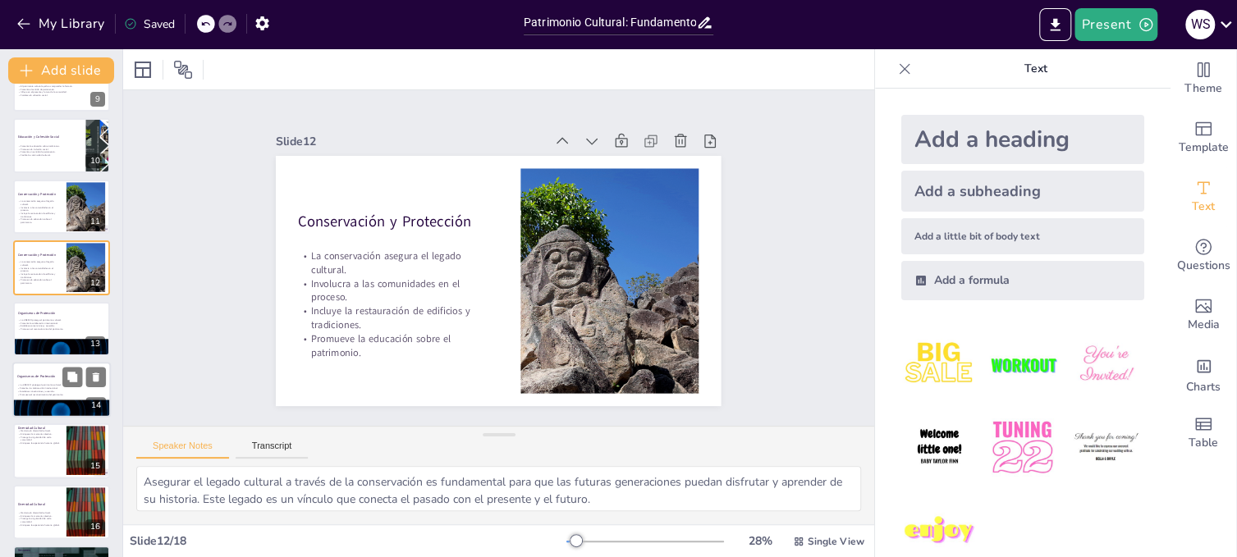
scroll to position [556, 0]
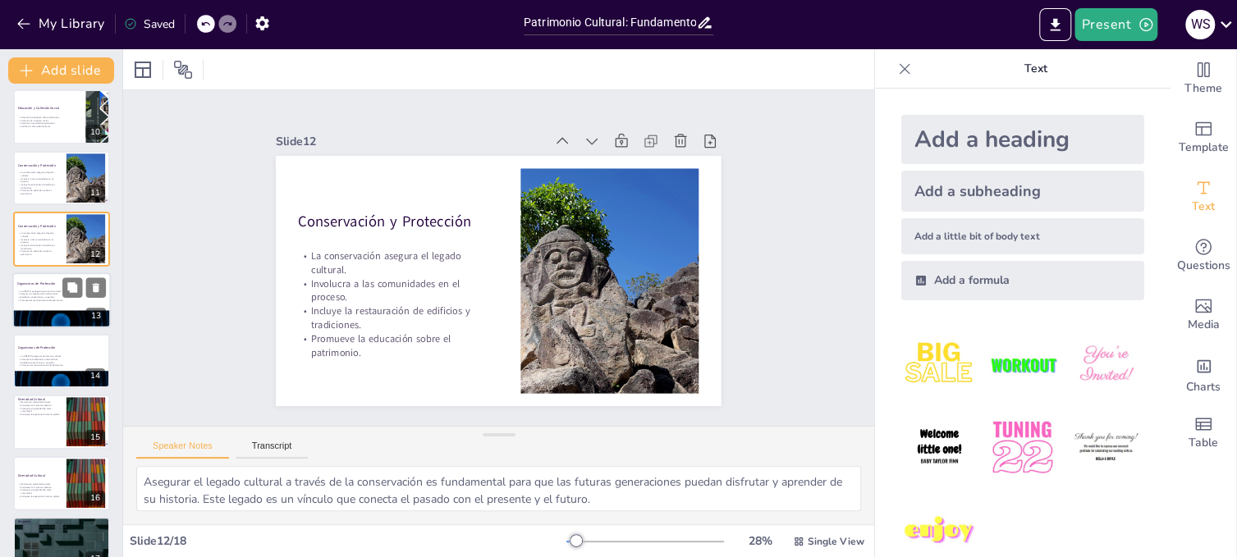
click at [80, 303] on div at bounding box center [61, 300] width 98 height 56
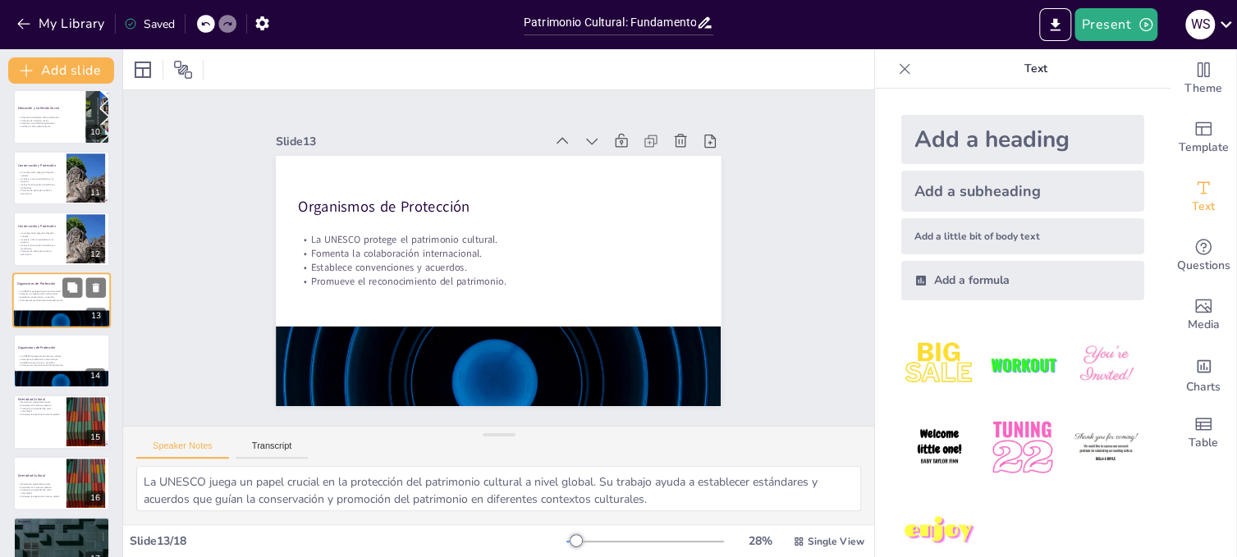
scroll to position [536, 0]
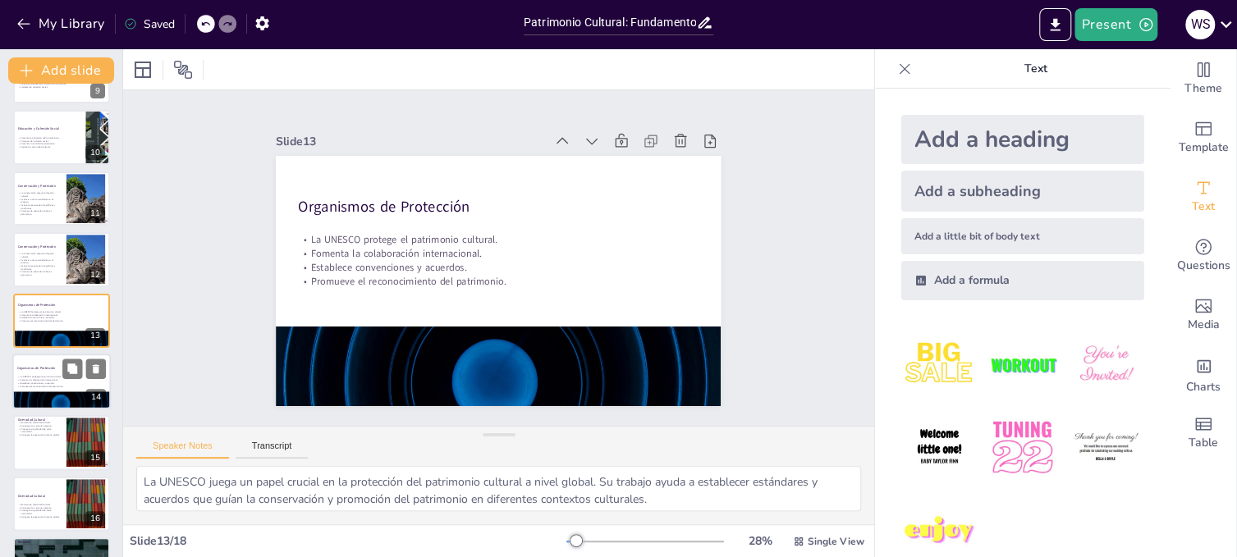
click at [86, 393] on div "14" at bounding box center [96, 396] width 20 height 15
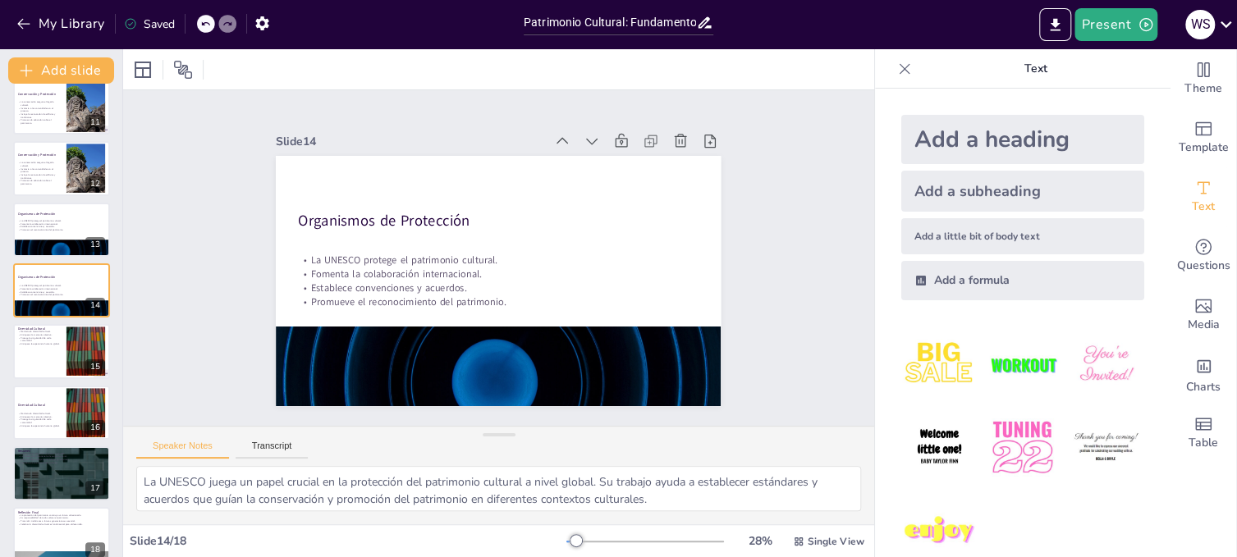
scroll to position [644, 0]
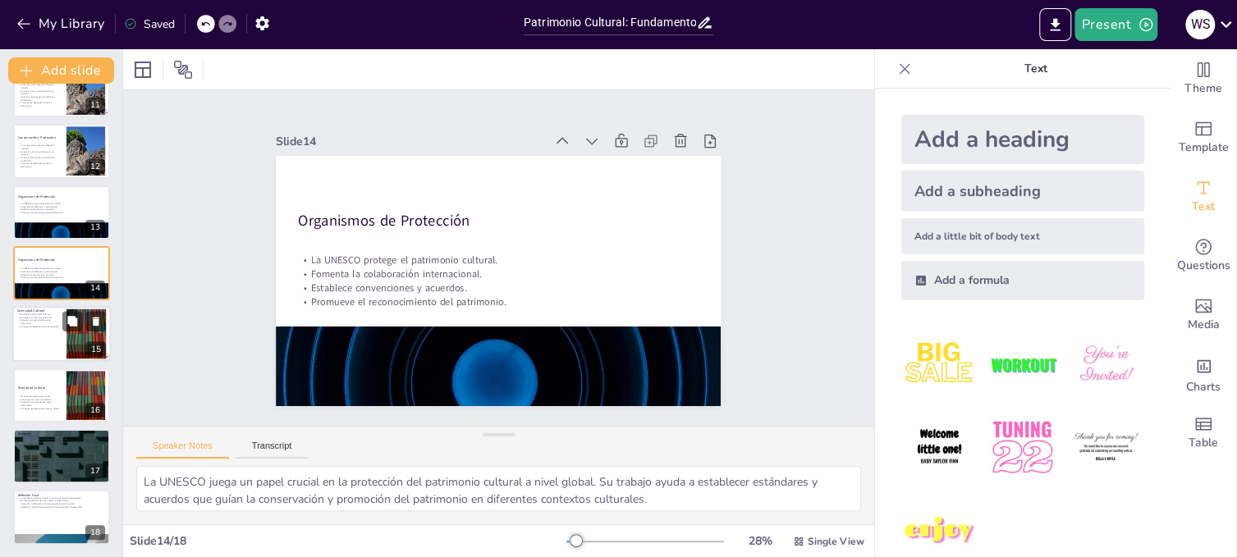
click at [45, 327] on p "Enriquece la experiencia humana global." at bounding box center [39, 327] width 44 height 3
type textarea "Mantener la diversidad cultural es esencial para el enriquecimiento de nuestras…"
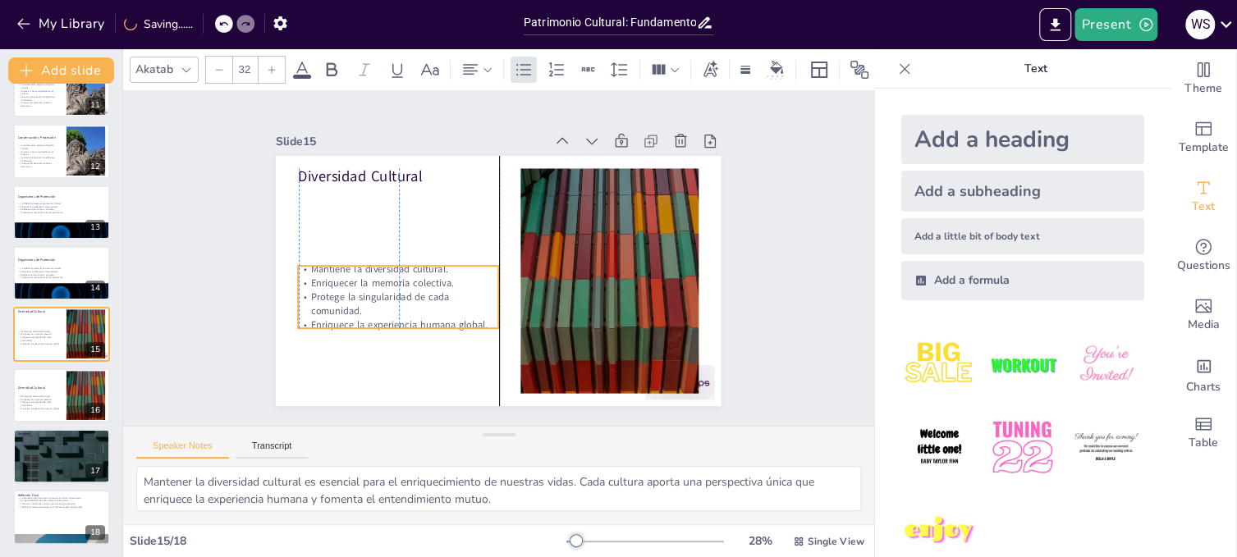
drag, startPoint x: 394, startPoint y: 213, endPoint x: 396, endPoint y: 291, distance: 77.2
click at [396, 291] on p "Protege la singularidad de cada comunidad." at bounding box center [390, 237] width 178 height 140
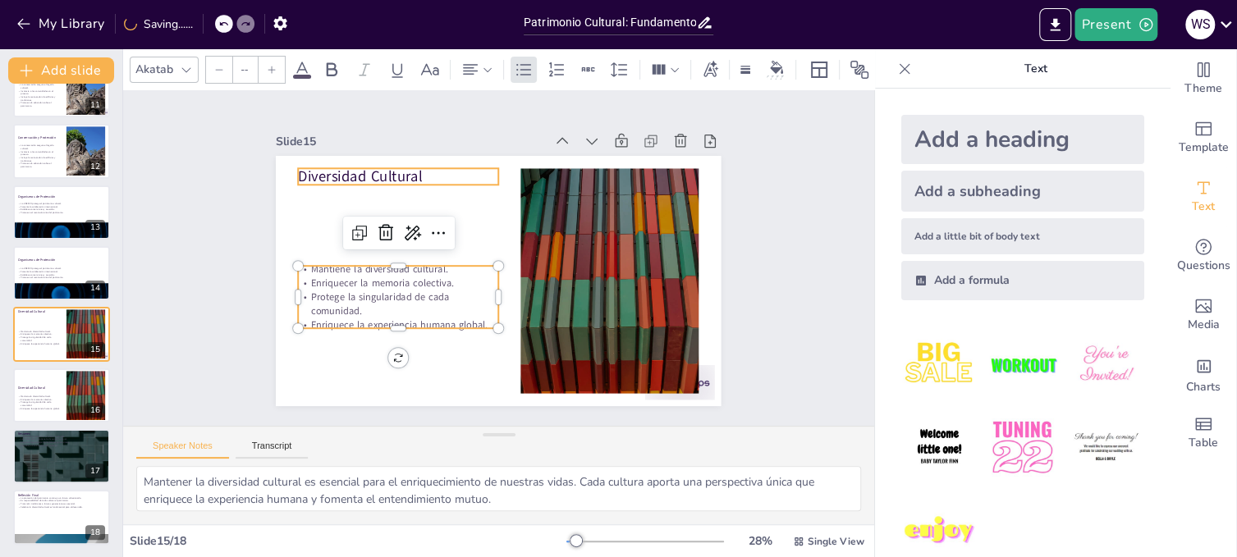
type input "48"
click at [361, 169] on p "Diversidad Cultural" at bounding box center [428, 149] width 197 height 81
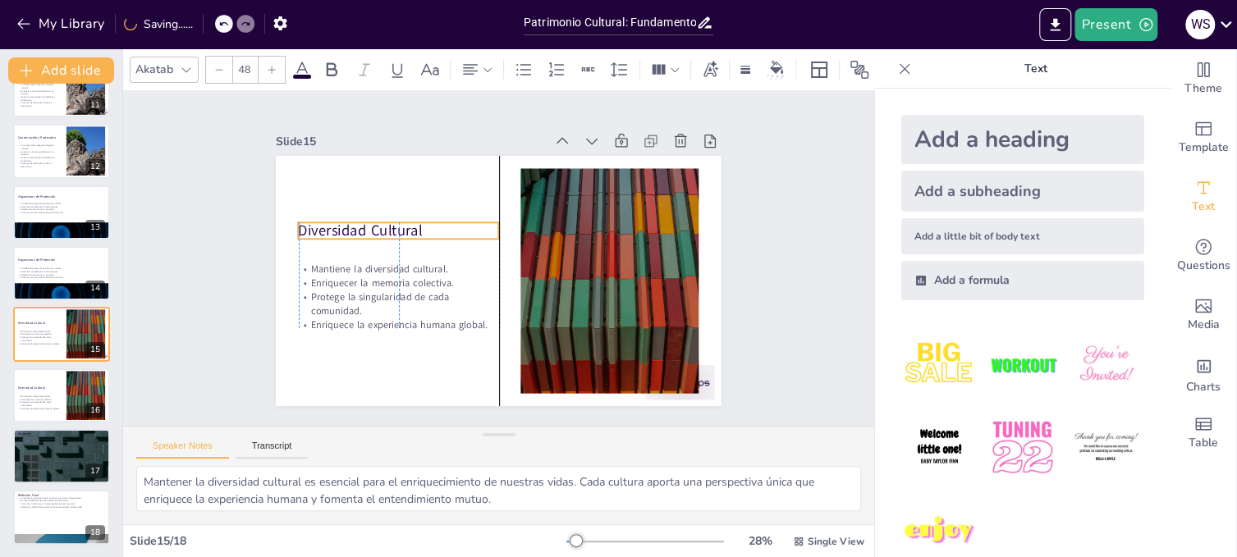
drag, startPoint x: 361, startPoint y: 169, endPoint x: 364, endPoint y: 223, distance: 54.3
click at [364, 223] on p "Diversidad Cultural" at bounding box center [411, 202] width 197 height 82
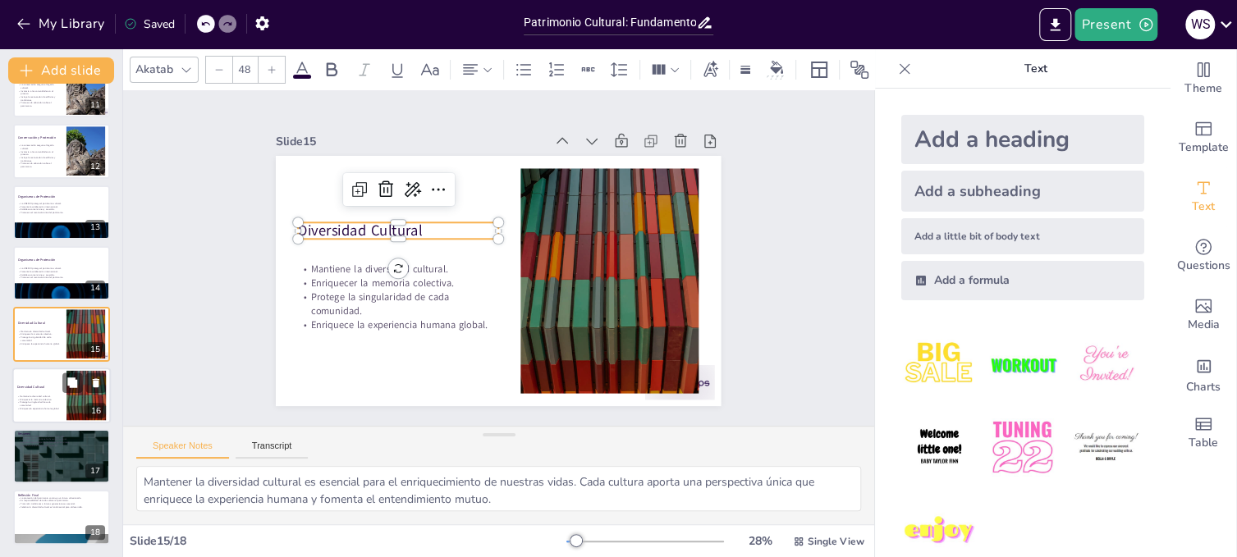
click at [75, 393] on div at bounding box center [86, 395] width 89 height 50
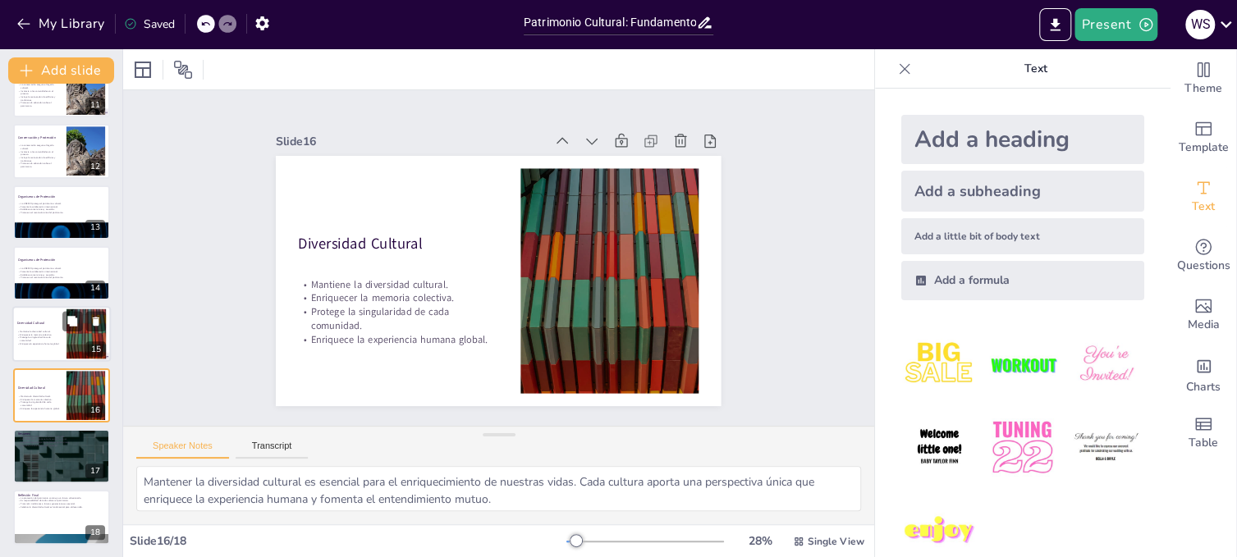
click at [76, 339] on div at bounding box center [86, 334] width 89 height 50
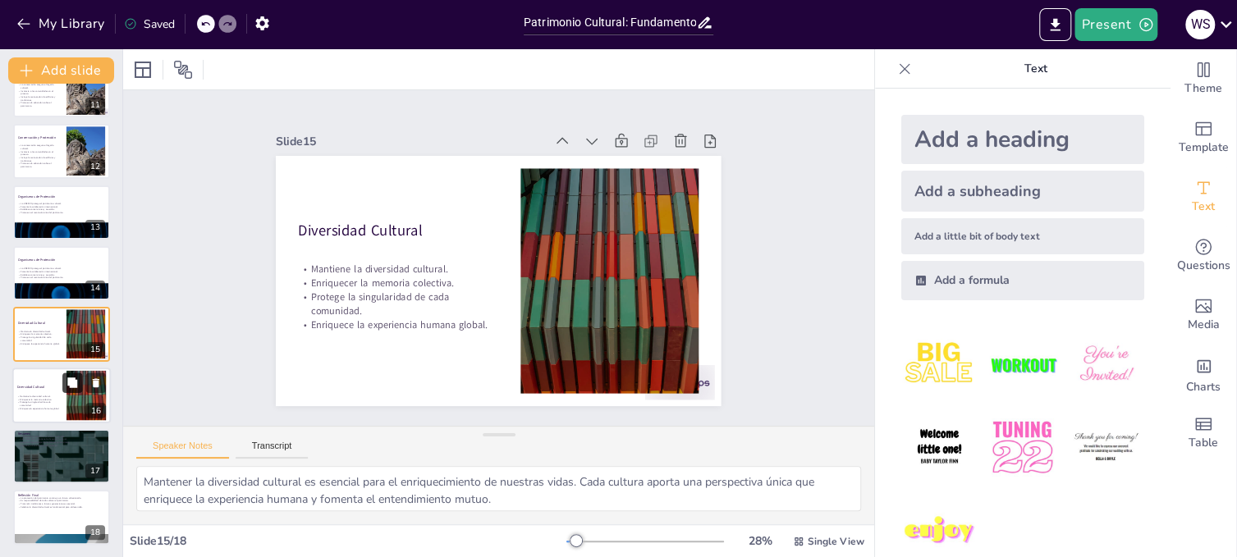
click at [63, 391] on button at bounding box center [72, 383] width 20 height 20
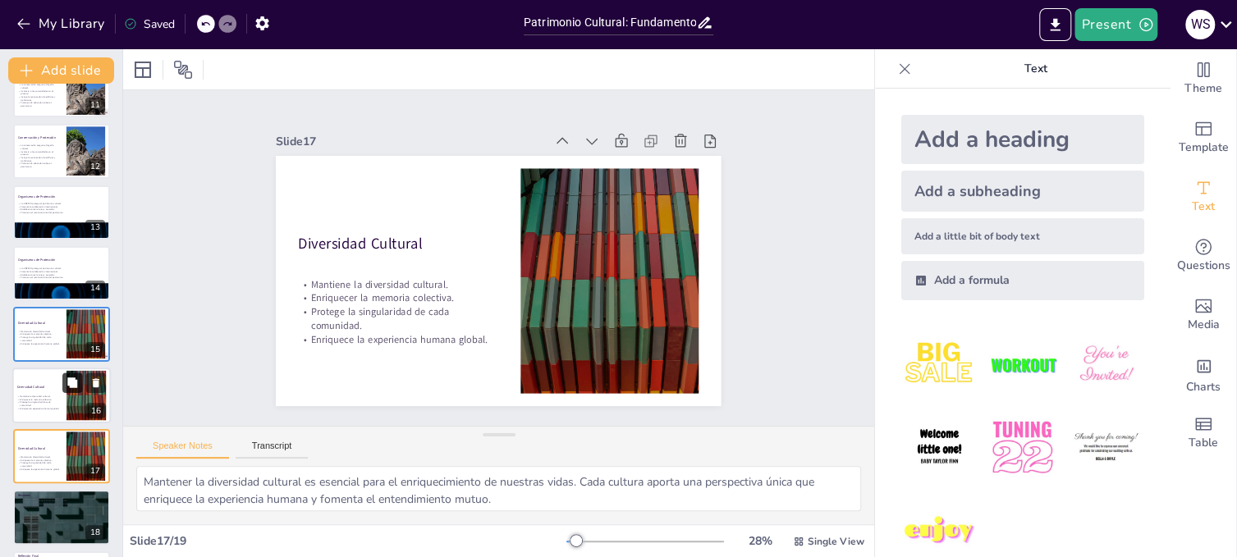
scroll to position [705, 0]
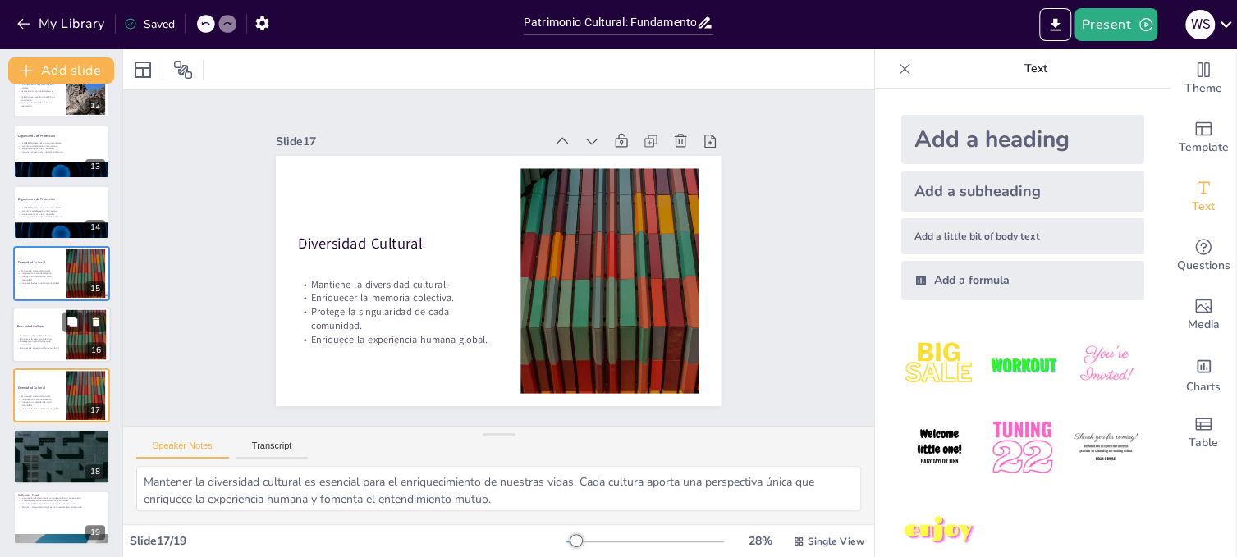
click at [70, 331] on div at bounding box center [86, 334] width 89 height 50
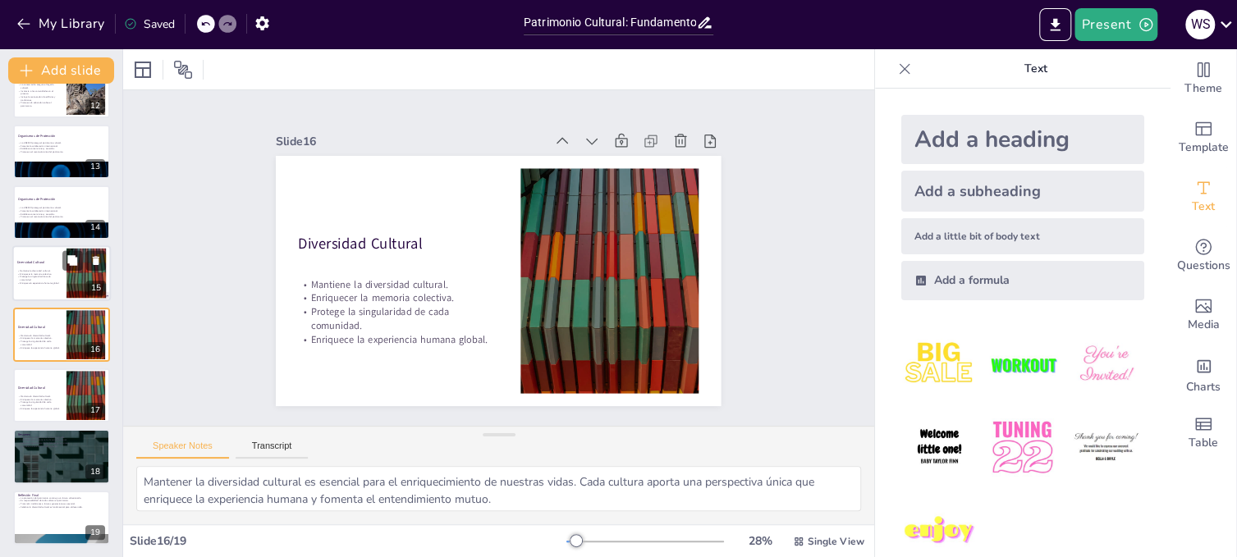
click at [66, 277] on div at bounding box center [86, 274] width 89 height 50
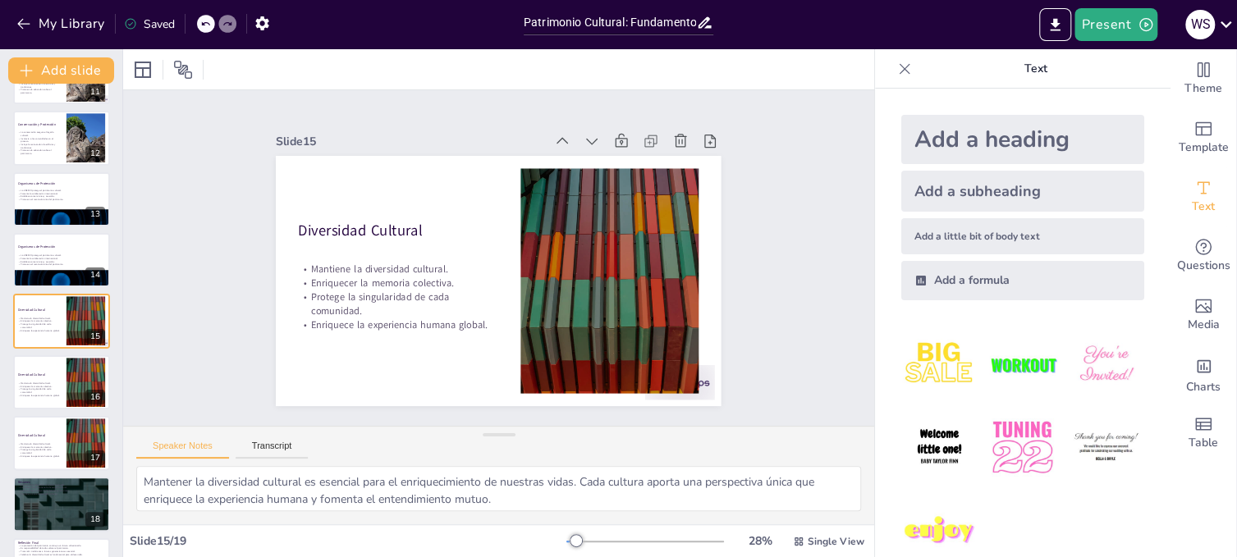
click at [62, 486] on p "La conservación mantiene la diversidad cultural." at bounding box center [61, 487] width 87 height 3
type textarea "Reconocer el patrimonio cultural como un tesoro invaluable es fundamental para …"
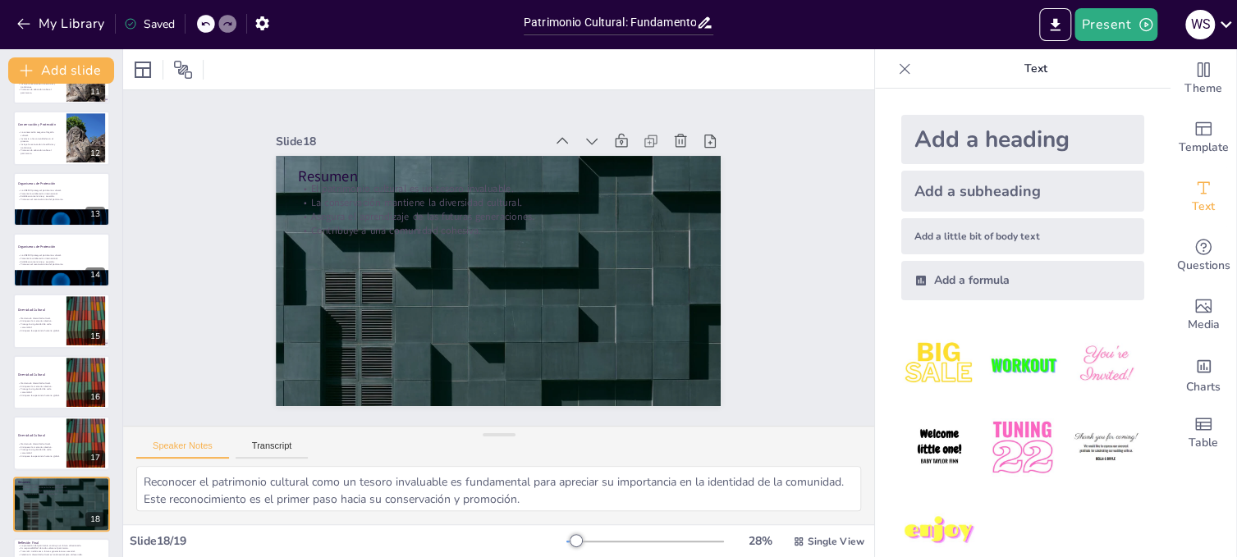
scroll to position [705, 0]
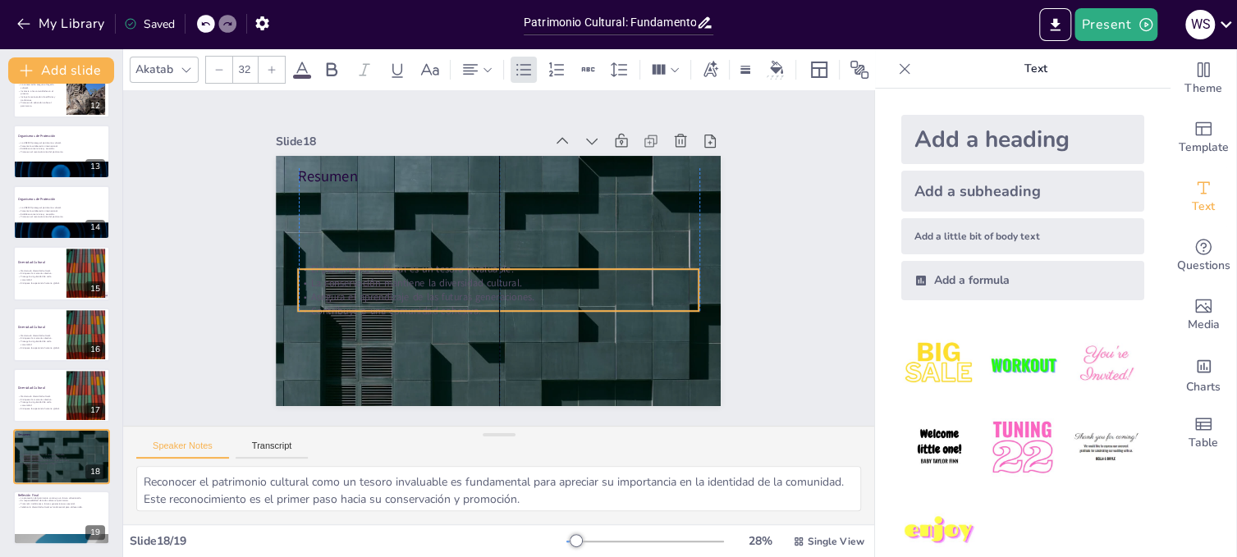
drag, startPoint x: 457, startPoint y: 194, endPoint x: 451, endPoint y: 274, distance: 80.6
click at [451, 274] on p "La conservación mantiene la diversidad cultural." at bounding box center [489, 282] width 372 height 176
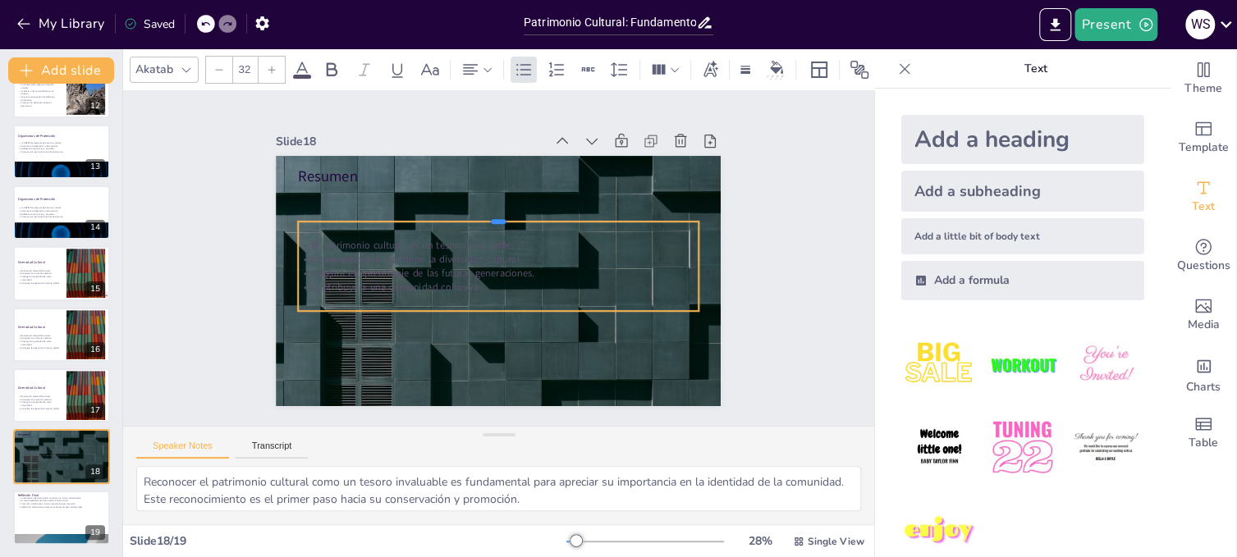
drag, startPoint x: 489, startPoint y: 263, endPoint x: 497, endPoint y: 215, distance: 48.3
click at [497, 215] on div at bounding box center [516, 218] width 371 height 175
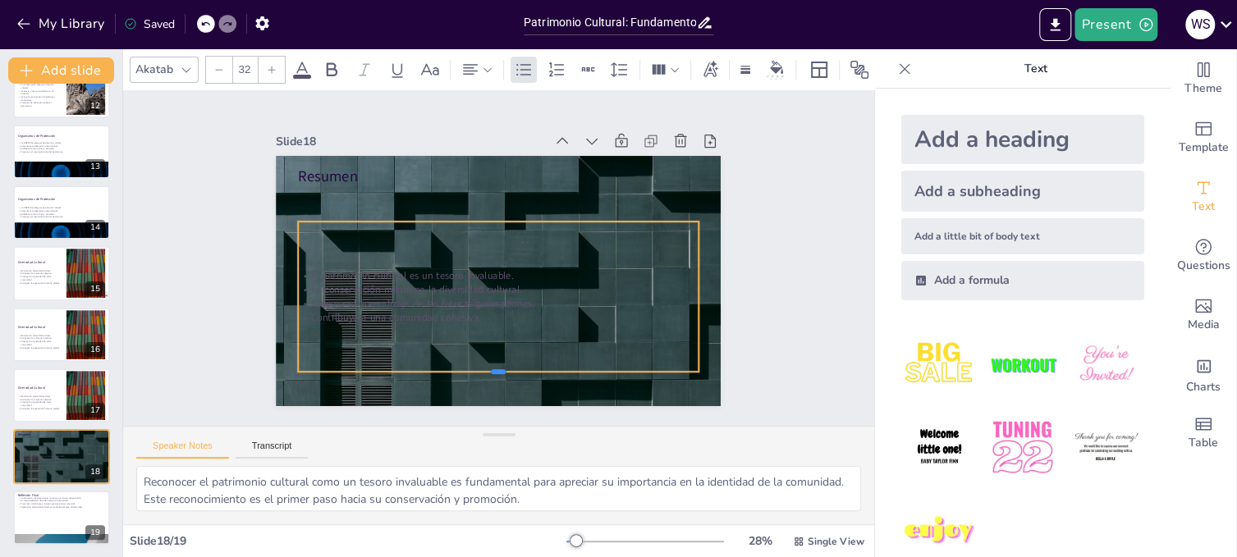
drag, startPoint x: 484, startPoint y: 305, endPoint x: 480, endPoint y: 366, distance: 60.9
click at [480, 366] on div at bounding box center [474, 375] width 395 height 96
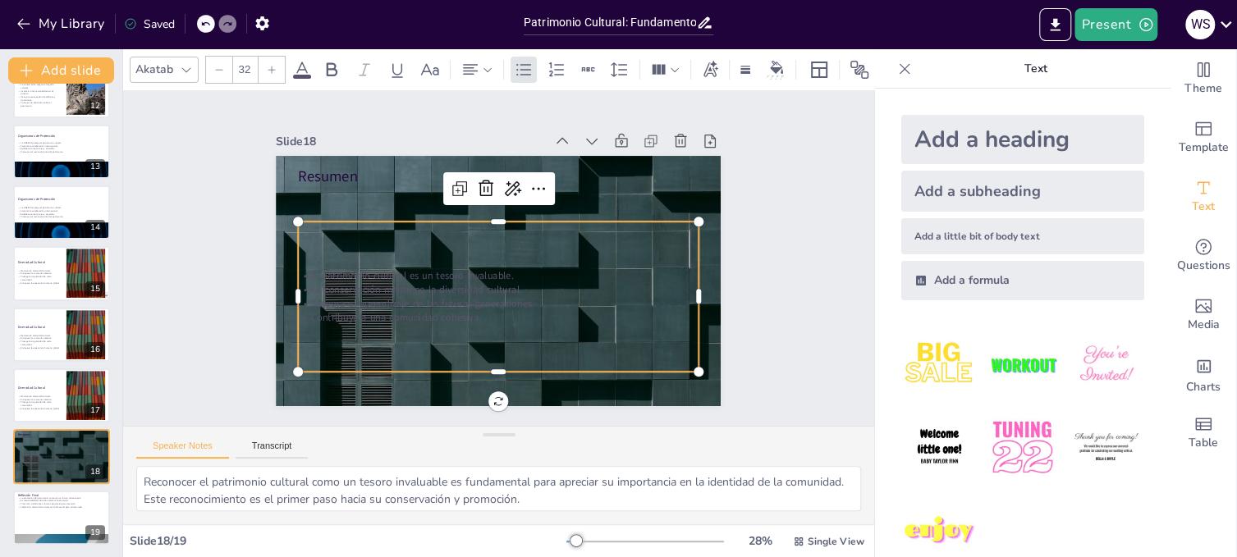
click at [295, 256] on div "El patrimonio cultural es un tesoro invaluable. La conservación mantiene la div…" at bounding box center [487, 295] width 428 height 267
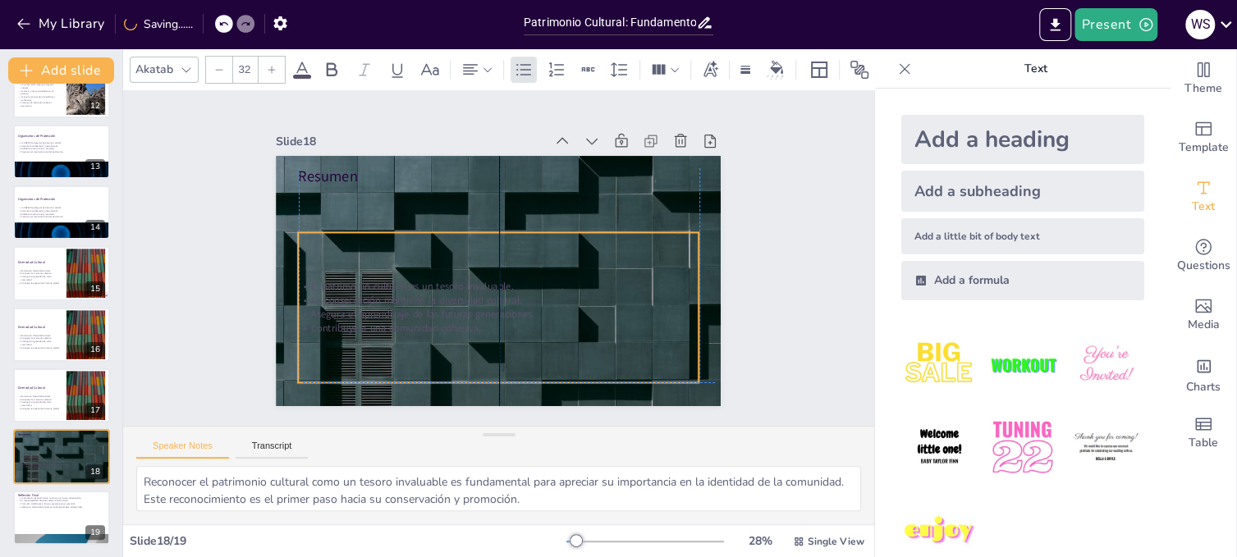
click at [293, 265] on div "El patrimonio cultural es un tesoro invaluable. La conservación mantiene la div…" at bounding box center [474, 300] width 422 height 330
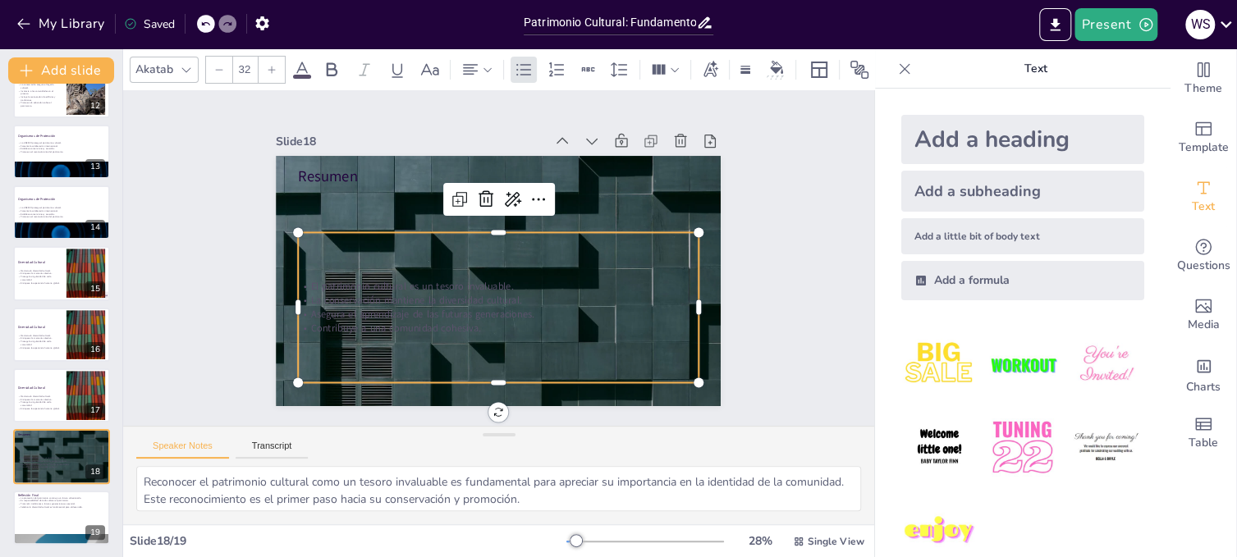
click at [453, 325] on p "Contribuye a una comunidad cohesiva." at bounding box center [457, 314] width 332 height 247
click at [453, 325] on p "Contribuye a una comunidad cohesiva." at bounding box center [476, 324] width 385 height 137
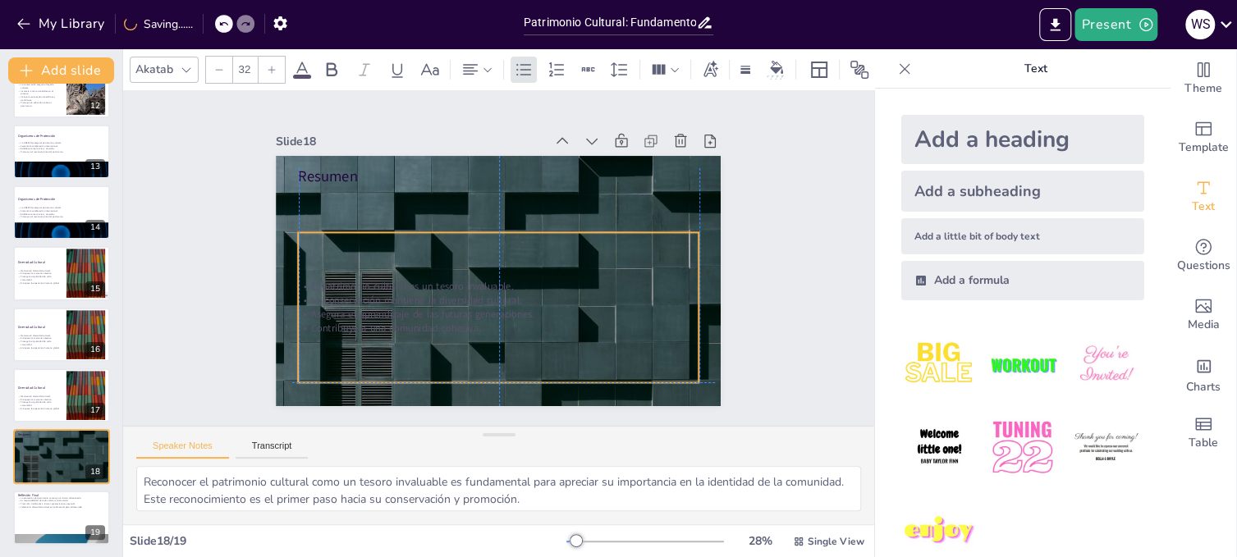
click at [480, 320] on p "Contribuye a una comunidad cohesiva." at bounding box center [438, 223] width 213 height 354
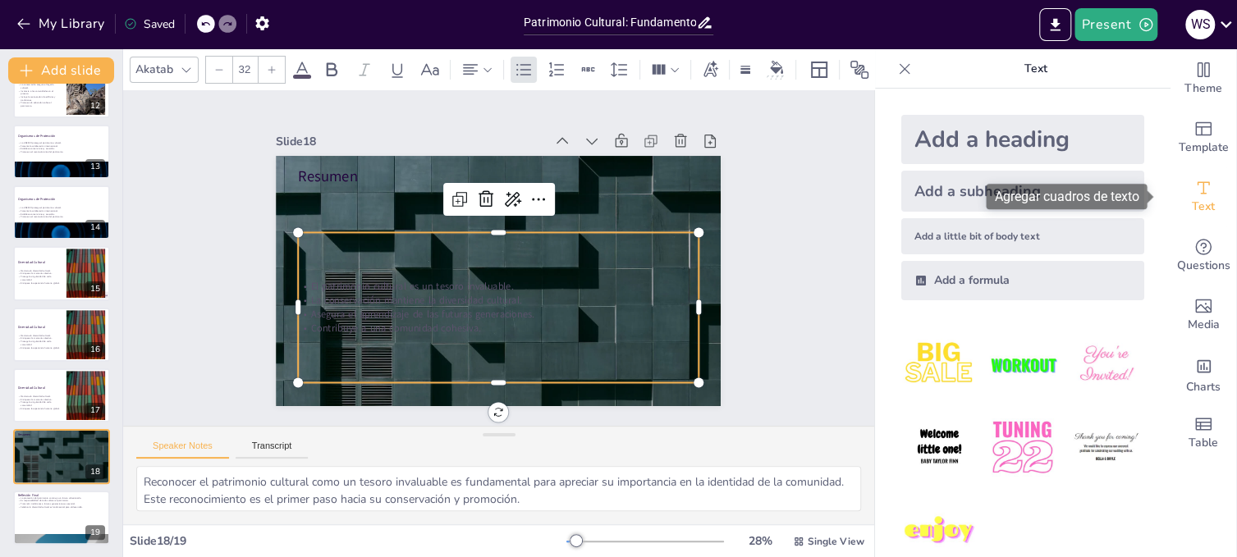
click at [1193, 186] on icon "Add text boxes" at bounding box center [1203, 188] width 20 height 20
click at [187, 67] on icon at bounding box center [185, 69] width 9 height 5
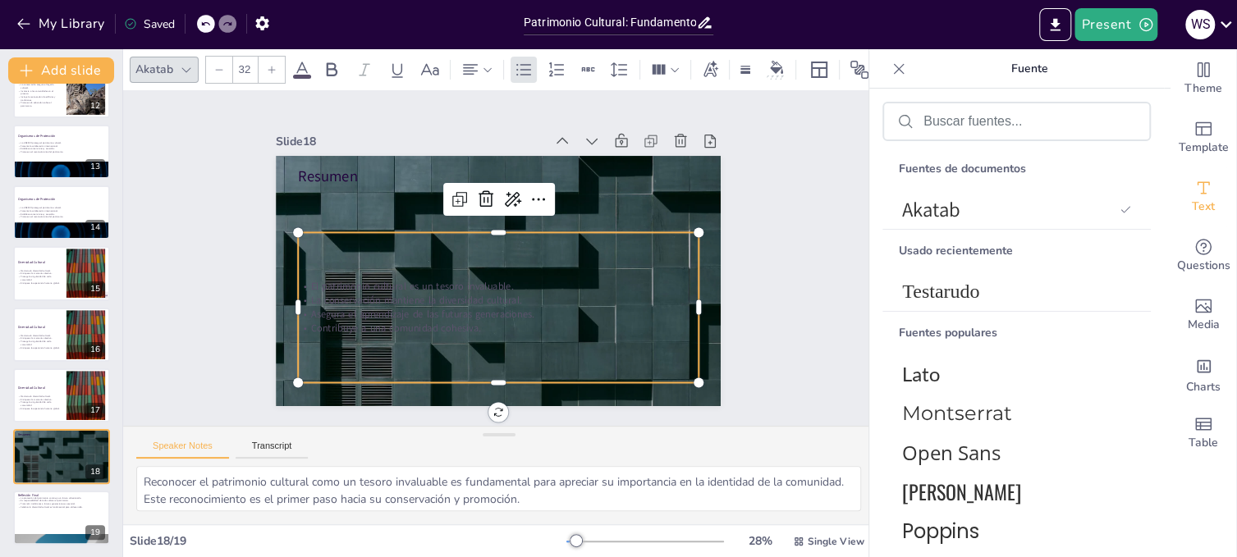
click at [300, 75] on span at bounding box center [302, 77] width 18 height 4
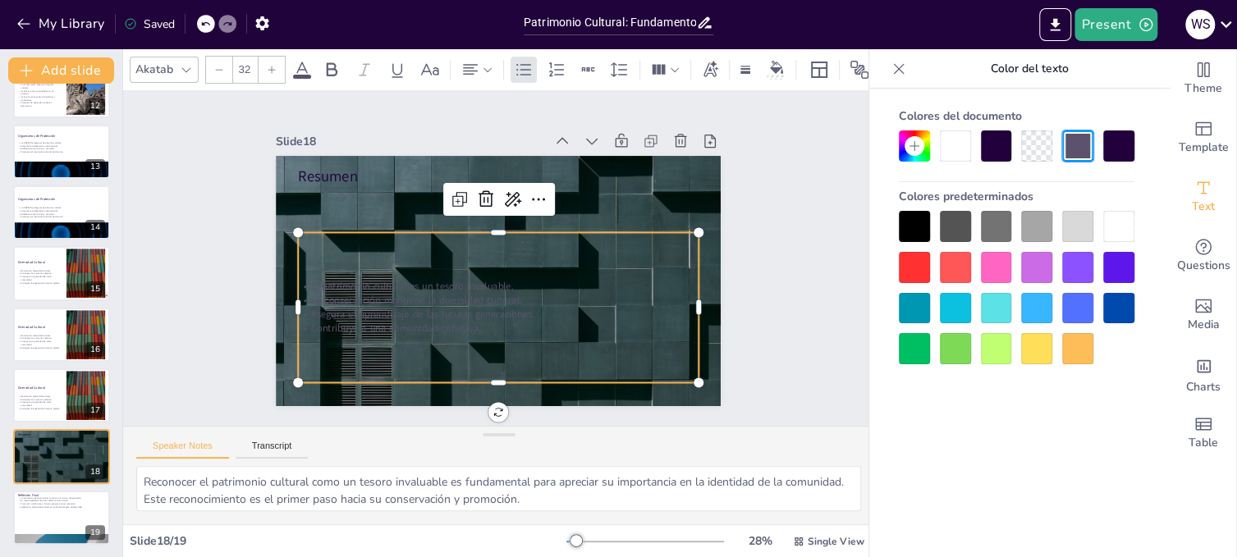
click at [957, 145] on div at bounding box center [955, 145] width 31 height 31
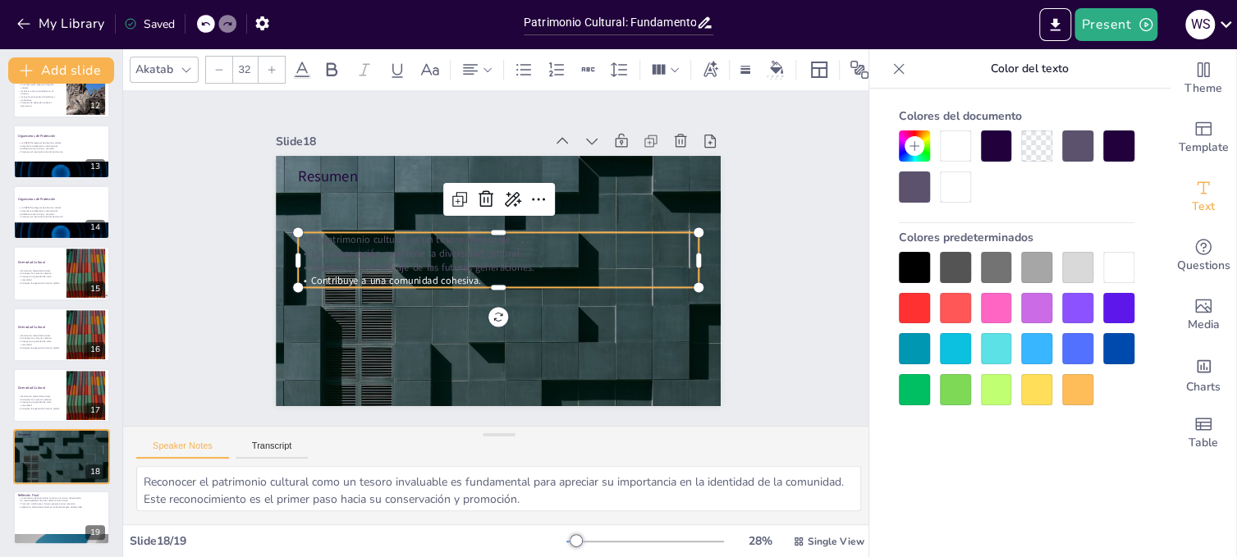
click at [518, 260] on p "Asegura el aprendizaje de las futuras generaciones." at bounding box center [490, 259] width 56 height 400
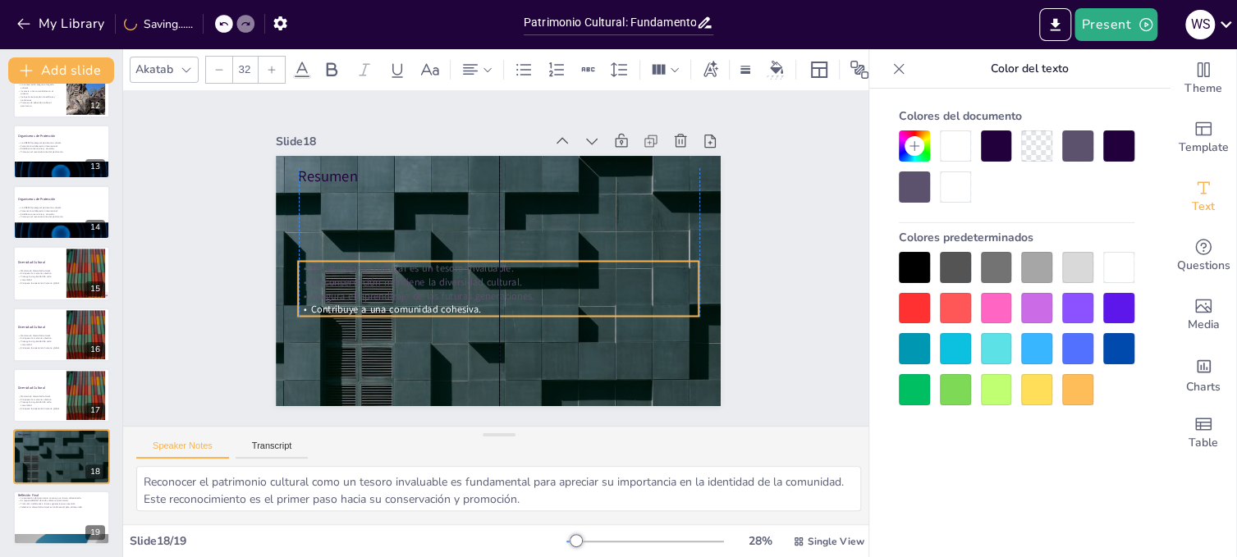
drag, startPoint x: 488, startPoint y: 281, endPoint x: 488, endPoint y: 309, distance: 28.7
click at [488, 309] on p "Contribuye a una comunidad cohesiva." at bounding box center [482, 307] width 385 height 137
click at [522, 289] on p "Asegura el aprendizaje de las futuras generaciones." at bounding box center [461, 269] width 137 height 385
click at [353, 263] on p "El patrimonio cultural es un tesoro invaluable." at bounding box center [492, 264] width 278 height 307
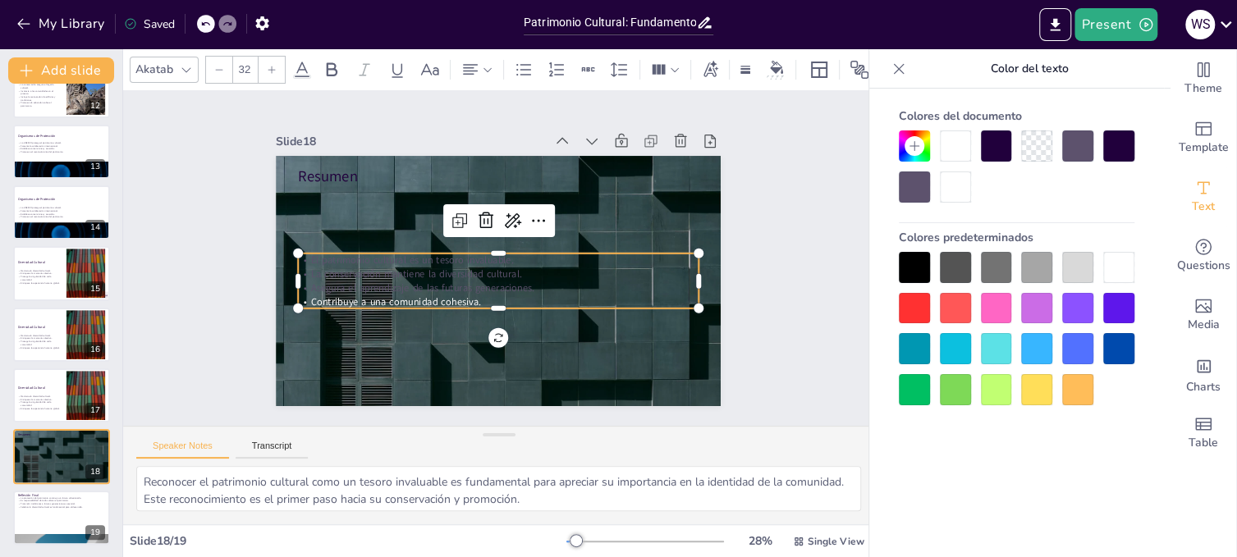
click at [486, 277] on p "Asegura el aprendizaje de las futuras generaciones." at bounding box center [469, 262] width 56 height 400
click at [486, 277] on p "Asegura el aprendizaje de las futuras generaciones." at bounding box center [473, 273] width 212 height 354
click at [496, 285] on p "Asegura el aprendizaje de las futuras generaciones." at bounding box center [469, 255] width 56 height 400
click at [516, 219] on icon at bounding box center [526, 229] width 21 height 21
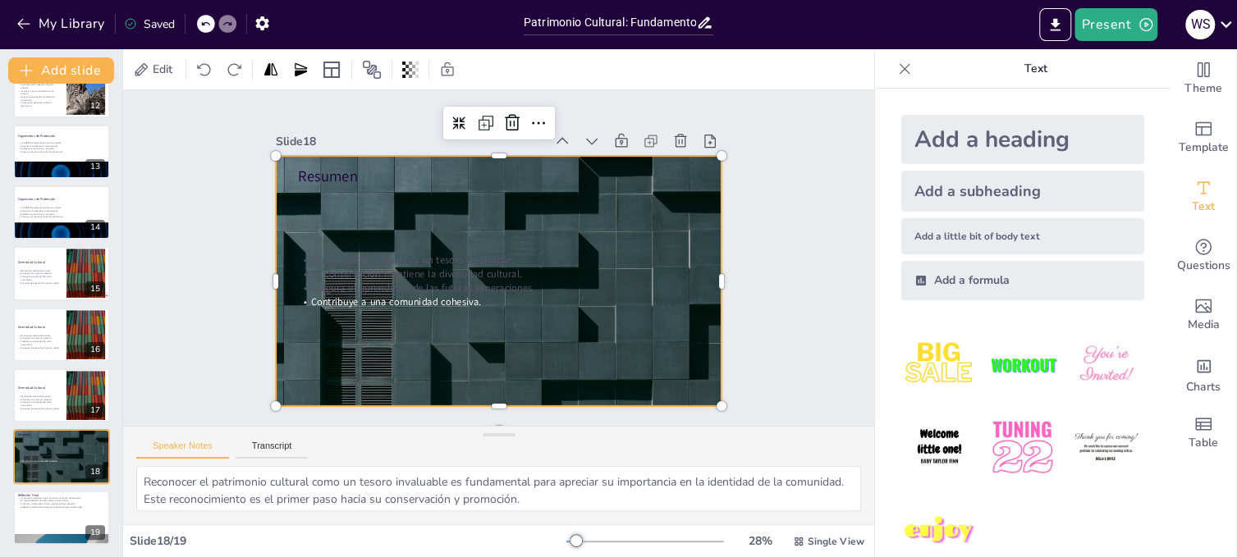
click at [608, 196] on div at bounding box center [475, 260] width 295 height 469
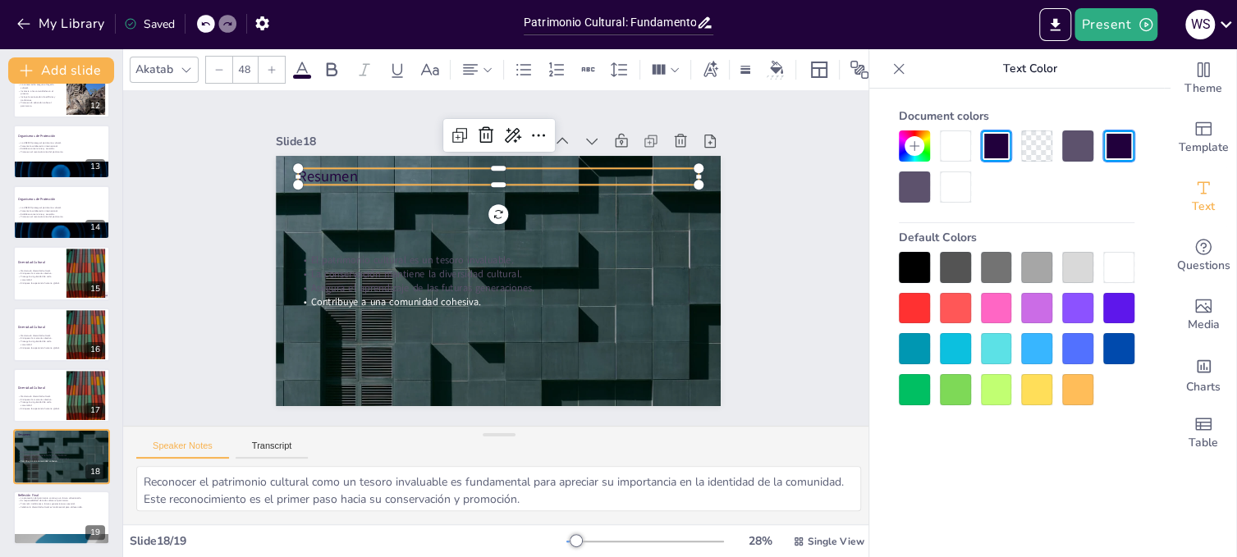
click at [460, 170] on p "Resumen" at bounding box center [569, 217] width 218 height 357
click at [955, 148] on div at bounding box center [955, 145] width 31 height 31
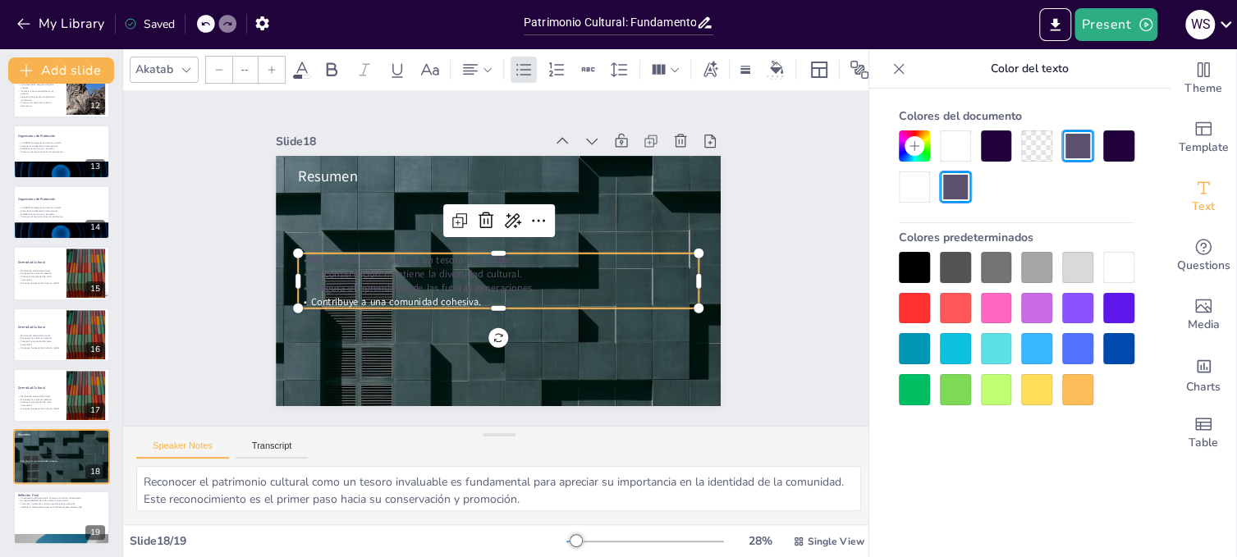
type input "32"
click at [391, 254] on p "El patrimonio cultural es un tesoro invaluable." at bounding box center [497, 259] width 213 height 354
click at [344, 253] on p "El patrimonio cultural es un tesoro invaluable." at bounding box center [497, 260] width 307 height 278
click at [311, 253] on p "El patrimonio cultural es un tesoro invaluable." at bounding box center [497, 260] width 385 height 137
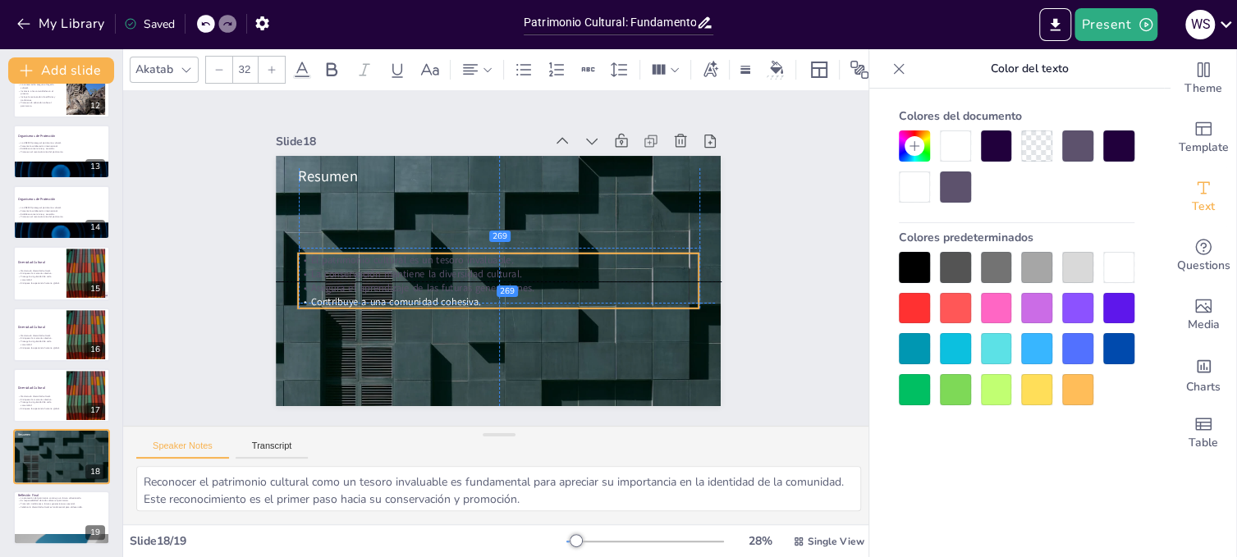
click at [373, 253] on p "El patrimonio cultural es un tesoro invaluable." at bounding box center [496, 260] width 246 height 332
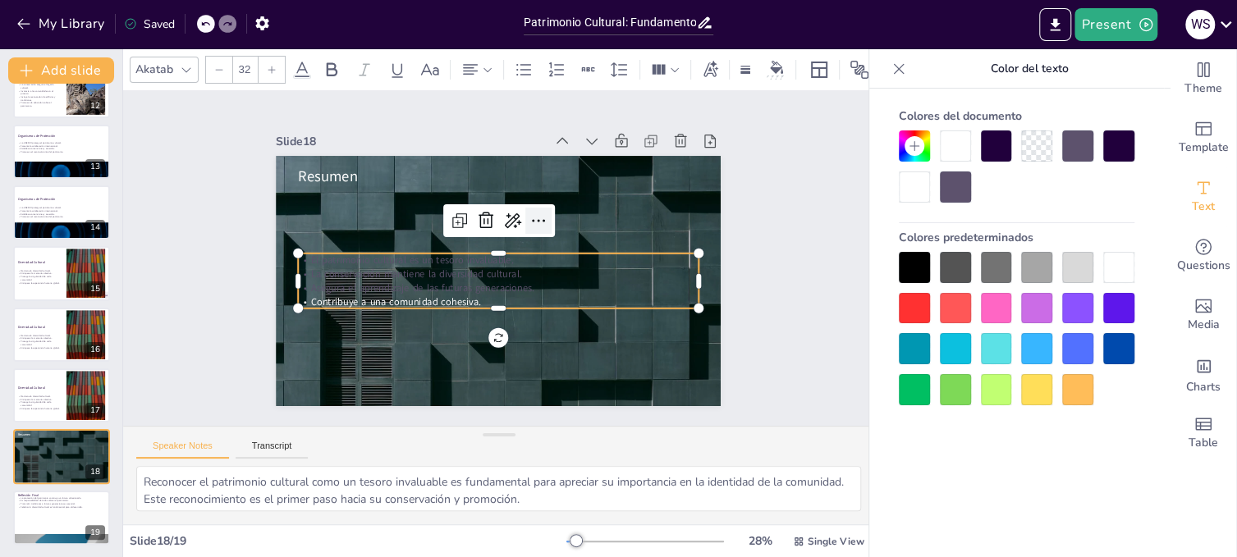
click at [541, 282] on icon at bounding box center [543, 288] width 5 height 13
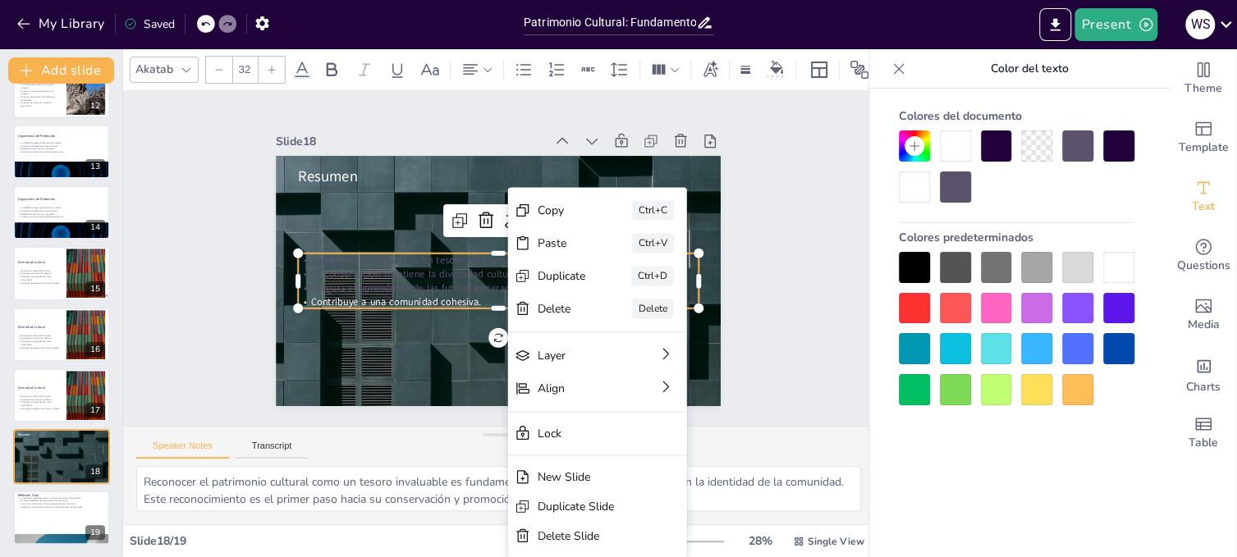
click at [757, 261] on div "Slide 1 Patrimonio Cultural: Fundamentos y Significado en la Identidad Comunita…" at bounding box center [499, 258] width 783 height 752
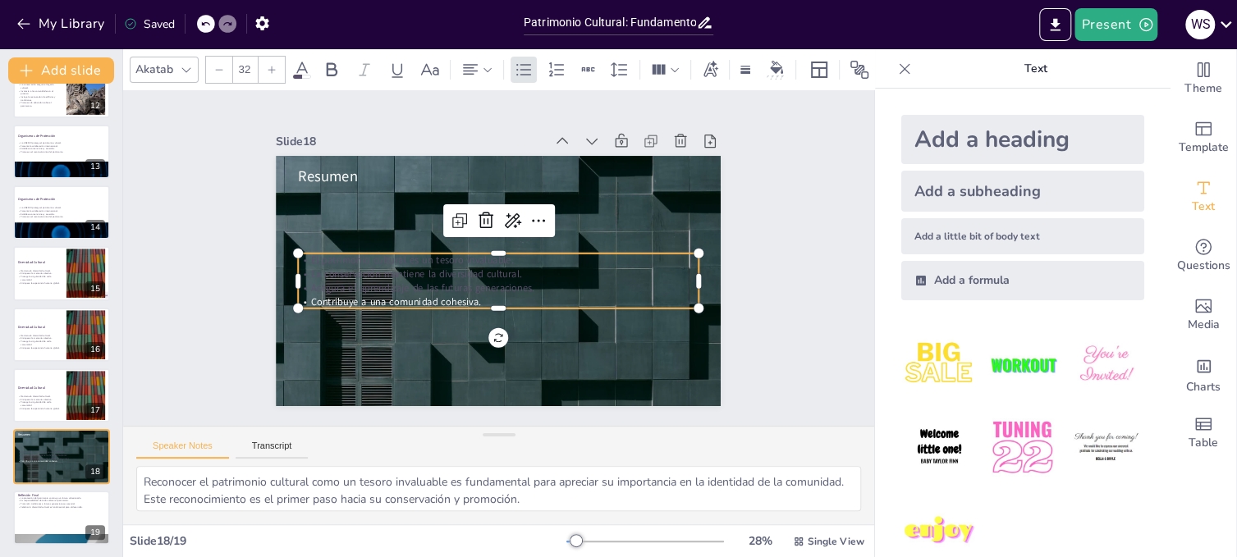
click at [342, 266] on p "La conservación mantiene la diversidad cultural." at bounding box center [493, 273] width 385 height 137
click at [301, 65] on icon at bounding box center [302, 70] width 20 height 20
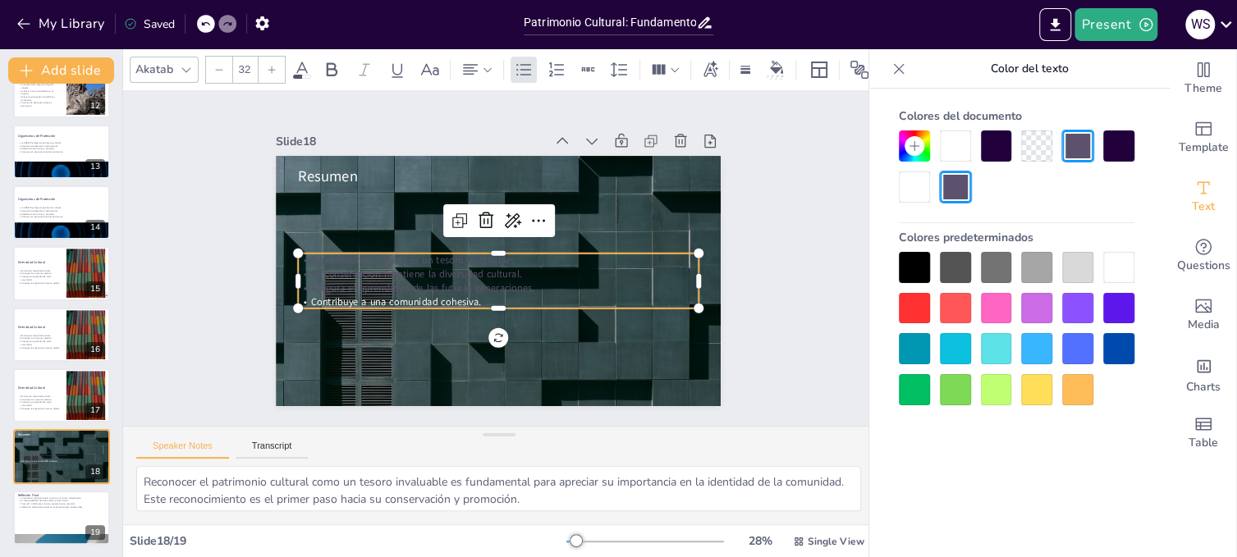
click at [299, 62] on icon at bounding box center [302, 70] width 20 height 20
click at [910, 184] on div at bounding box center [914, 187] width 31 height 31
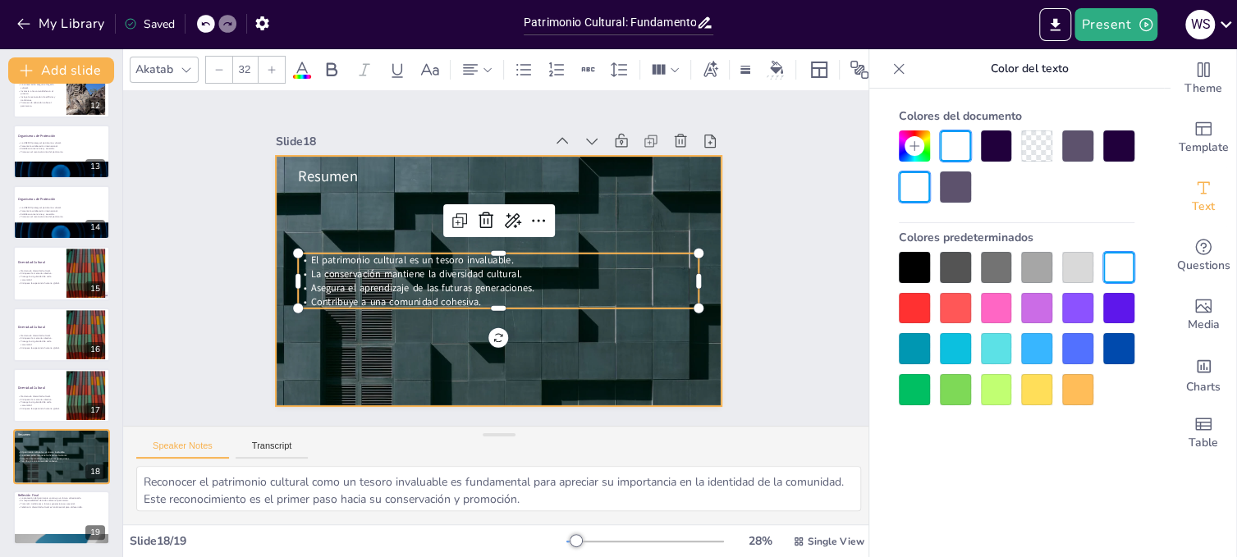
click at [683, 196] on div at bounding box center [486, 277] width 510 height 439
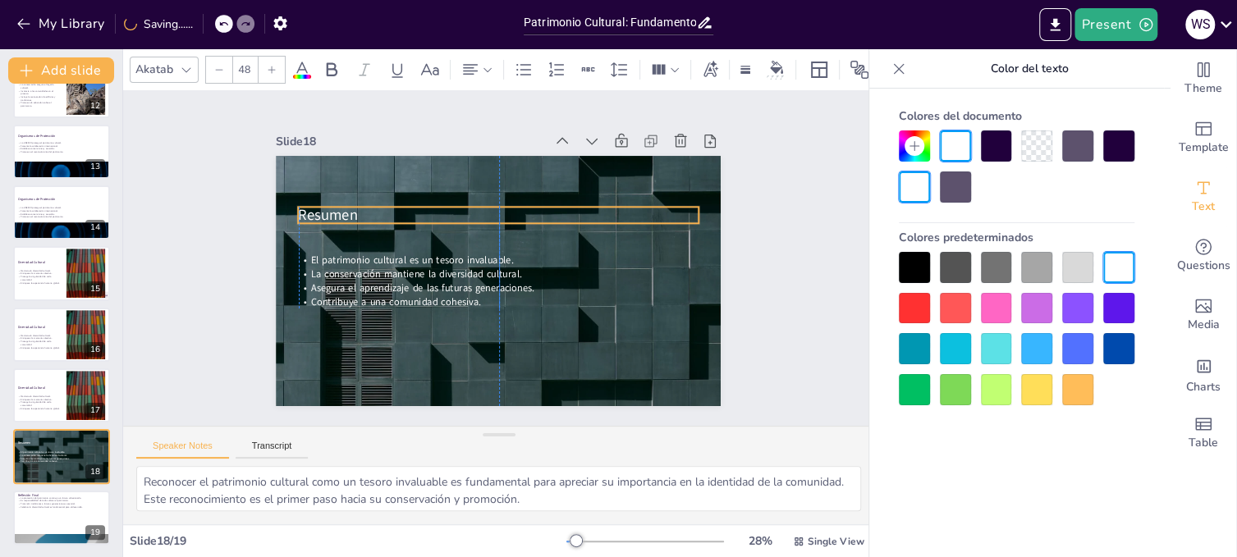
drag, startPoint x: 405, startPoint y: 166, endPoint x: 403, endPoint y: 204, distance: 38.6
click at [403, 204] on p "Resumen" at bounding box center [494, 216] width 400 height 62
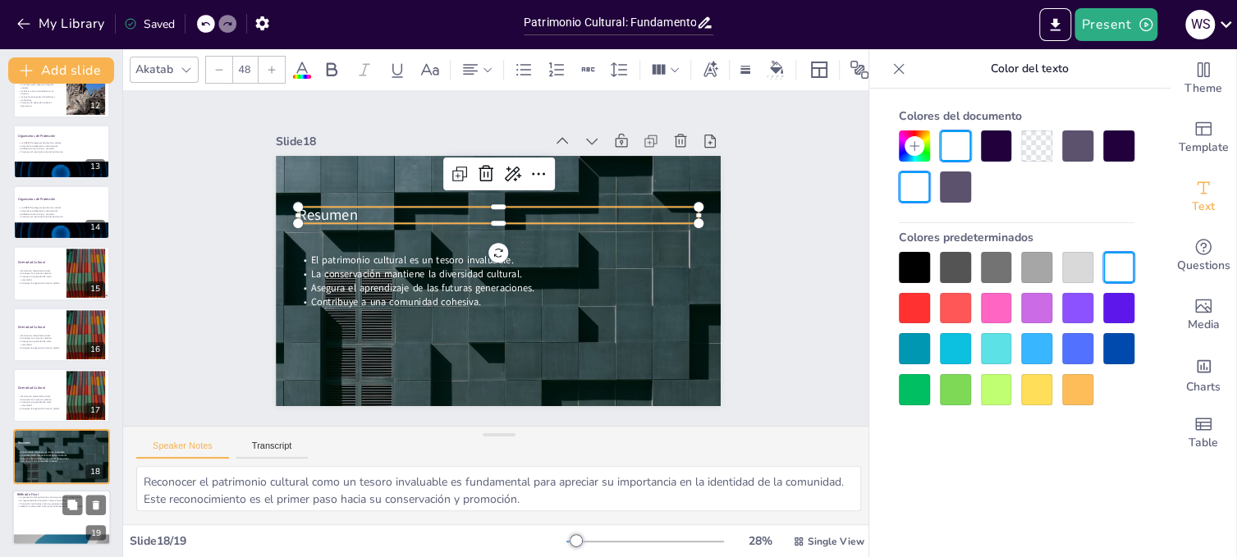
click at [59, 500] on p "Es responsabilidad de todos valorar el patrimonio." at bounding box center [61, 500] width 89 height 3
type textarea "La protección del patrimonio cultural es una inversión en el futuro de la comun…"
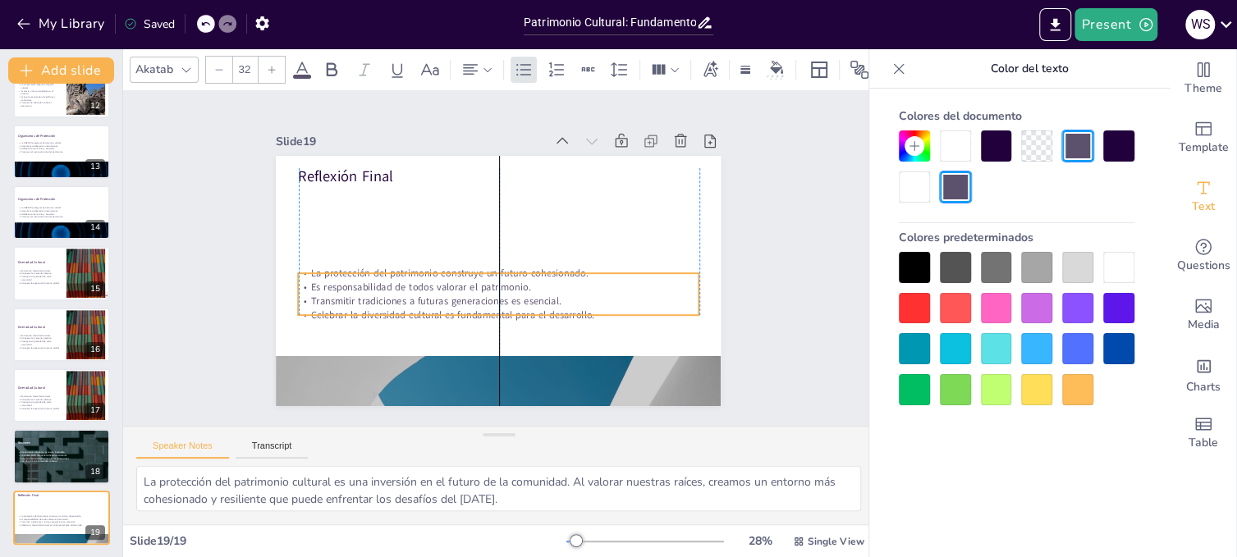
drag, startPoint x: 462, startPoint y: 192, endPoint x: 462, endPoint y: 277, distance: 84.5
click at [462, 277] on p "Es responsabilidad de todos valorar el patrimonio." at bounding box center [481, 281] width 332 height 246
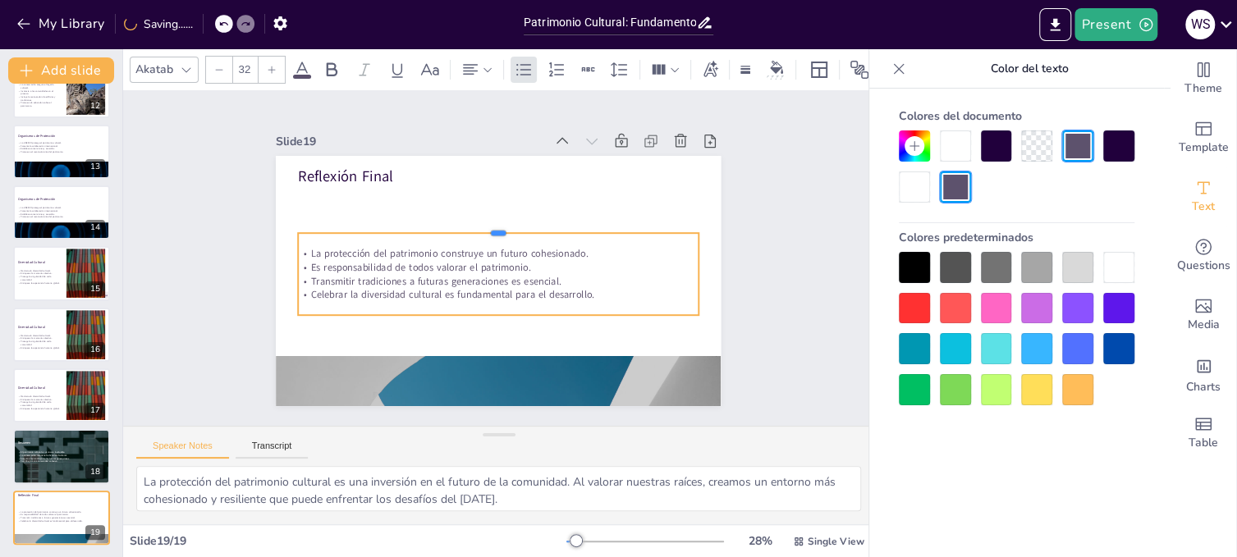
drag, startPoint x: 487, startPoint y: 266, endPoint x: 490, endPoint y: 226, distance: 40.3
click at [490, 226] on div at bounding box center [528, 248] width 136 height 385
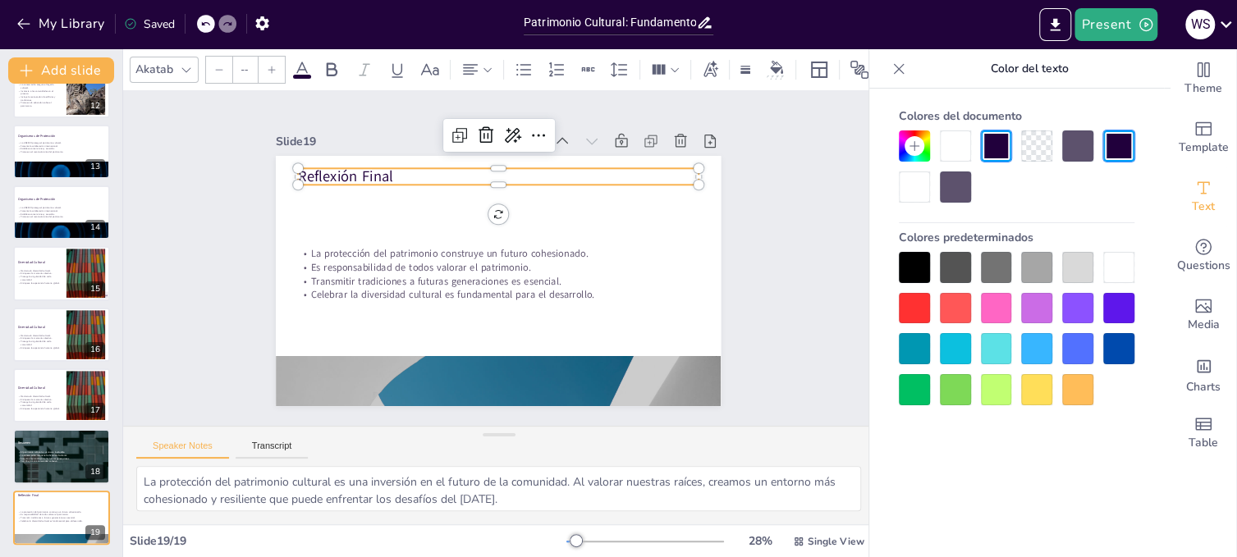
type input "48"
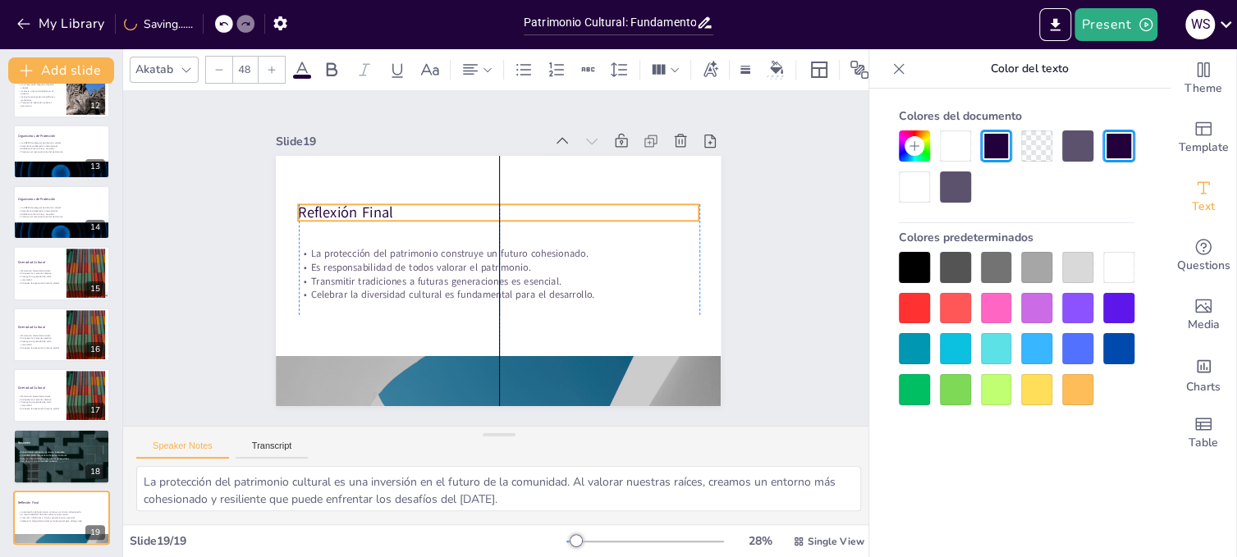
drag, startPoint x: 414, startPoint y: 169, endPoint x: 414, endPoint y: 205, distance: 36.1
click at [428, 205] on p "Reflexión Final" at bounding box center [537, 235] width 218 height 357
click at [757, 297] on div "Slide 1 Patrimonio Cultural: Fundamentos y Significado en la Identidad Comunita…" at bounding box center [498, 258] width 822 height 612
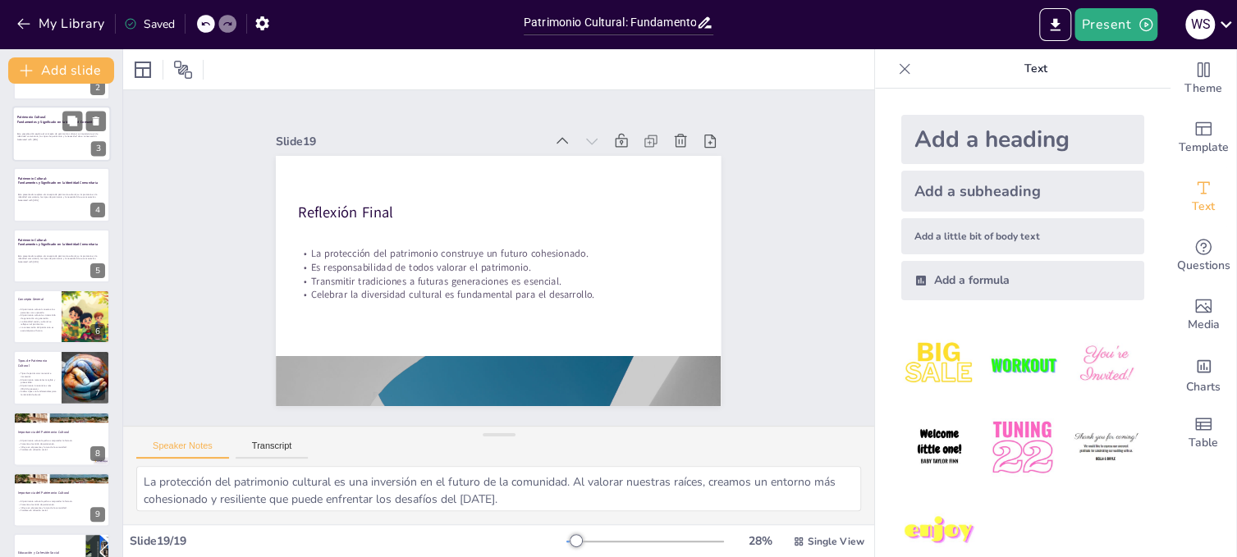
scroll to position [0, 0]
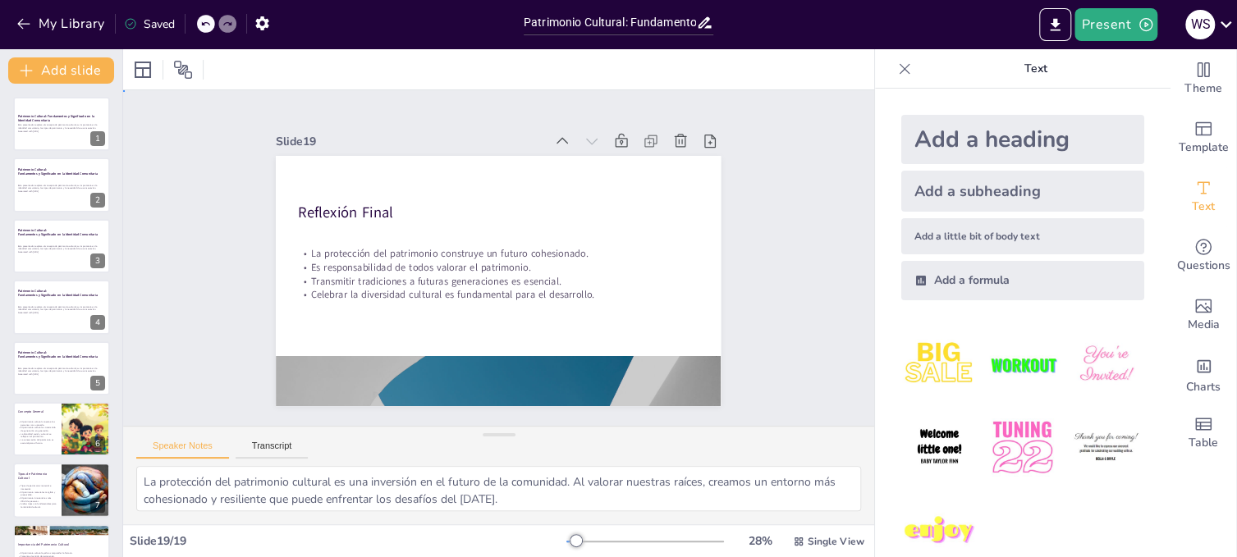
click at [790, 312] on div "Slide 1 Patrimonio Cultural: Fundamentos y Significado en la Identidad Comunita…" at bounding box center [498, 258] width 822 height 612
click at [84, 126] on p "Esta presentación explora el concepto de patrimonio cultural, su importancia en…" at bounding box center [61, 127] width 89 height 6
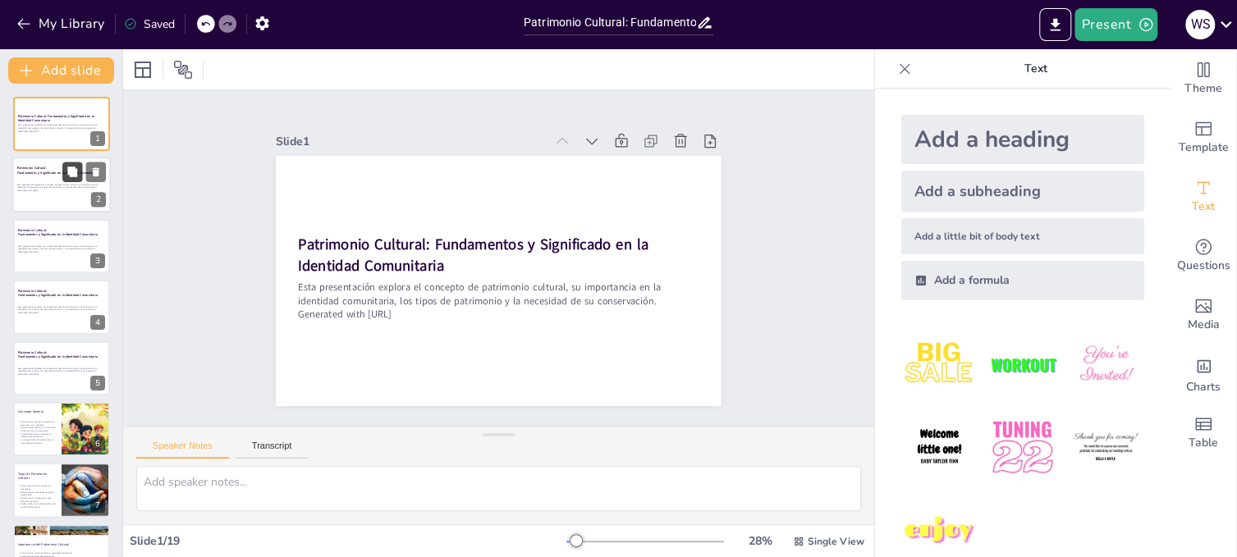
click at [76, 172] on icon at bounding box center [72, 172] width 10 height 10
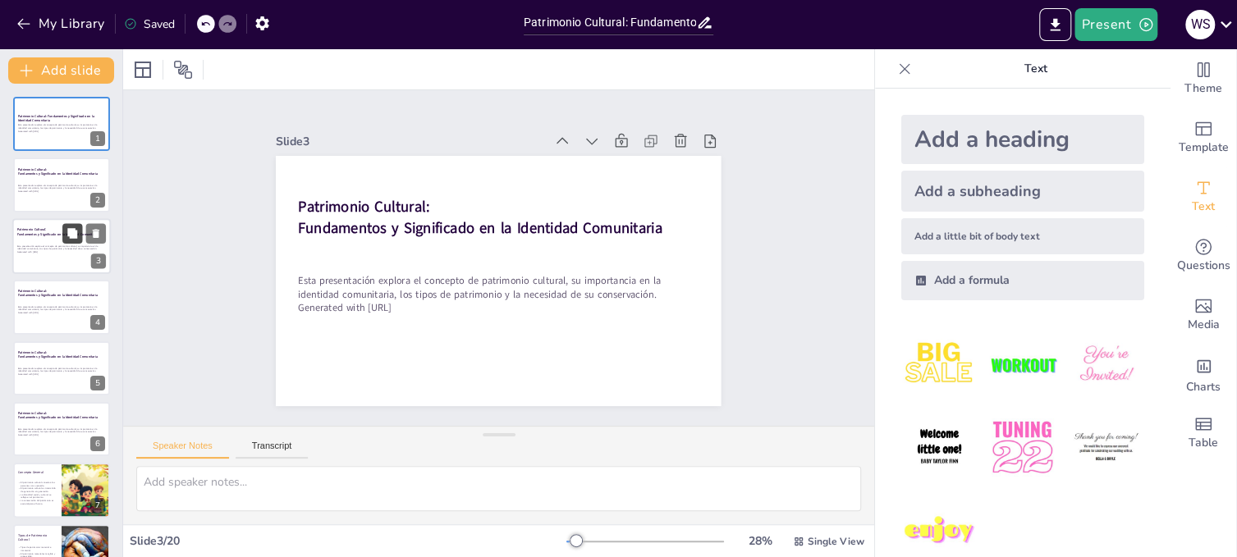
click at [67, 231] on icon at bounding box center [71, 232] width 11 height 11
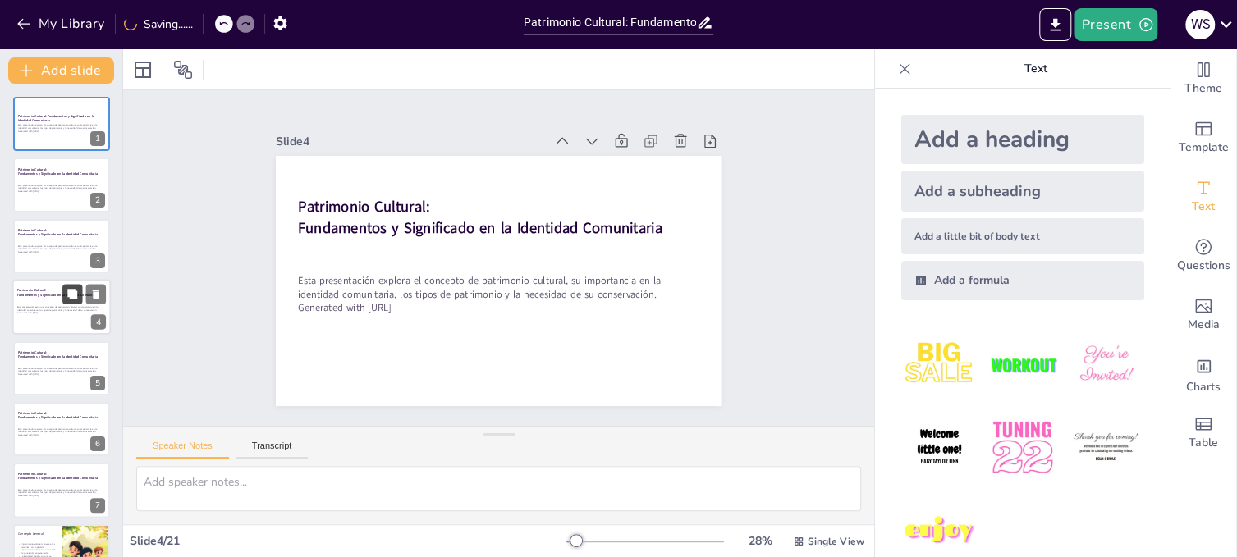
click at [64, 295] on button at bounding box center [72, 295] width 20 height 20
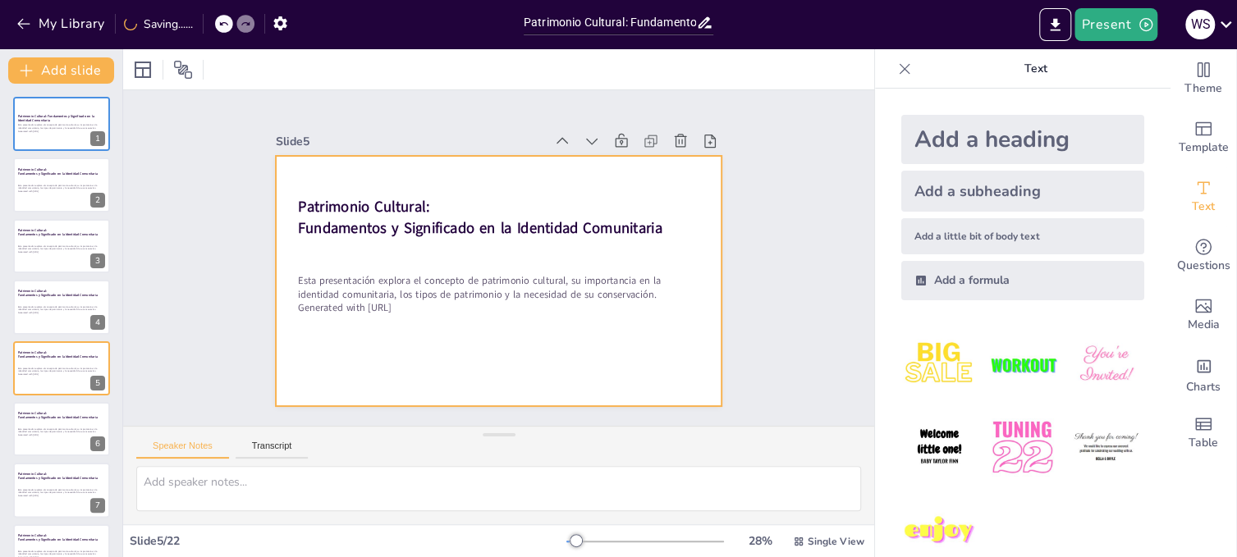
scroll to position [48, 0]
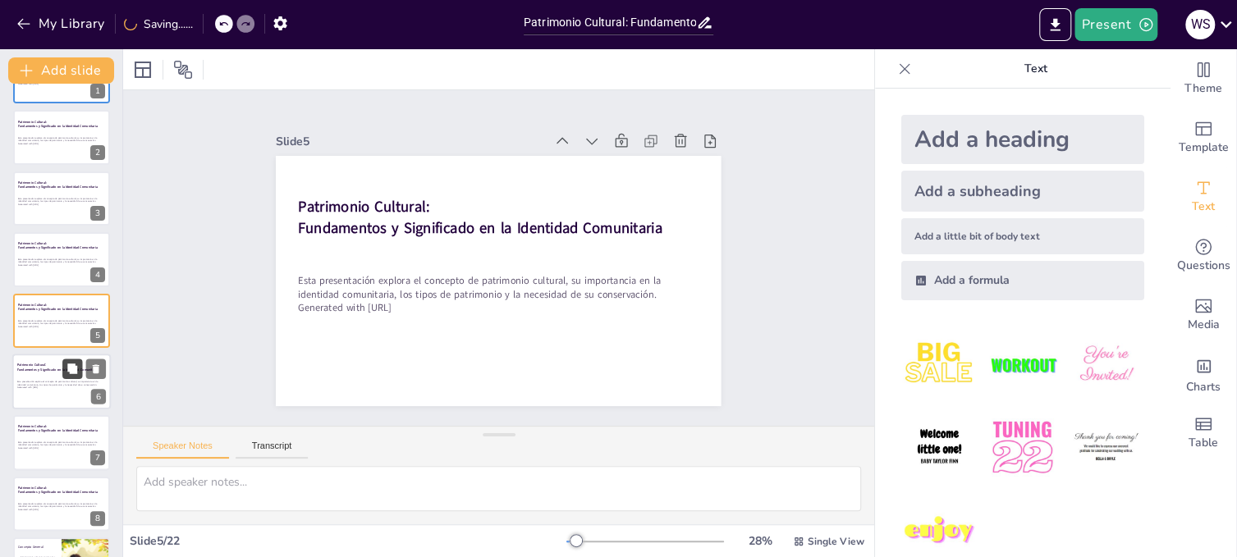
click at [66, 368] on icon at bounding box center [71, 368] width 11 height 11
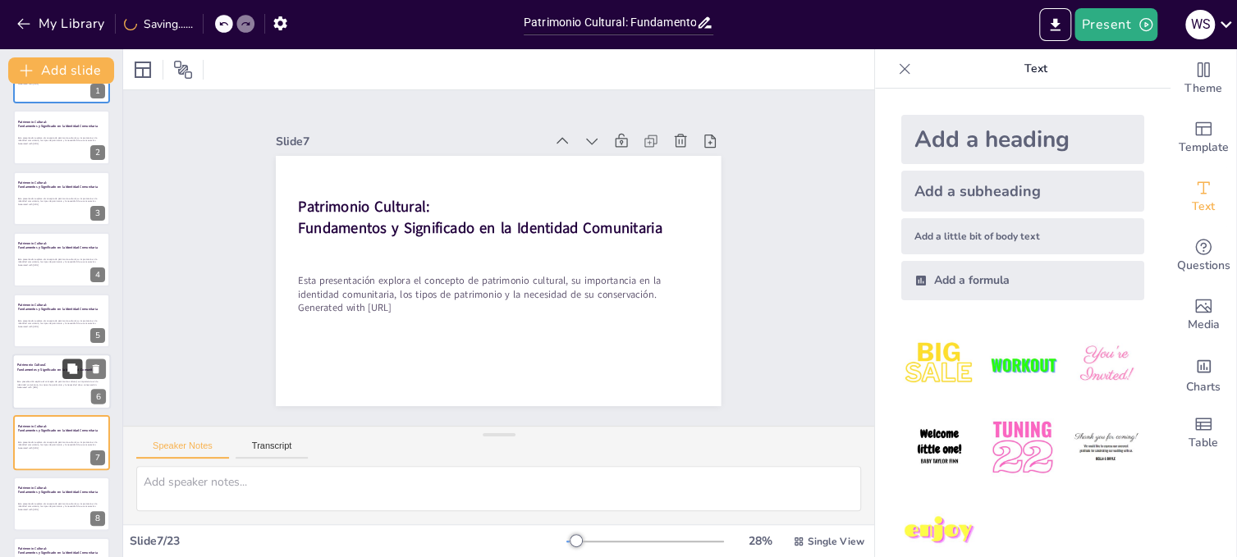
scroll to position [170, 0]
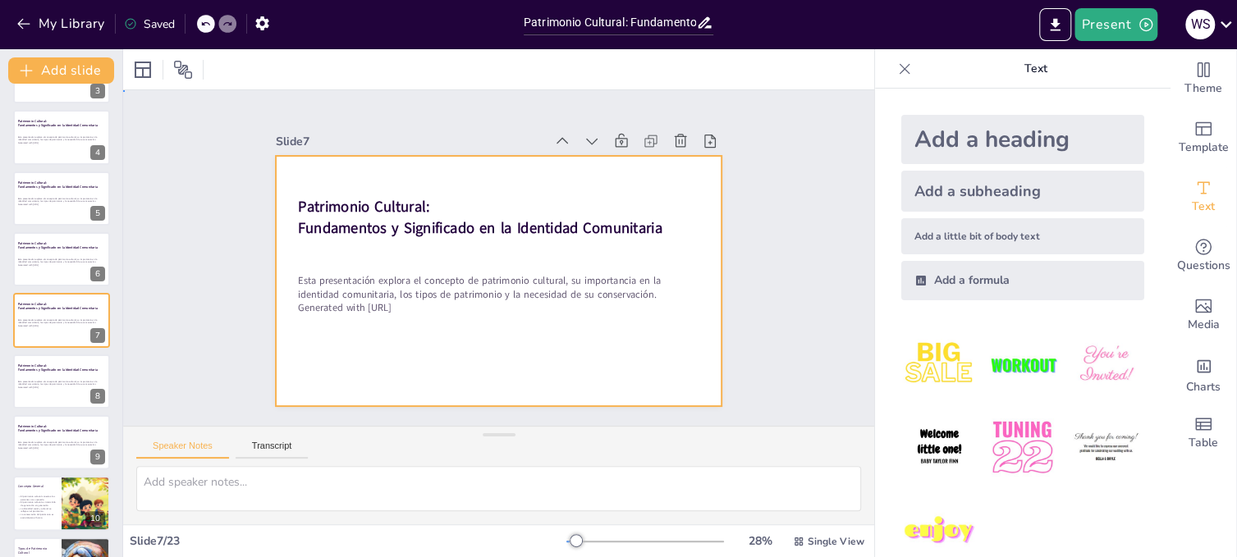
click at [620, 245] on div at bounding box center [475, 260] width 295 height 469
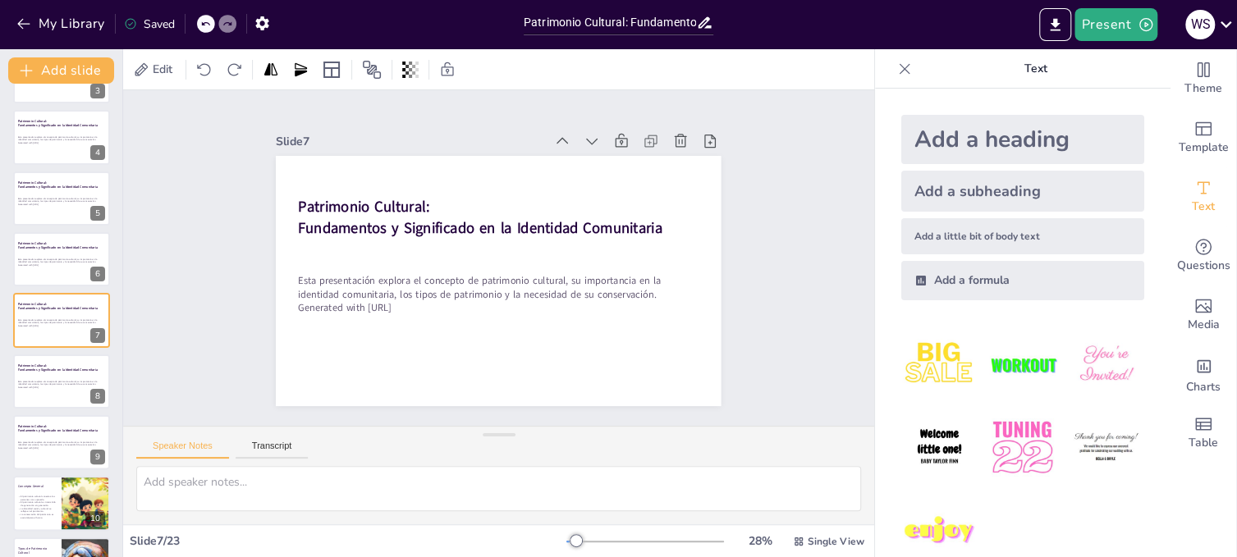
click at [775, 222] on div "Slide 1 Patrimonio Cultural: Fundamentos y Significado en la Identidad Comunita…" at bounding box center [499, 258] width 612 height 822
click at [57, 451] on div at bounding box center [61, 442] width 98 height 56
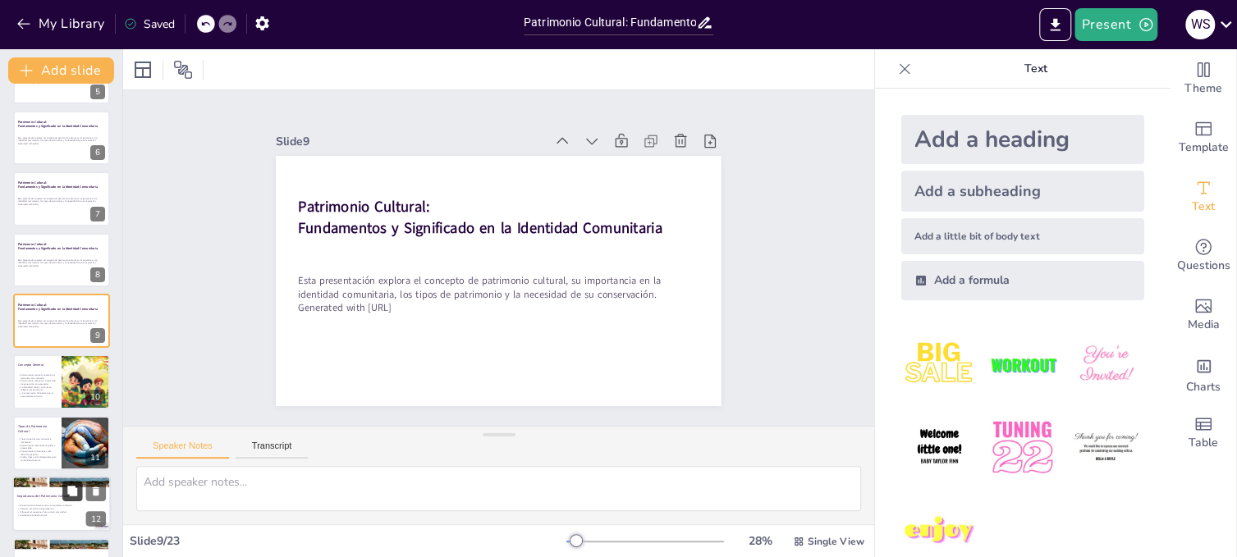
click at [69, 496] on button at bounding box center [72, 492] width 20 height 20
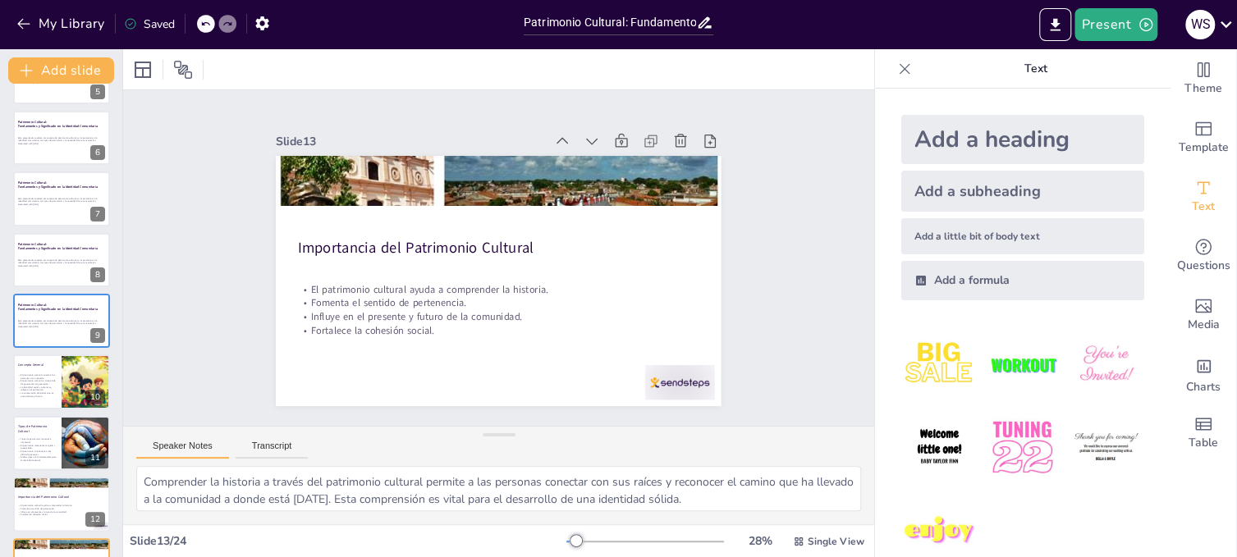
scroll to position [536, 0]
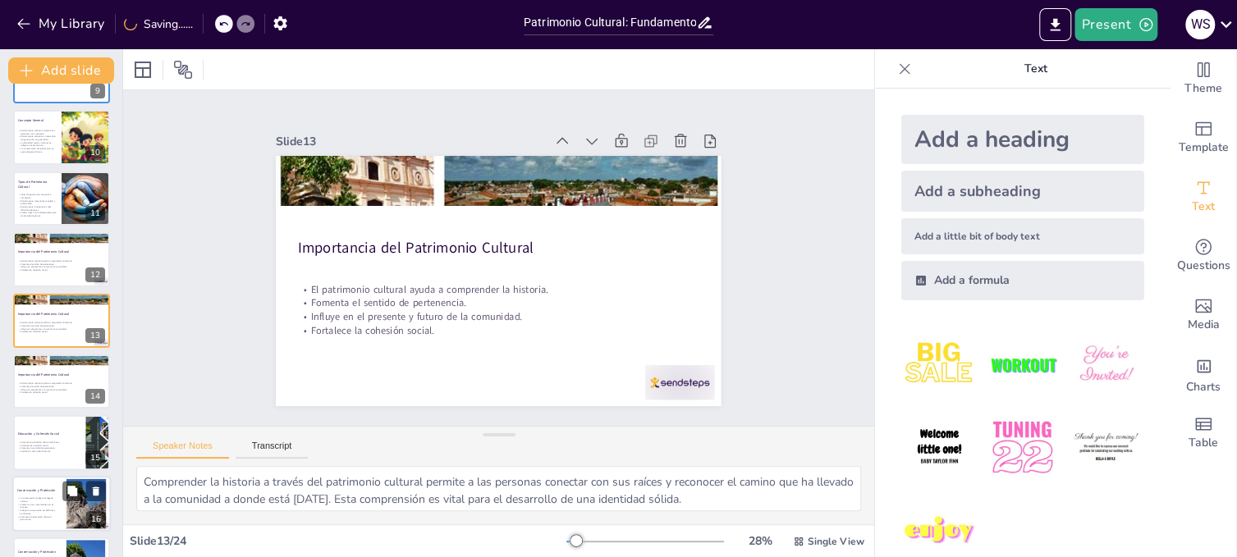
click at [74, 501] on div at bounding box center [85, 503] width 75 height 50
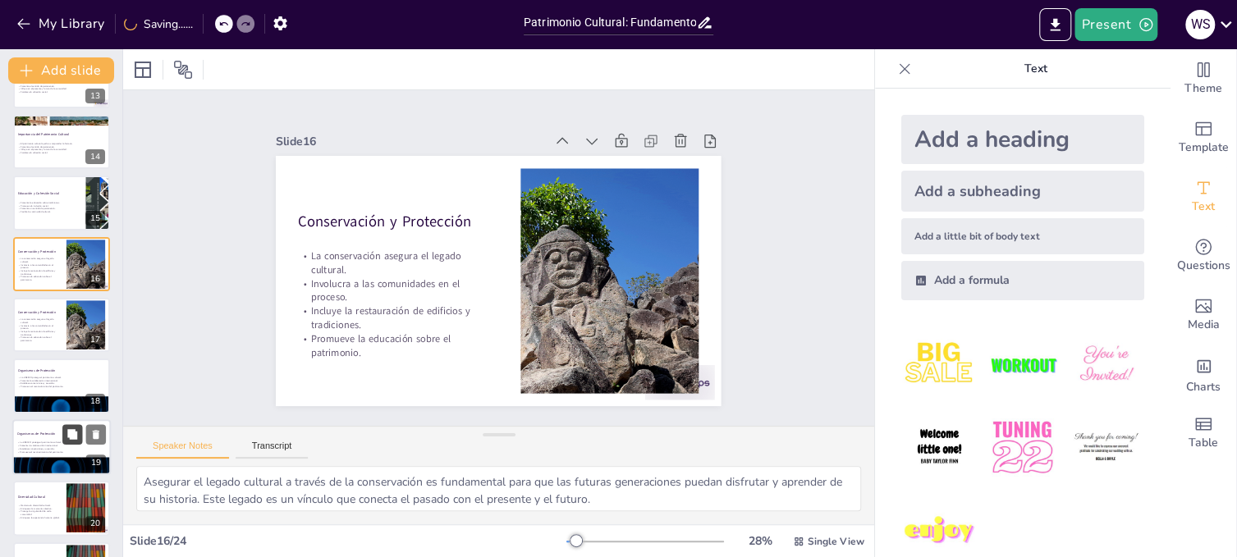
scroll to position [801, 0]
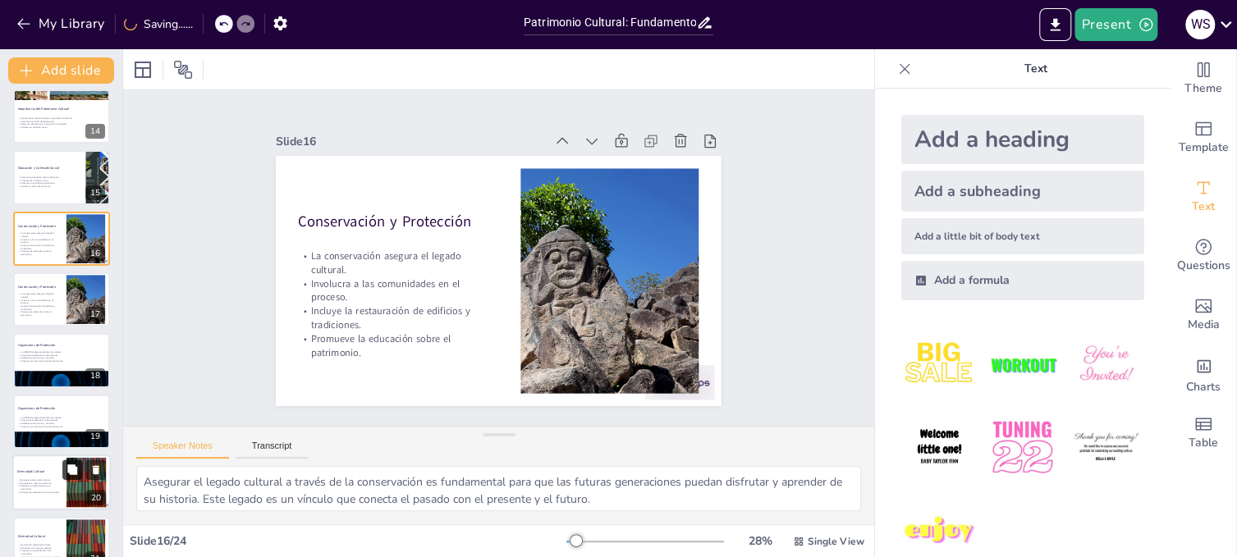
click at [74, 467] on icon at bounding box center [72, 469] width 10 height 10
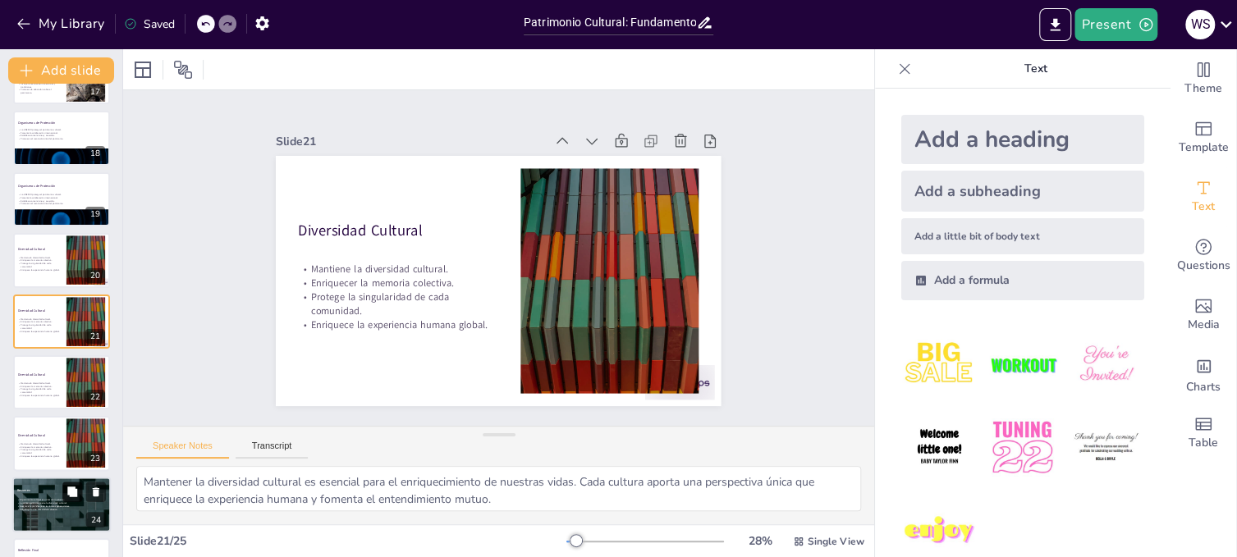
click at [62, 485] on button at bounding box center [72, 492] width 20 height 20
type textarea "Reconocer el patrimonio cultural como un tesoro invaluable es fundamental para …"
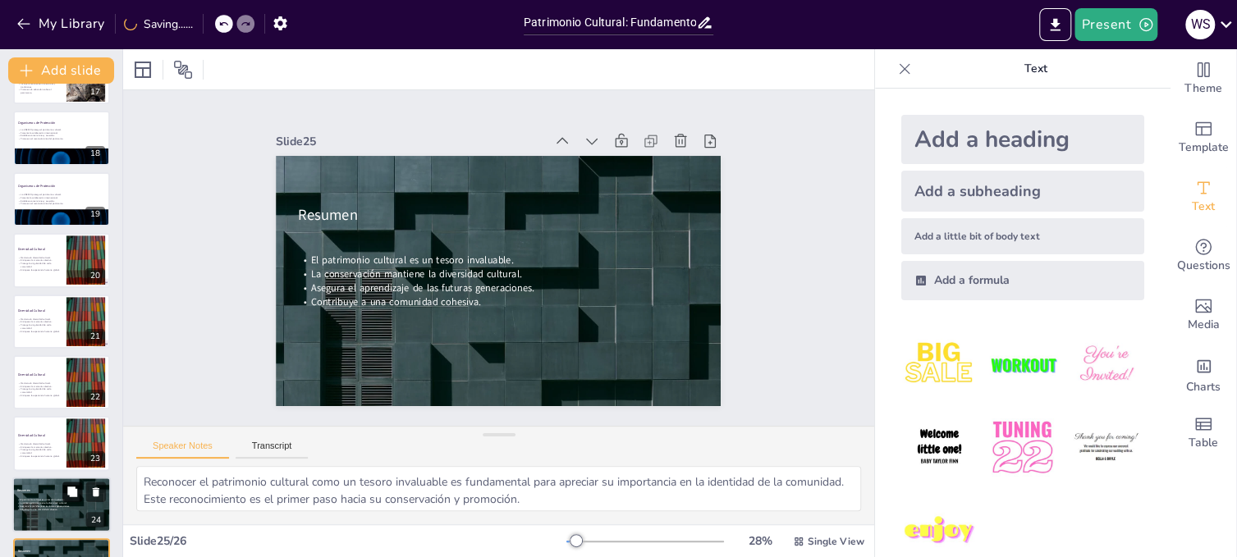
scroll to position [1132, 0]
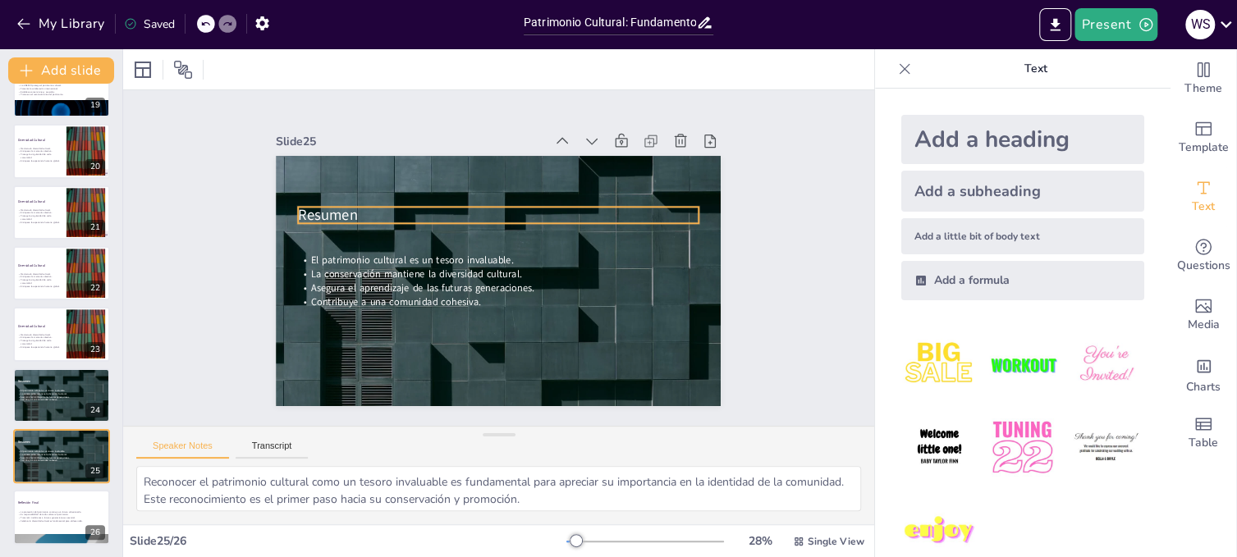
click at [372, 140] on span "Resumen" at bounding box center [400, 112] width 57 height 55
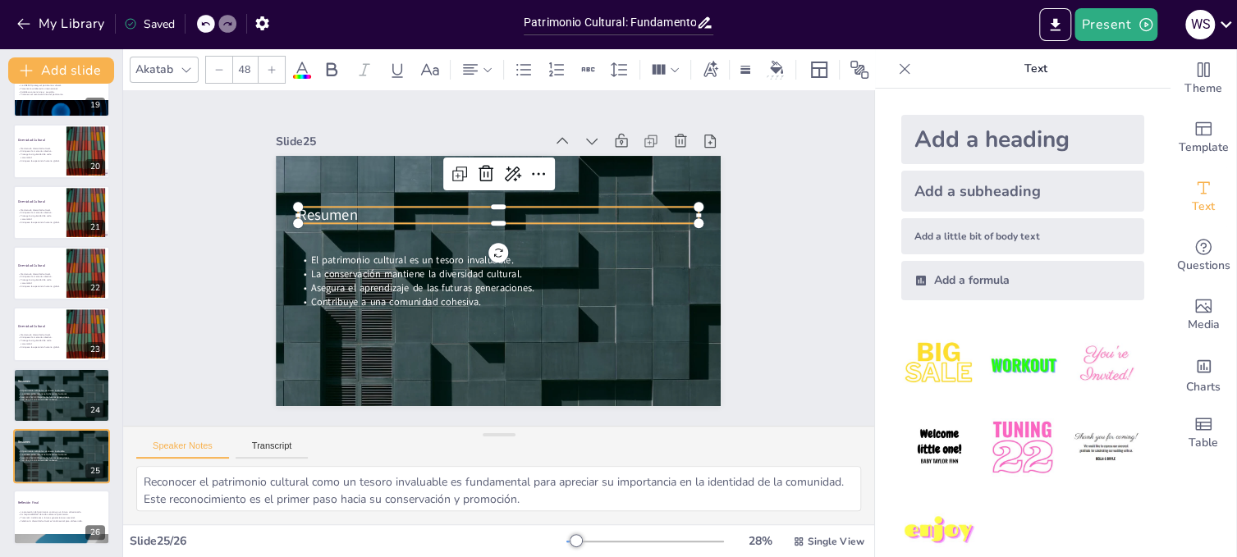
click at [272, 65] on icon at bounding box center [272, 70] width 10 height 10
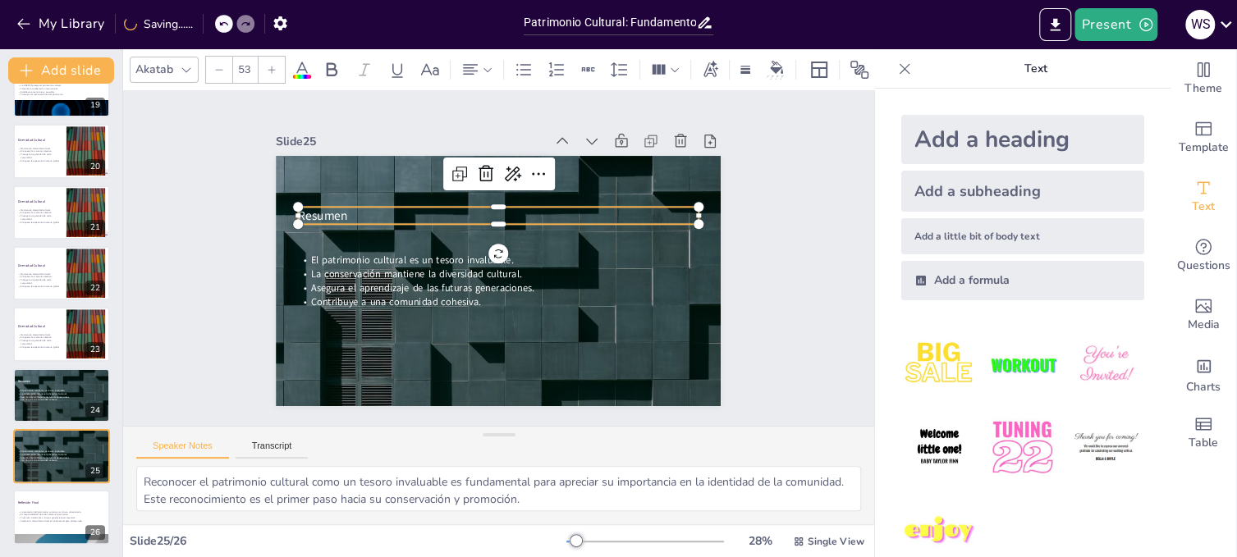
click at [272, 65] on icon at bounding box center [272, 70] width 10 height 10
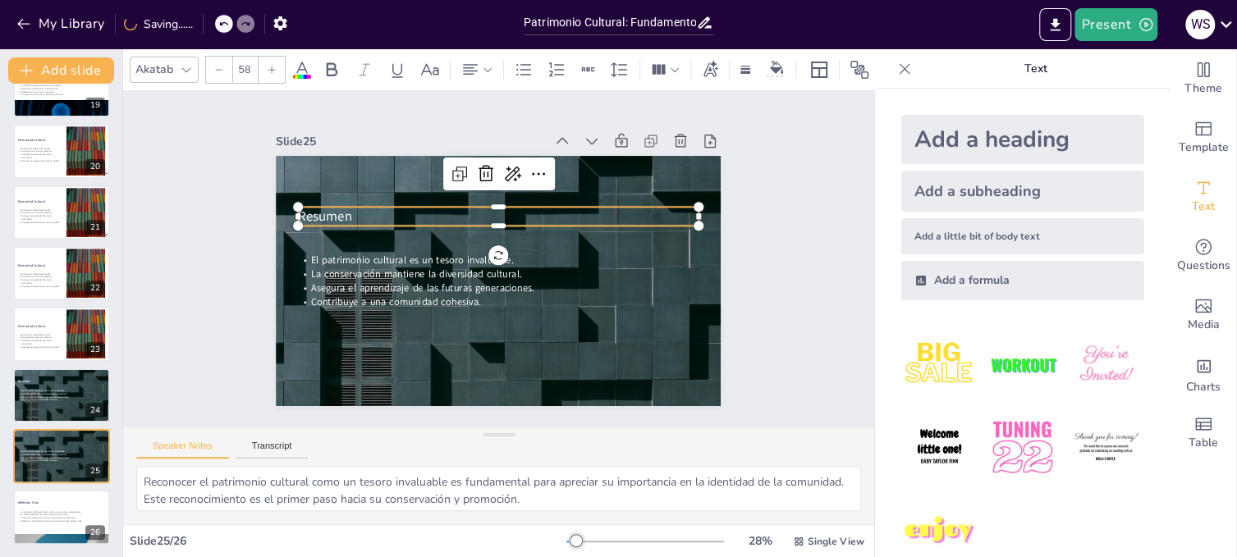
click at [272, 65] on icon at bounding box center [272, 70] width 10 height 10
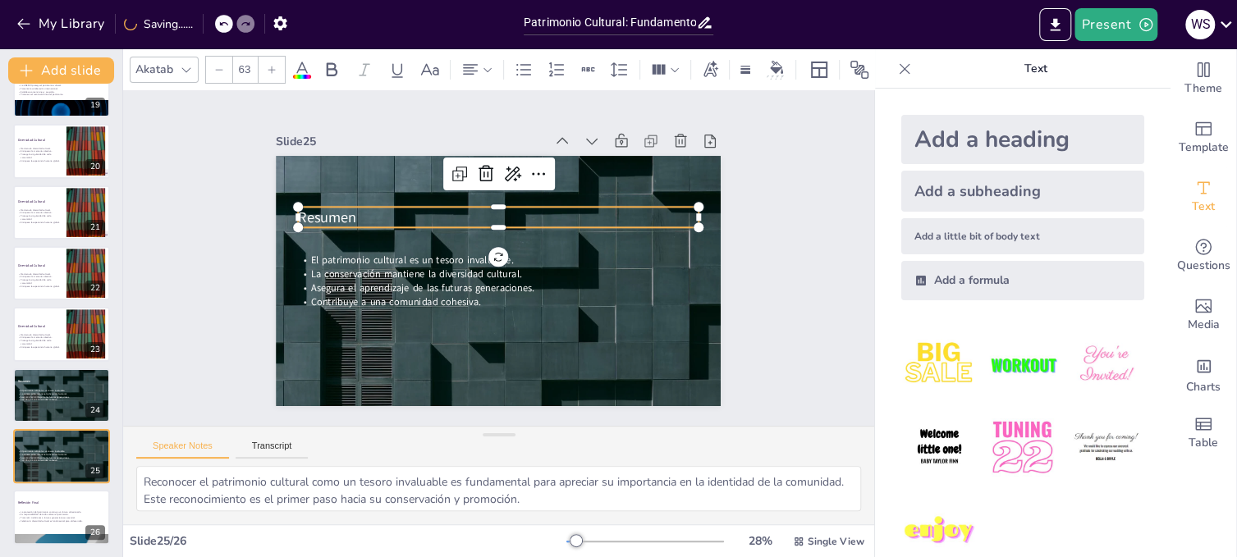
click at [272, 65] on icon at bounding box center [272, 70] width 10 height 10
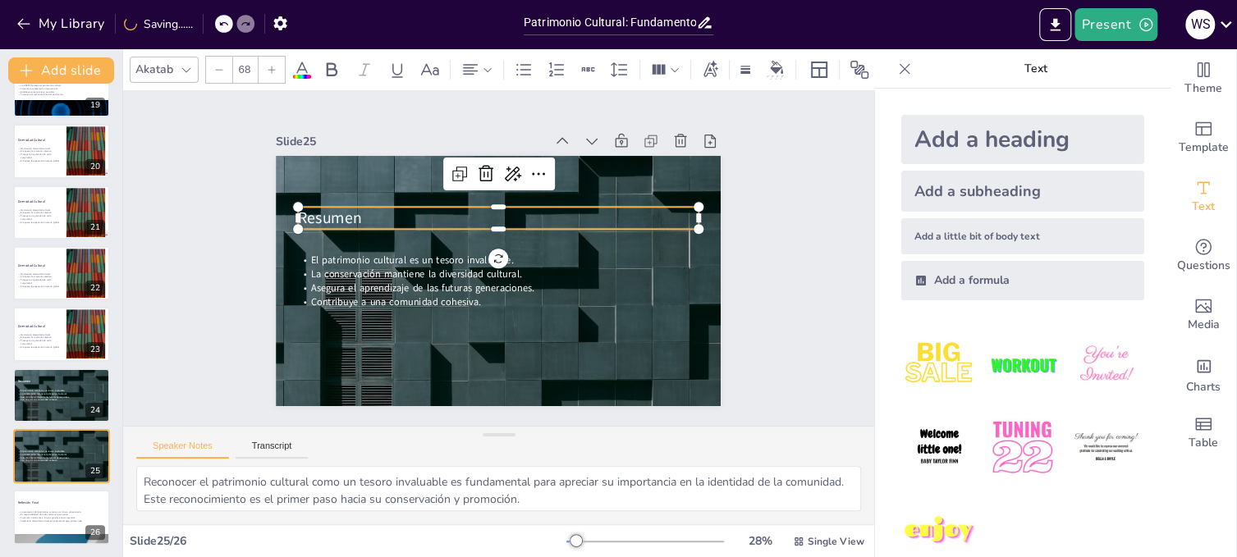
click at [272, 65] on icon at bounding box center [272, 70] width 10 height 10
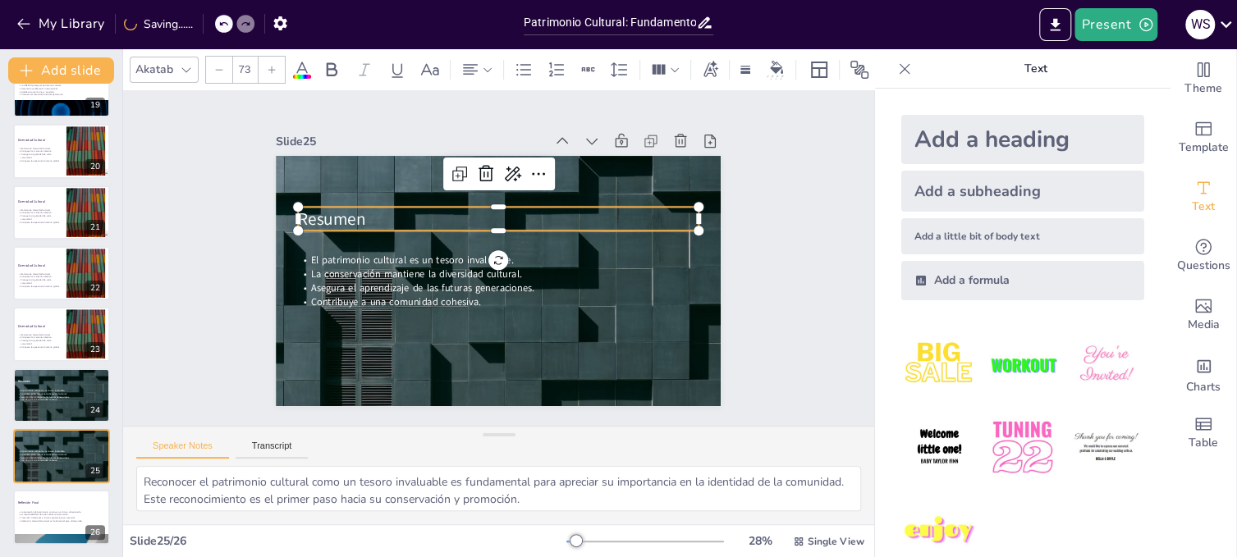
click at [272, 65] on icon at bounding box center [272, 70] width 10 height 10
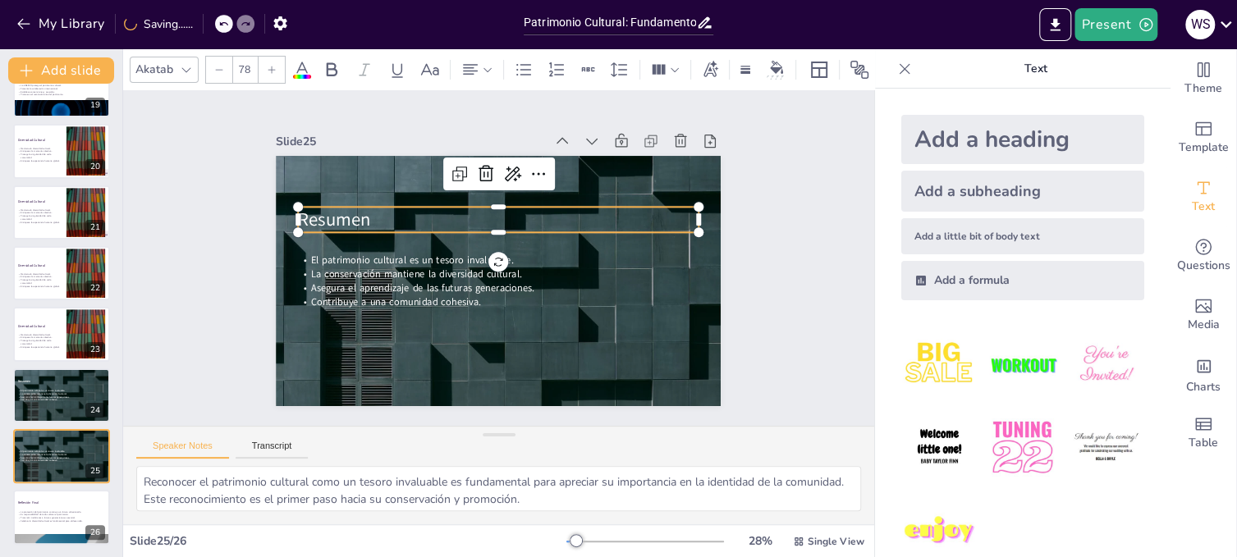
click at [272, 65] on icon at bounding box center [272, 70] width 10 height 10
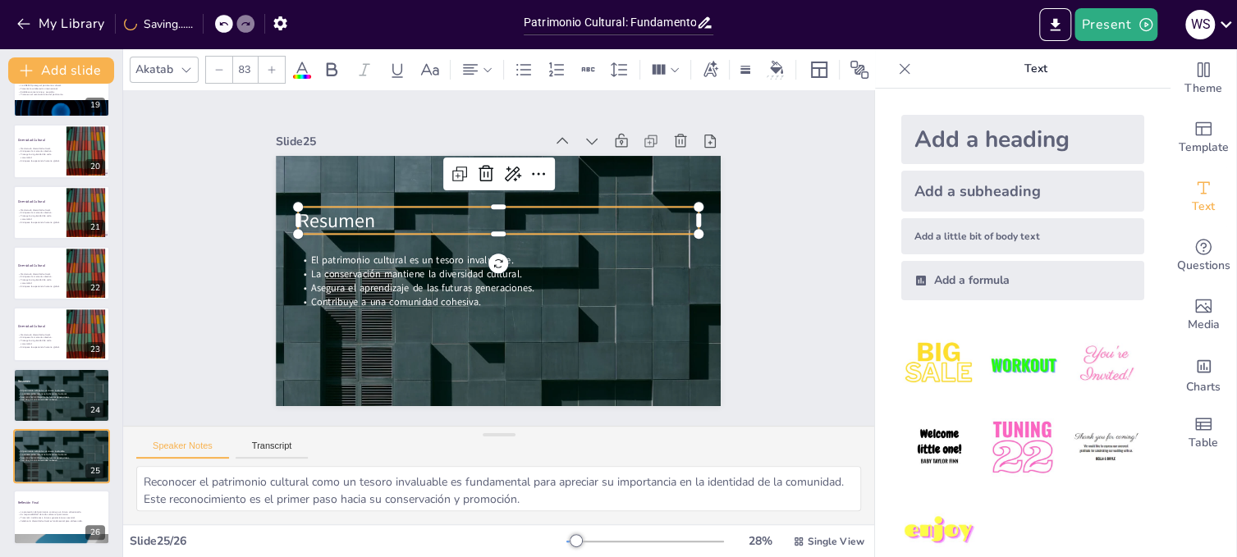
click at [272, 65] on icon at bounding box center [272, 70] width 10 height 10
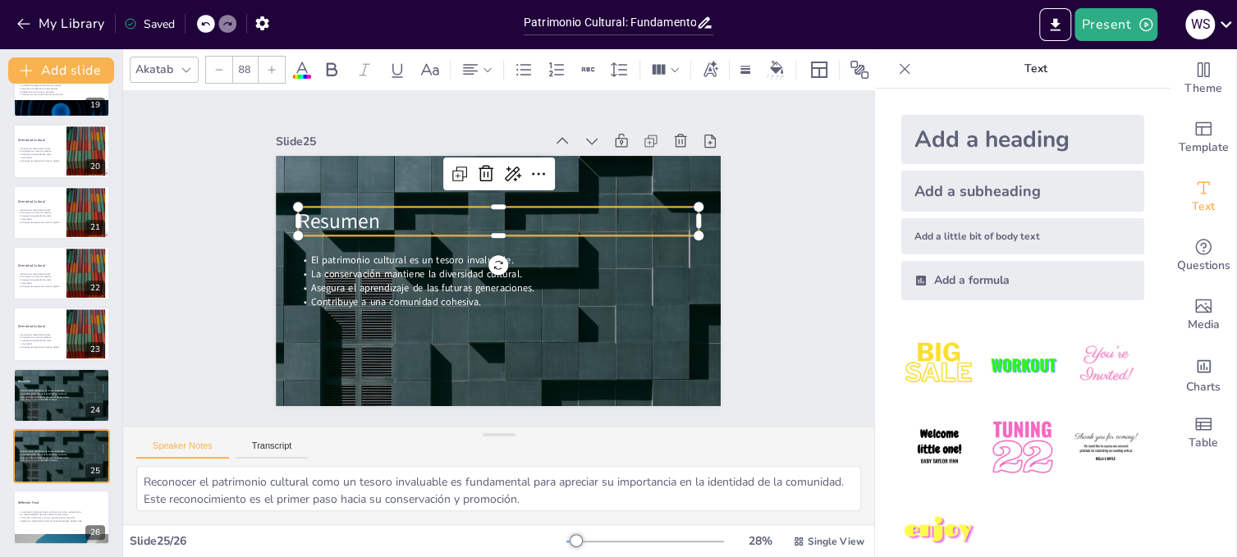
click at [272, 65] on icon at bounding box center [272, 70] width 10 height 10
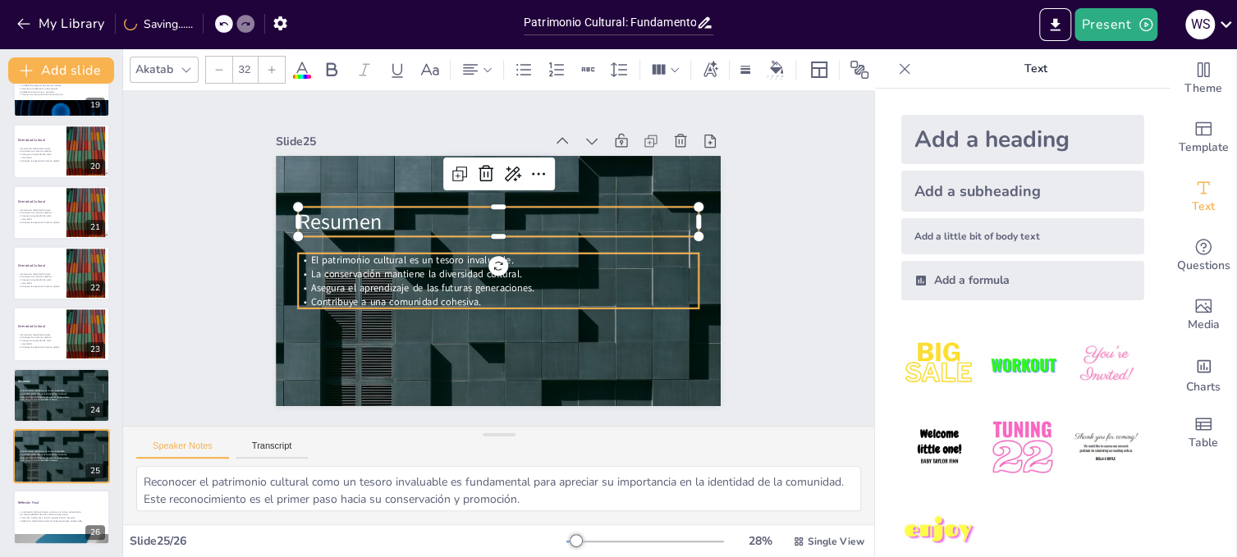
click at [478, 275] on span "Asegura el aprendizaje de las futuras generaciones." at bounding box center [578, 270] width 200 height 124
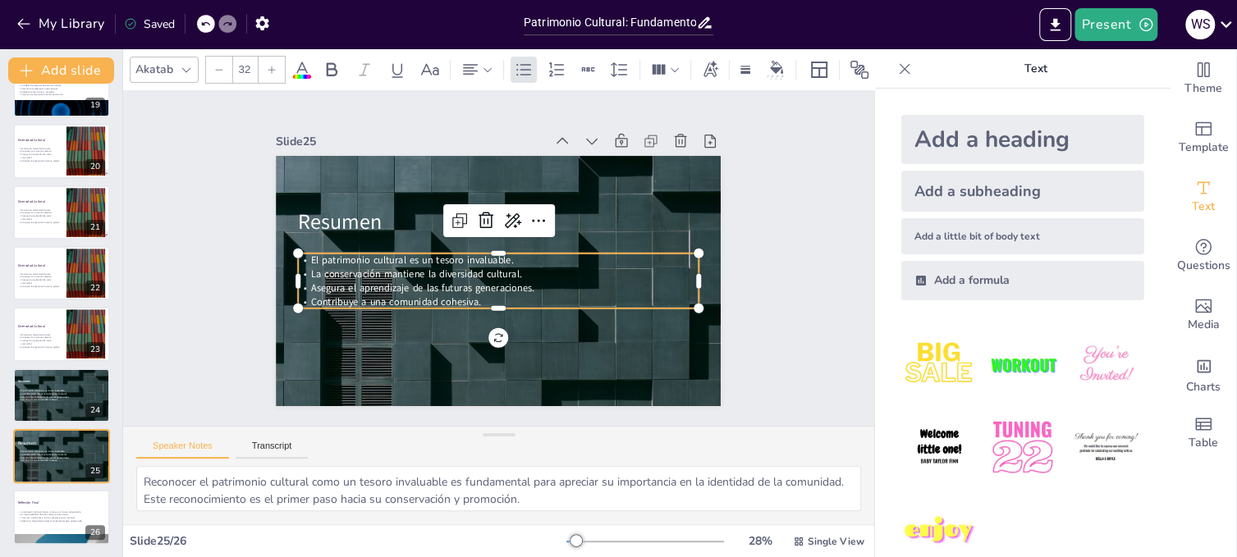
click at [271, 65] on icon at bounding box center [272, 70] width 10 height 10
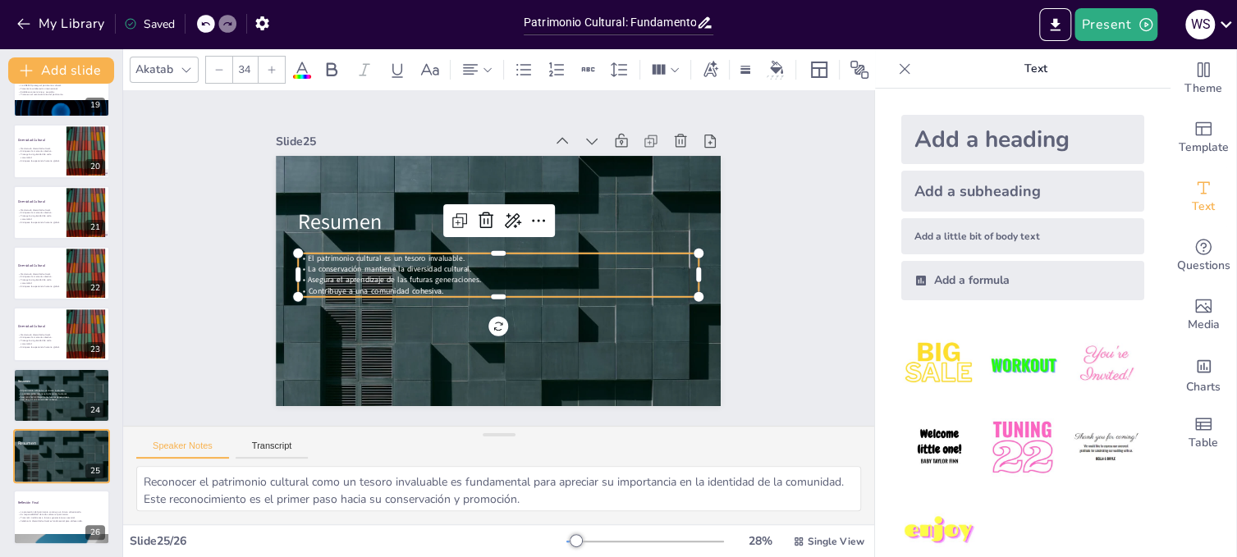
click at [271, 65] on icon at bounding box center [272, 70] width 10 height 10
click at [483, 272] on p "Asegura el aprendizaje de las futuras generaciones." at bounding box center [488, 276] width 352 height 209
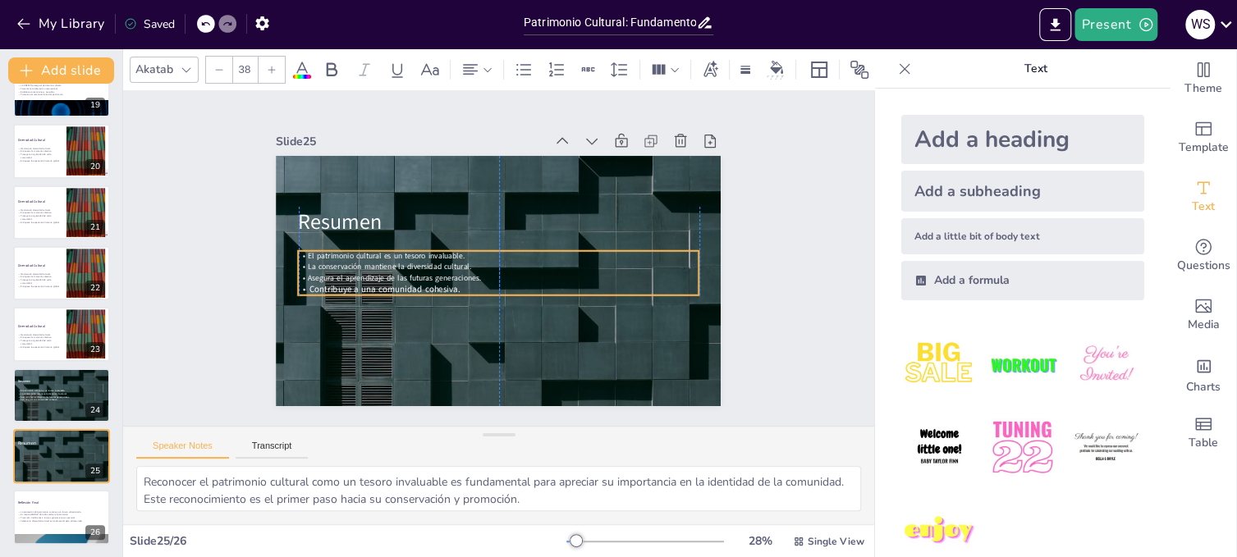
click at [461, 280] on p "Contribuye a una comunidad cohesiva." at bounding box center [474, 279] width 277 height 306
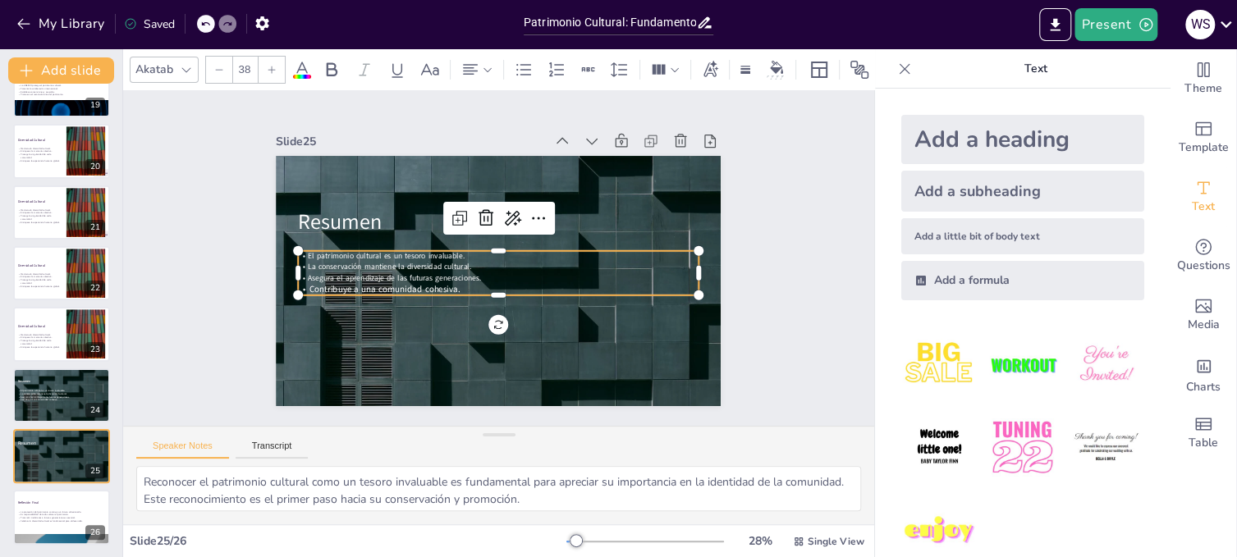
type input "33"
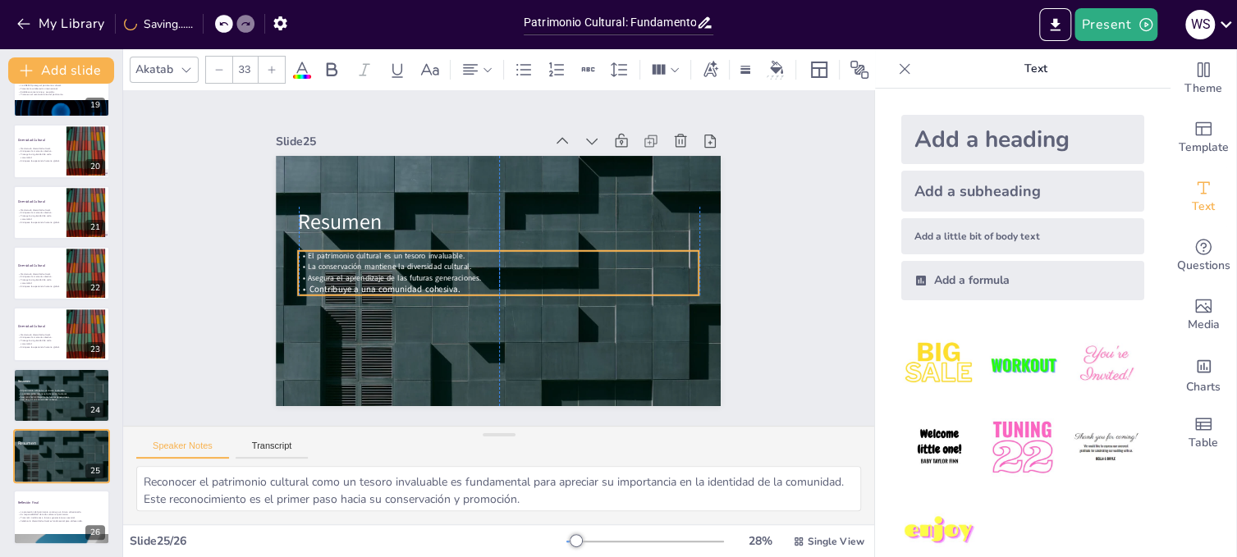
click at [314, 254] on p "El patrimonio cultural es un tesoro invaluable." at bounding box center [499, 256] width 370 height 172
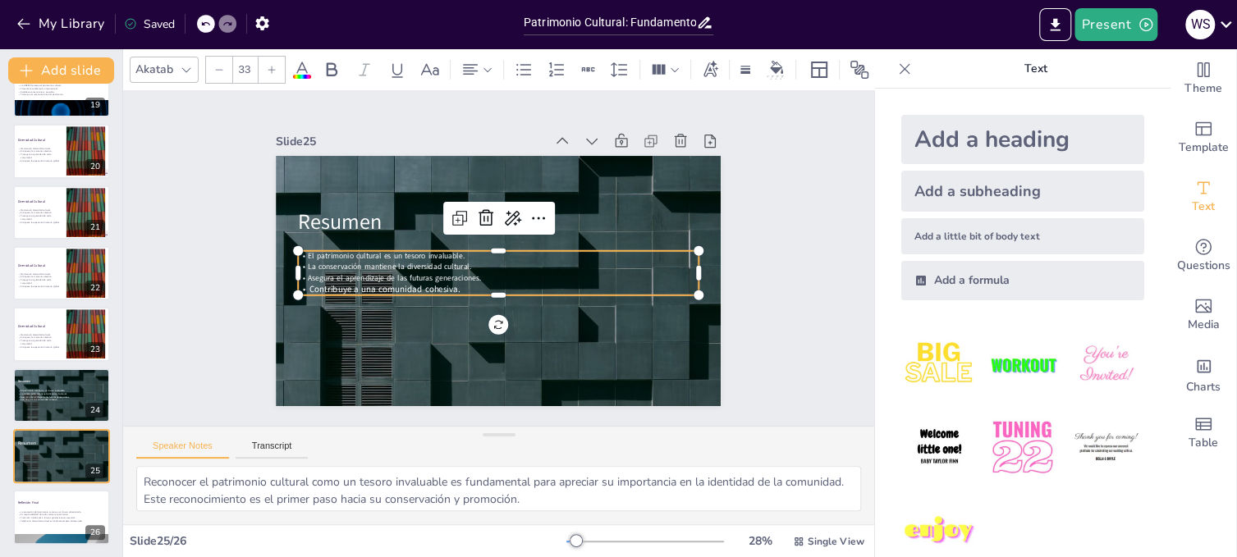
click at [309, 257] on span "La conservación mantiene la diversidad cultural." at bounding box center [390, 244] width 162 height 44
click at [71, 443] on icon at bounding box center [72, 443] width 10 height 10
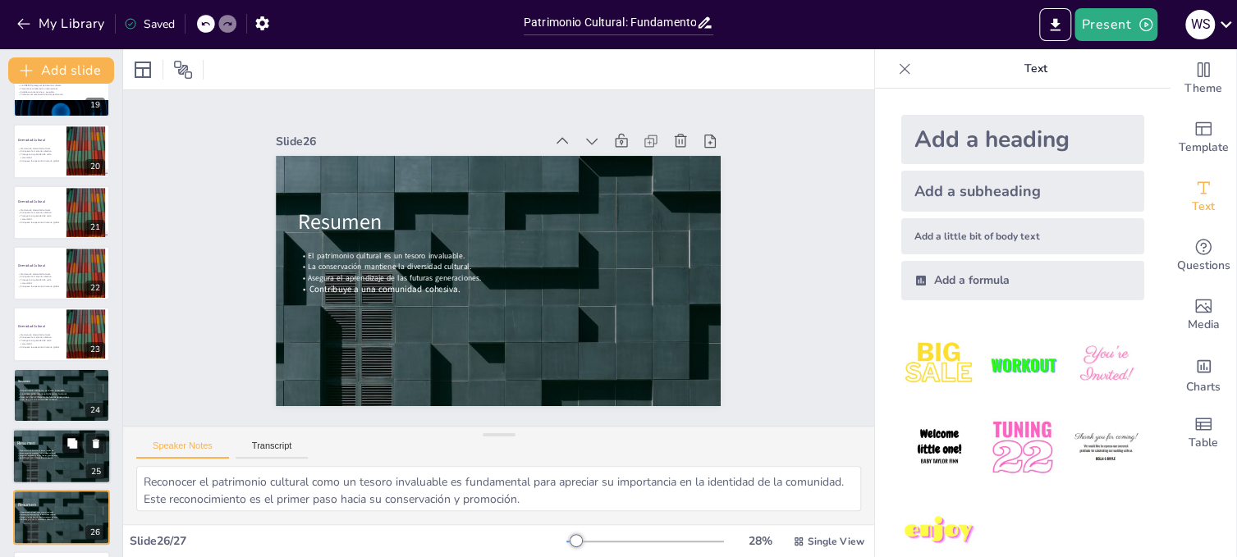
scroll to position [1193, 0]
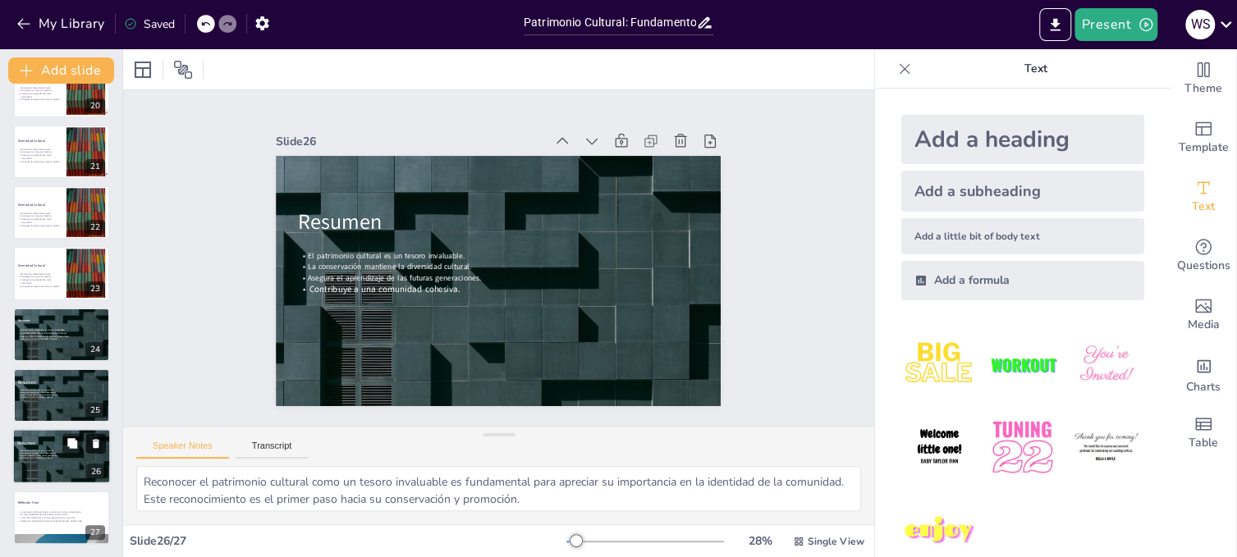
click at [96, 442] on icon at bounding box center [96, 444] width 7 height 9
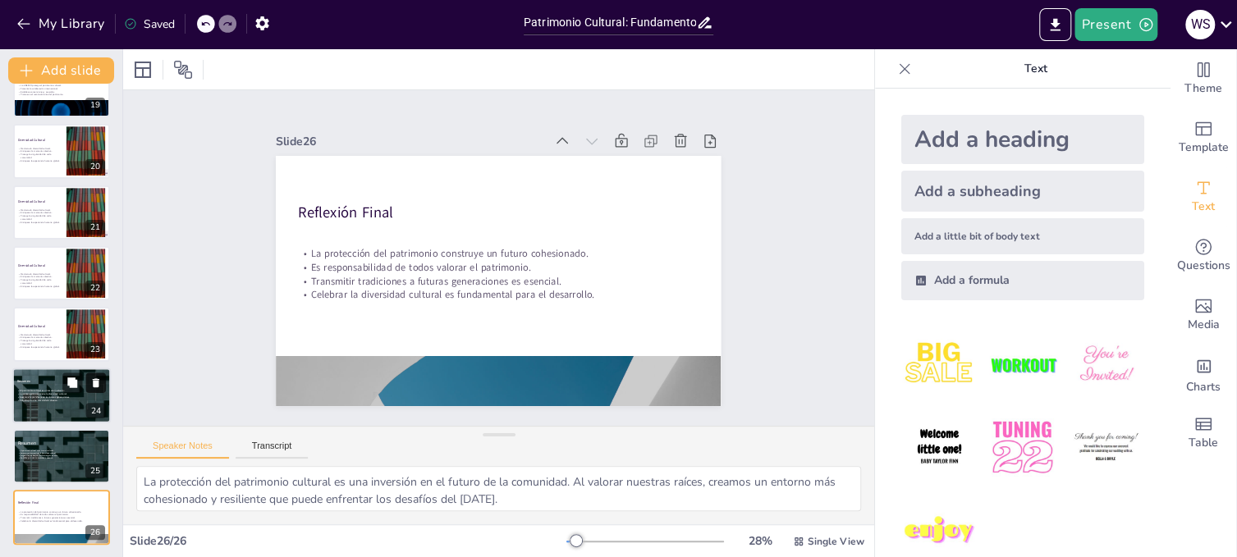
click at [95, 380] on icon at bounding box center [96, 382] width 7 height 9
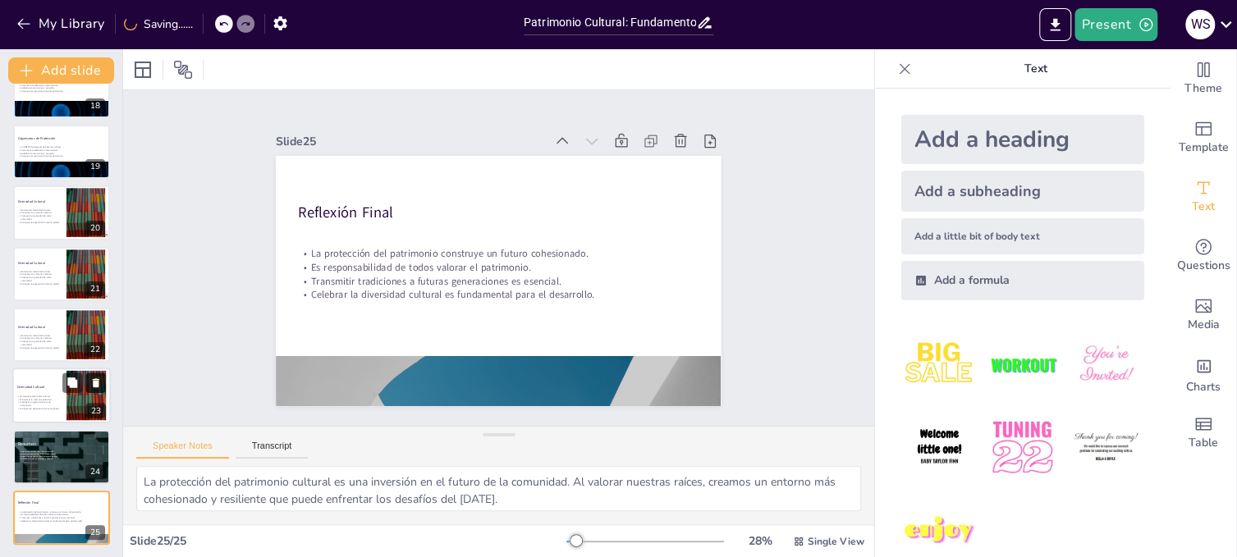
click at [95, 381] on icon at bounding box center [96, 383] width 7 height 9
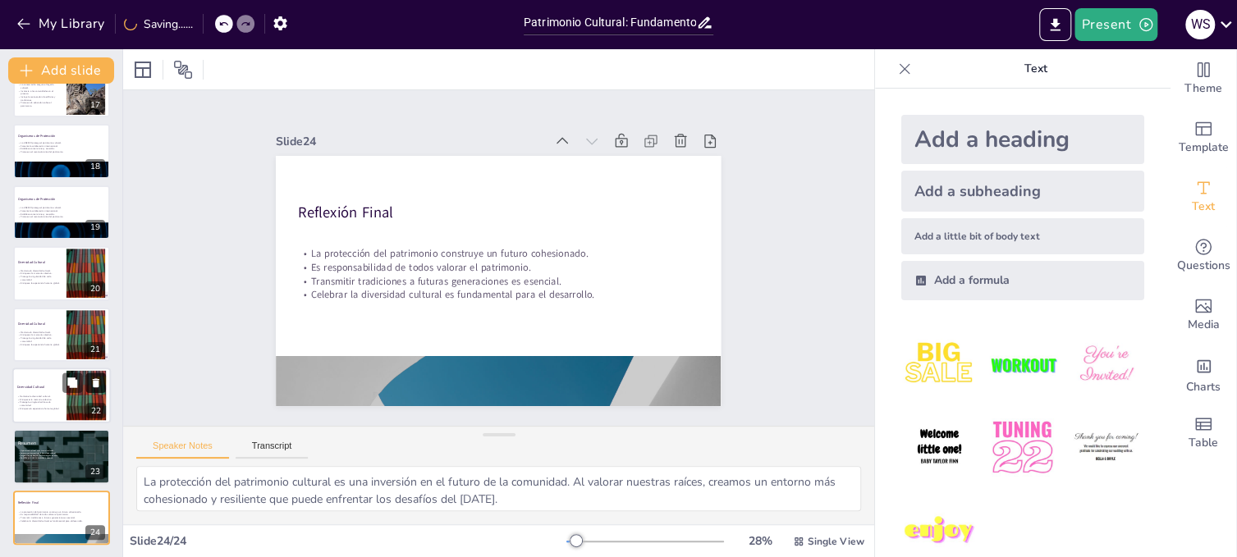
click at [95, 381] on icon at bounding box center [96, 382] width 7 height 9
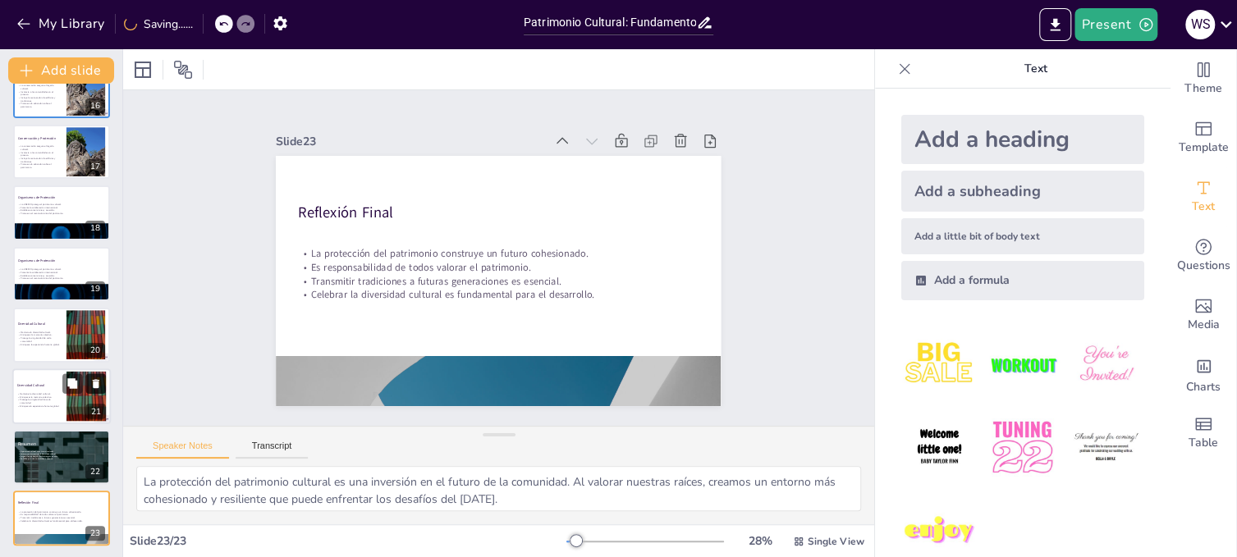
click at [95, 382] on icon at bounding box center [96, 383] width 7 height 9
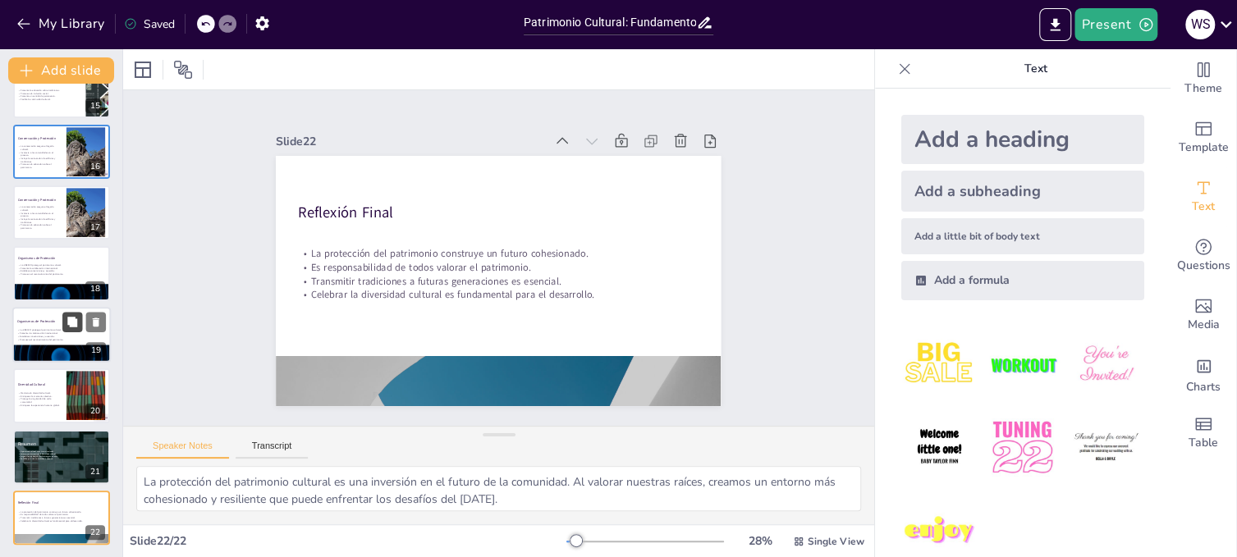
click at [70, 316] on icon at bounding box center [71, 321] width 11 height 11
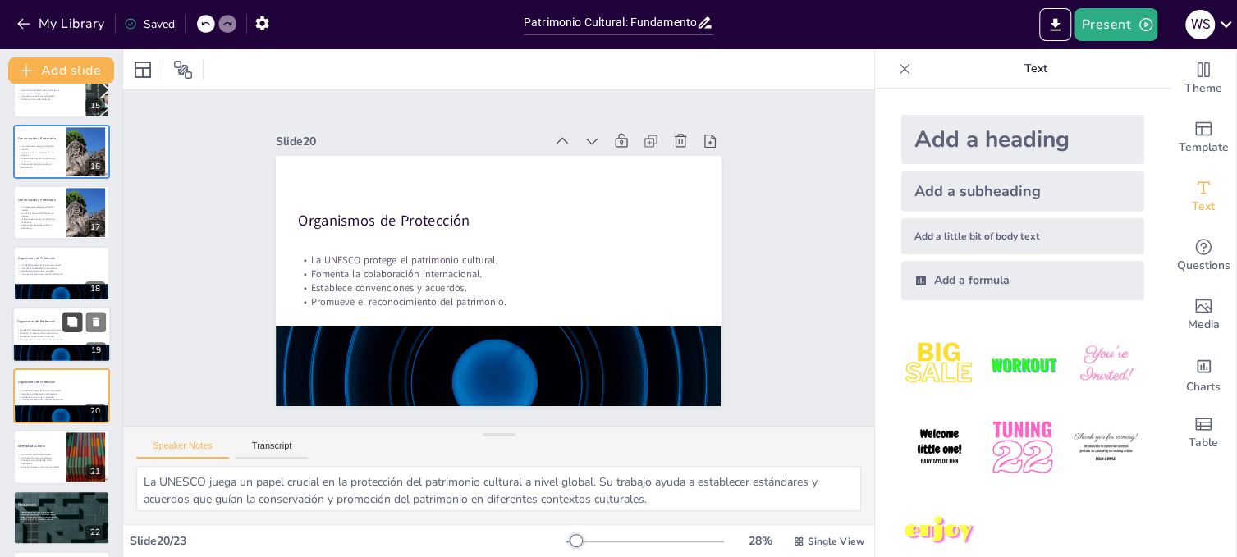
scroll to position [949, 0]
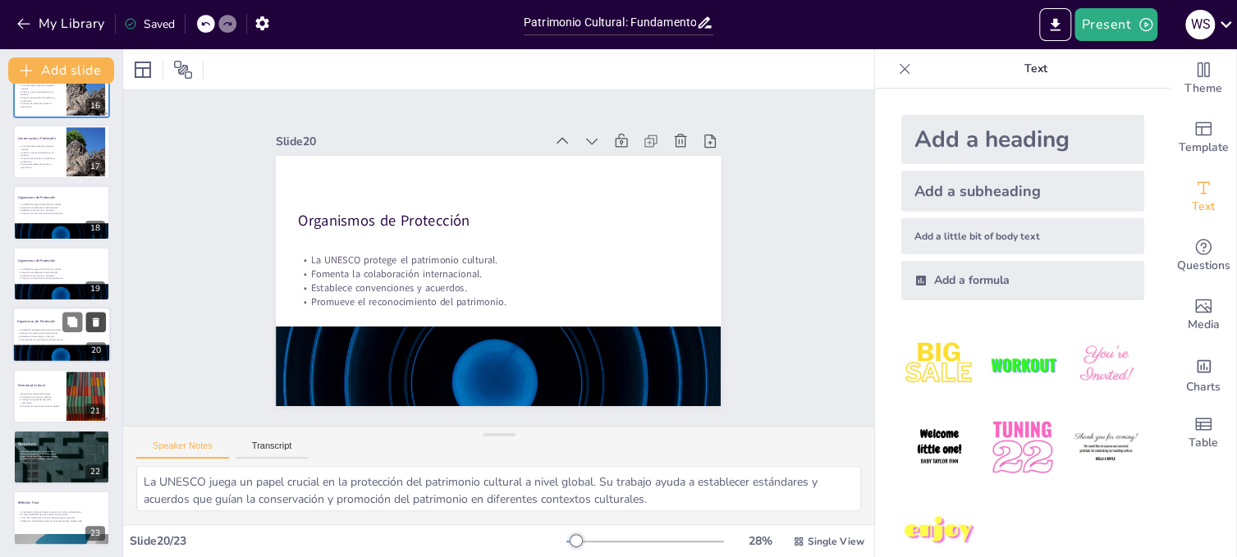
click at [97, 321] on icon at bounding box center [96, 322] width 7 height 9
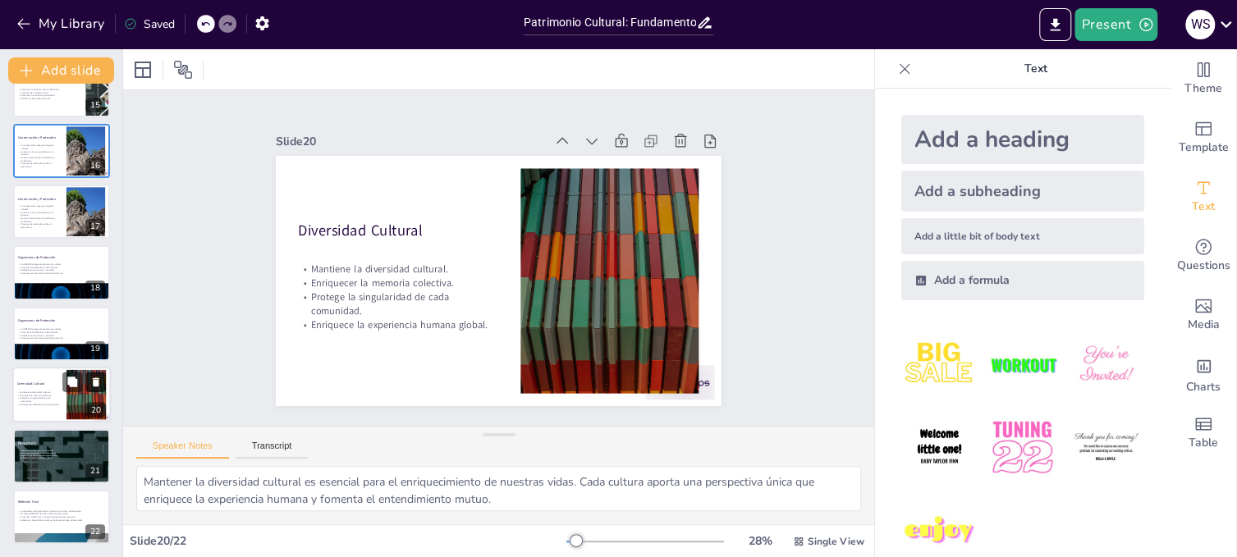
scroll to position [888, 0]
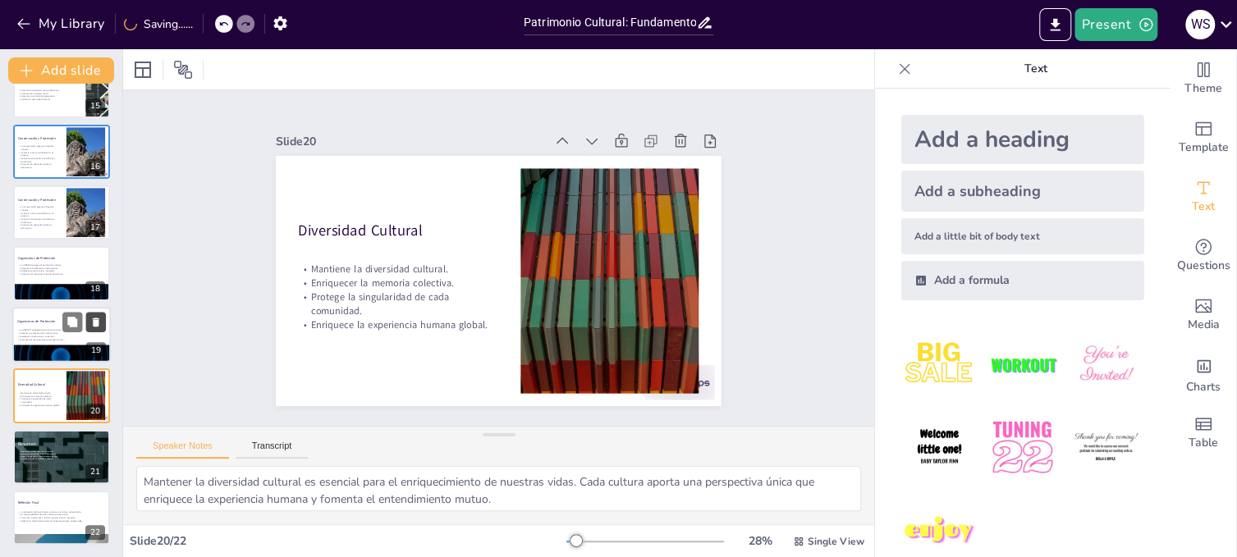
click at [96, 321] on icon at bounding box center [96, 322] width 7 height 9
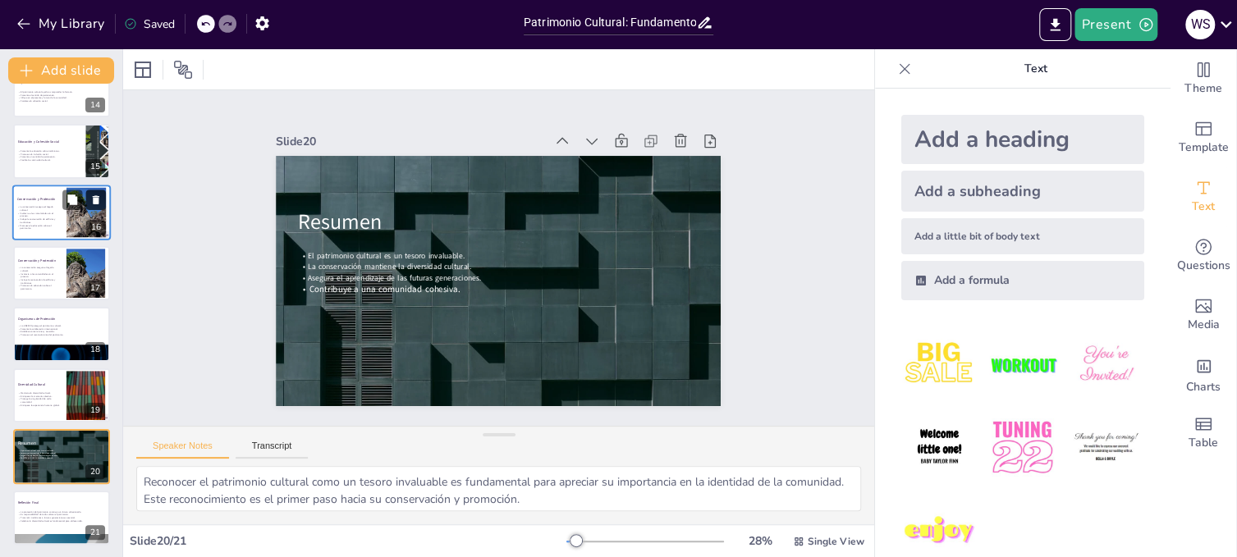
click at [95, 199] on icon at bounding box center [96, 199] width 7 height 9
type textarea "La protección del patrimonio cultural es una inversión en el futuro de la comun…"
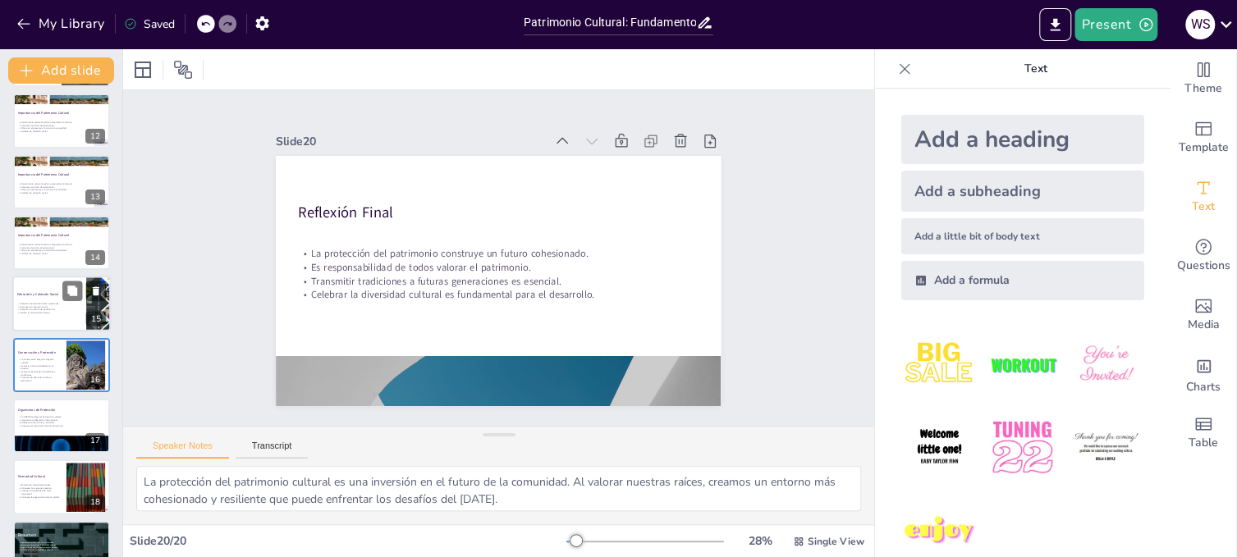
scroll to position [520, 0]
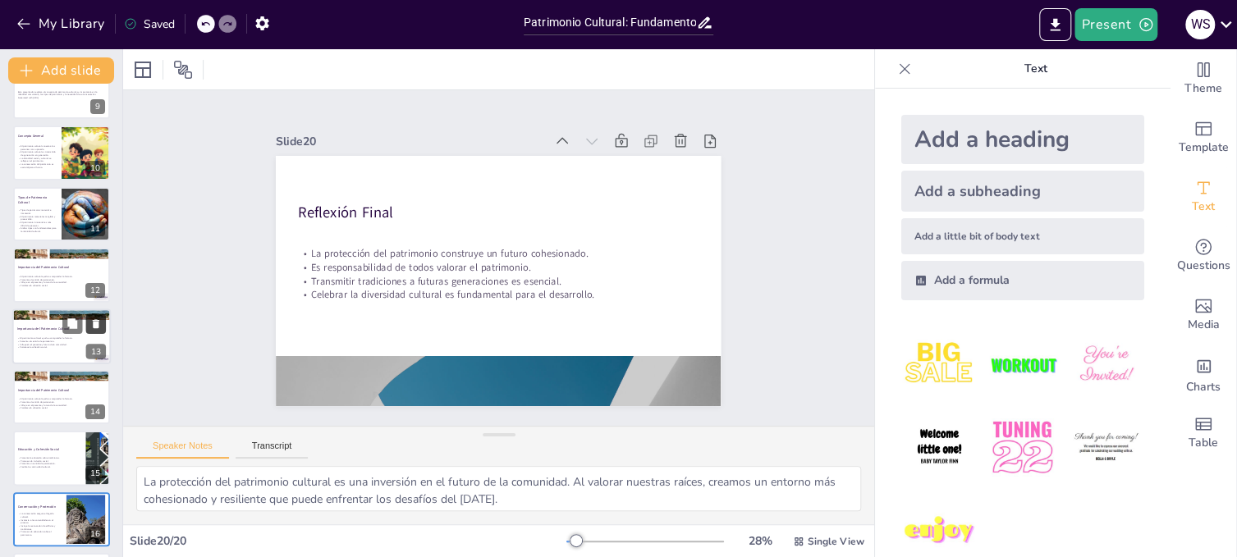
click at [95, 323] on icon at bounding box center [96, 323] width 7 height 9
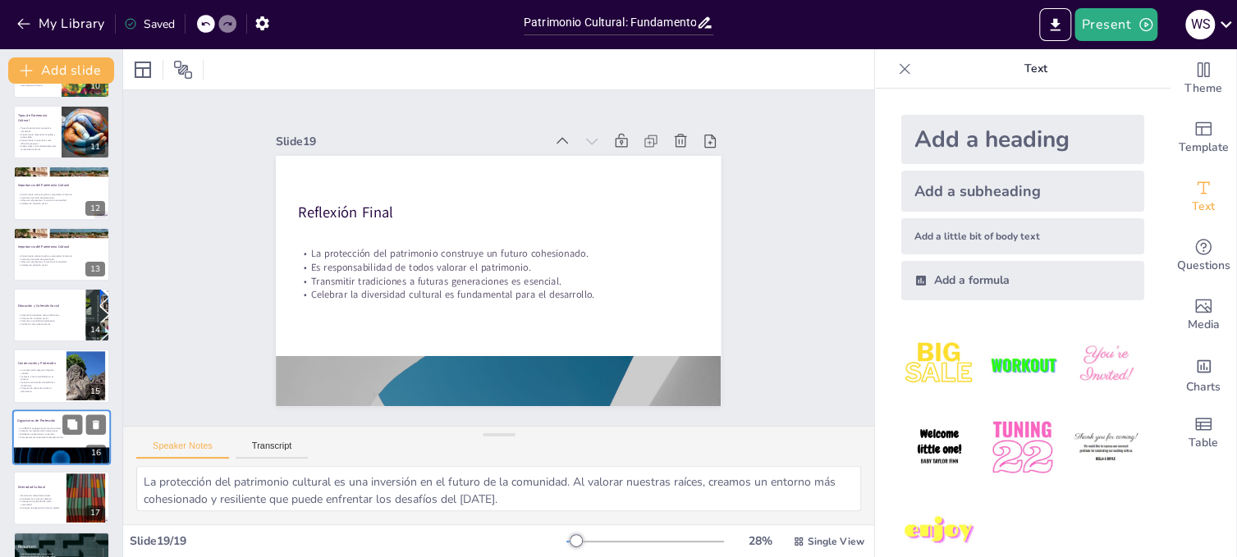
scroll to position [684, 0]
